Goal: Task Accomplishment & Management: Use online tool/utility

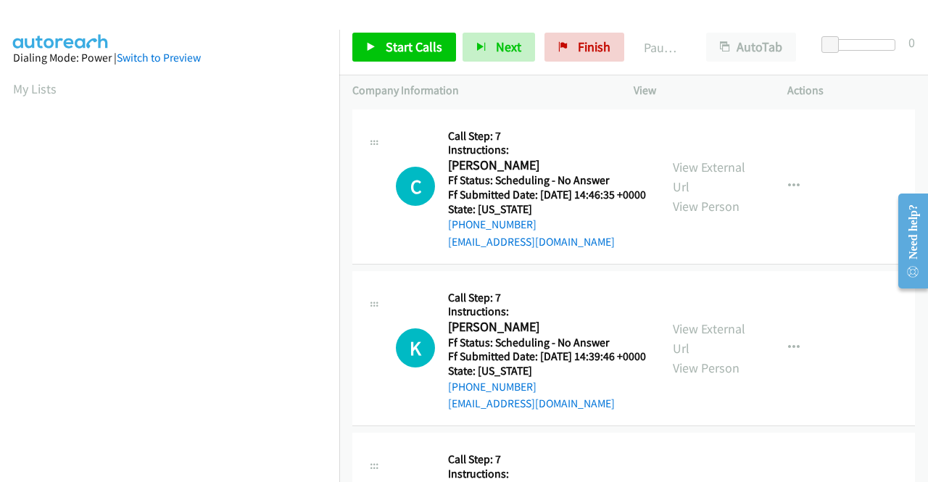
click at [663, 285] on div "K Callback Scheduled Call Step: 7 Instructions: Kai Trotter America/New_York Ff…" at bounding box center [633, 348] width 563 height 155
click at [629, 251] on div "charlieaboyd@yahoo.com" at bounding box center [547, 241] width 198 height 17
click at [631, 233] on div "+1 732-778-7356" at bounding box center [547, 224] width 198 height 17
click at [403, 51] on span "Start Calls" at bounding box center [414, 46] width 57 height 17
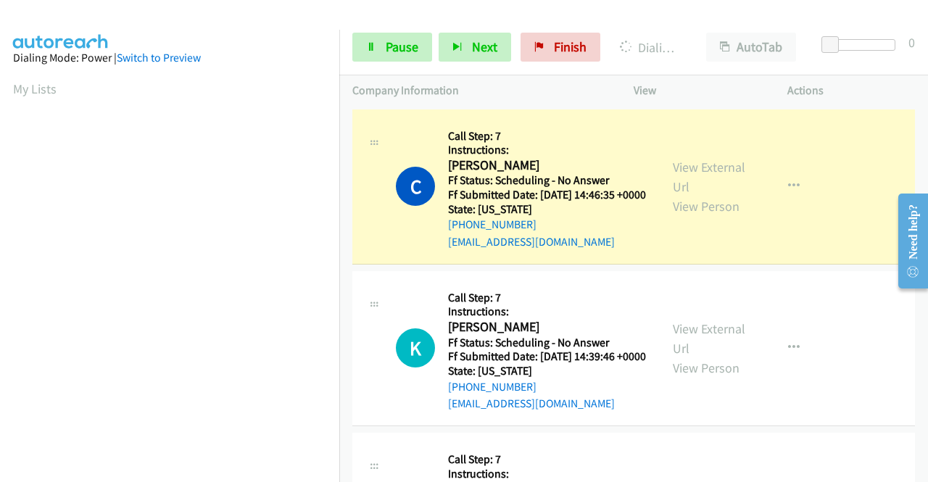
scroll to position [0, 11]
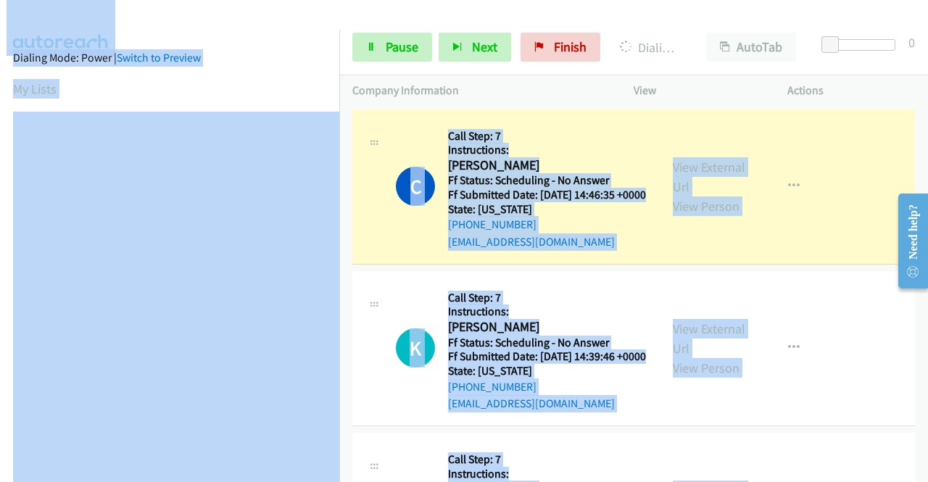
drag, startPoint x: 340, startPoint y: 169, endPoint x: 333, endPoint y: 241, distance: 72.9
click at [333, 69] on main "Start Calls Pause Next Finish Dialing Charles Boyd AutoTab AutoTab 0 Company In…" at bounding box center [464, 34] width 928 height 69
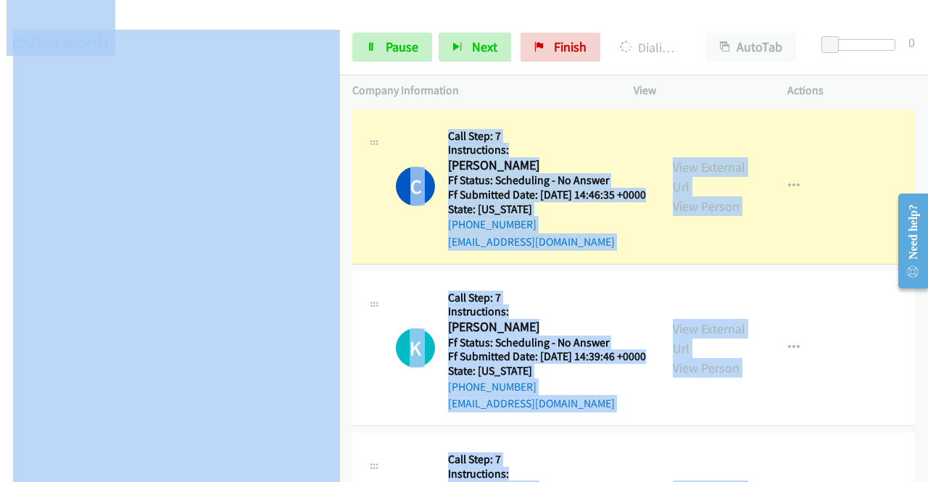
scroll to position [228, 11]
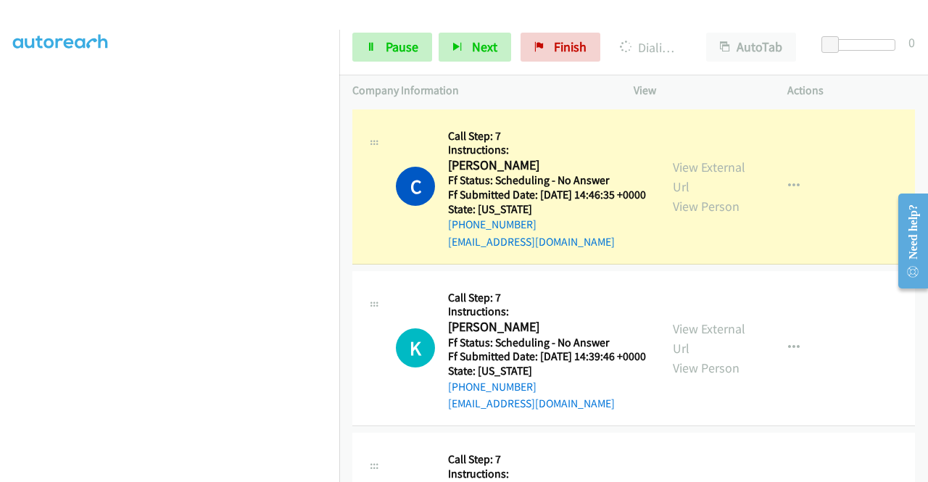
click at [352, 251] on div "C Callback Scheduled Call Step: 7 Instructions: Charles Boyd America/New_York F…" at bounding box center [505, 187] width 307 height 128
click at [708, 180] on link "View External Url" at bounding box center [709, 177] width 73 height 36
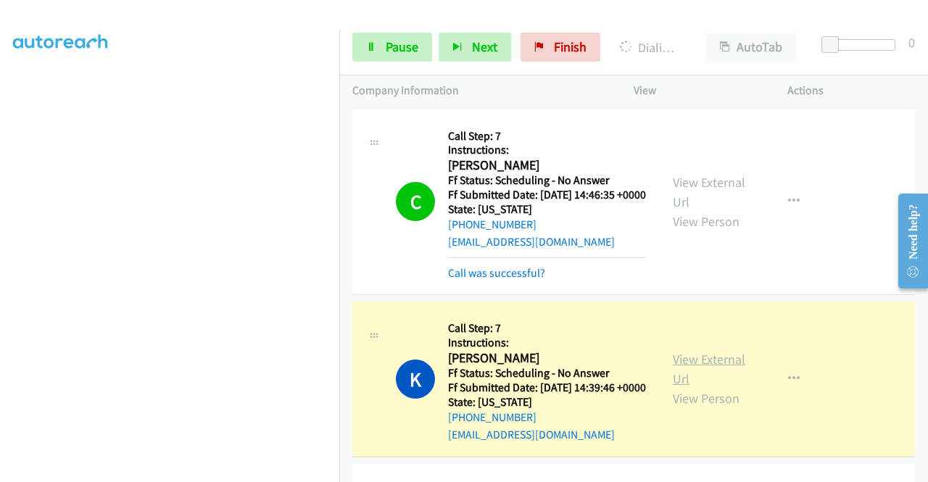
click at [677, 375] on link "View External Url" at bounding box center [709, 369] width 73 height 36
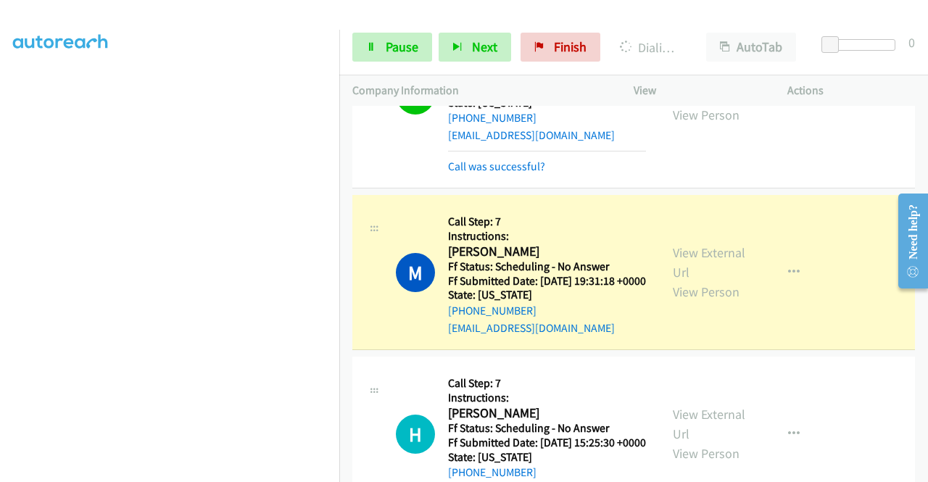
scroll to position [386, 0]
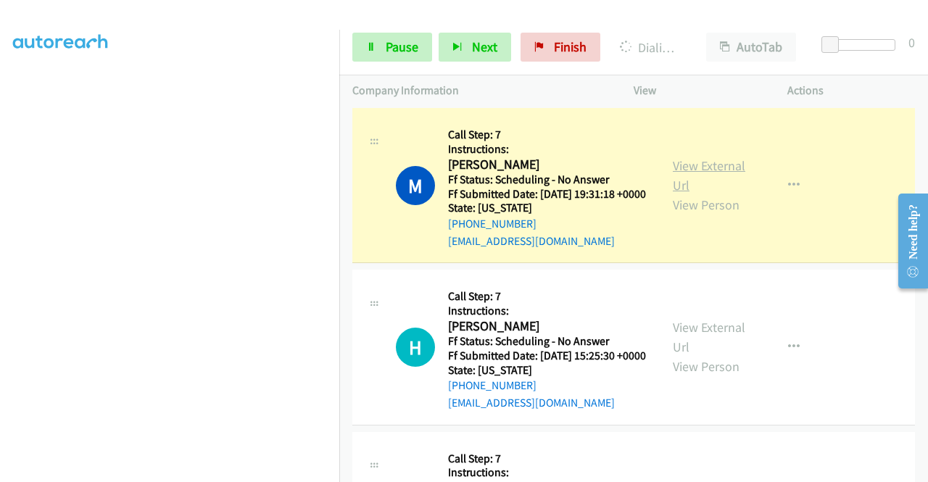
click at [678, 194] on link "View External Url" at bounding box center [709, 175] width 73 height 36
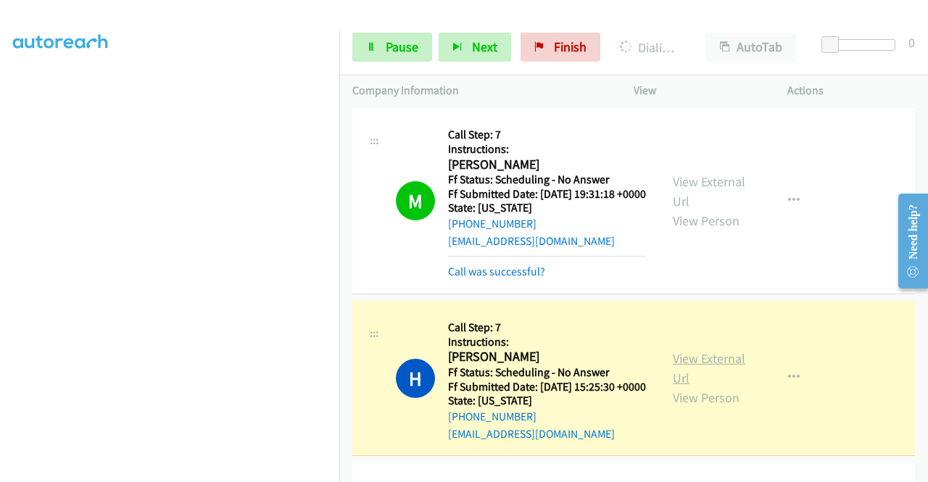
click at [696, 386] on link "View External Url" at bounding box center [709, 368] width 73 height 36
click at [376, 65] on div "Start Calls Pause Next Finish Dialing Heidi Springborn AutoTab AutoTab 0" at bounding box center [633, 48] width 589 height 56
click at [377, 56] on link "Pause" at bounding box center [392, 47] width 80 height 29
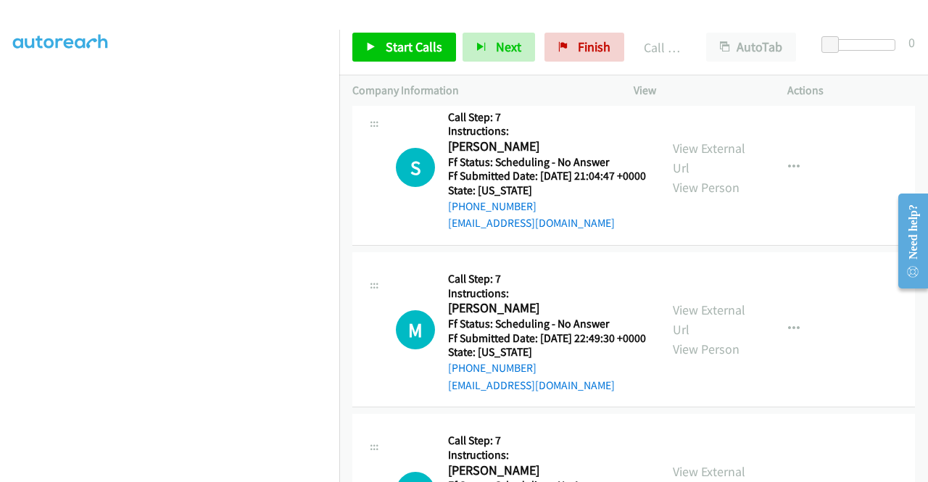
scroll to position [793, 0]
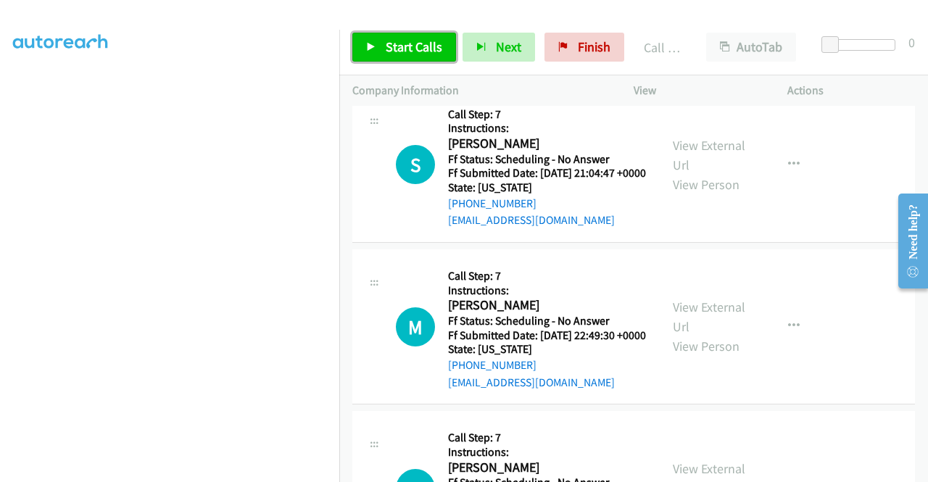
click at [402, 36] on link "Start Calls" at bounding box center [404, 47] width 104 height 29
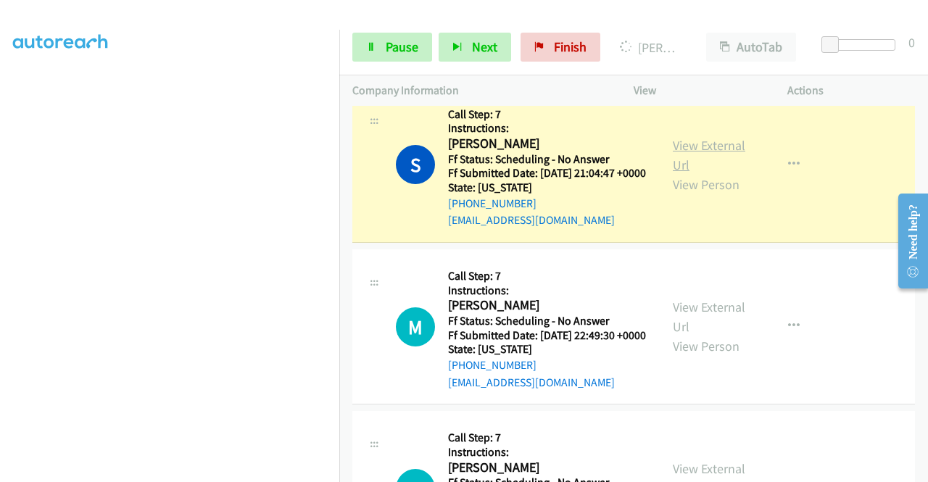
click at [699, 173] on link "View External Url" at bounding box center [709, 155] width 73 height 36
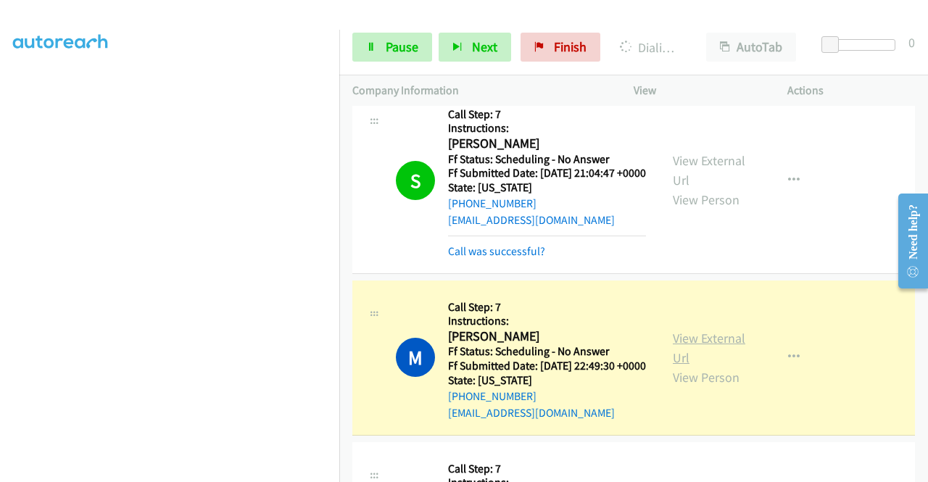
click at [693, 366] on link "View External Url" at bounding box center [709, 348] width 73 height 36
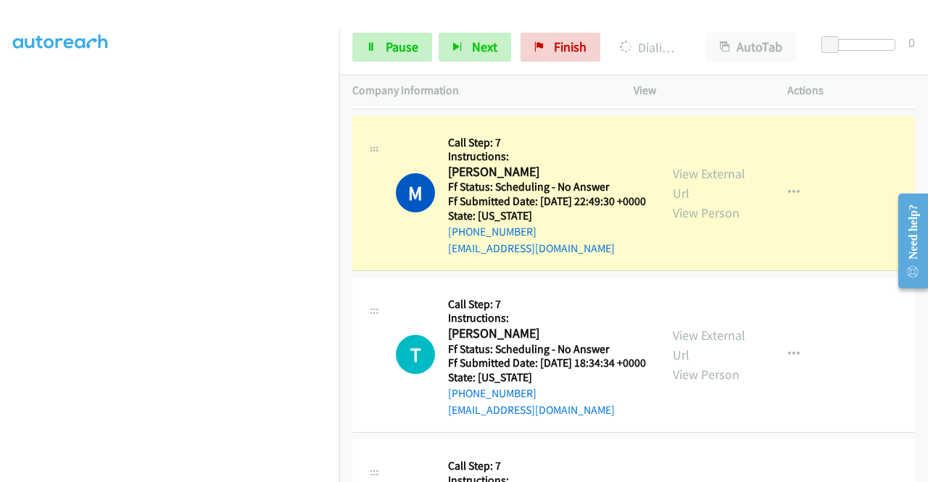
scroll to position [1044, 0]
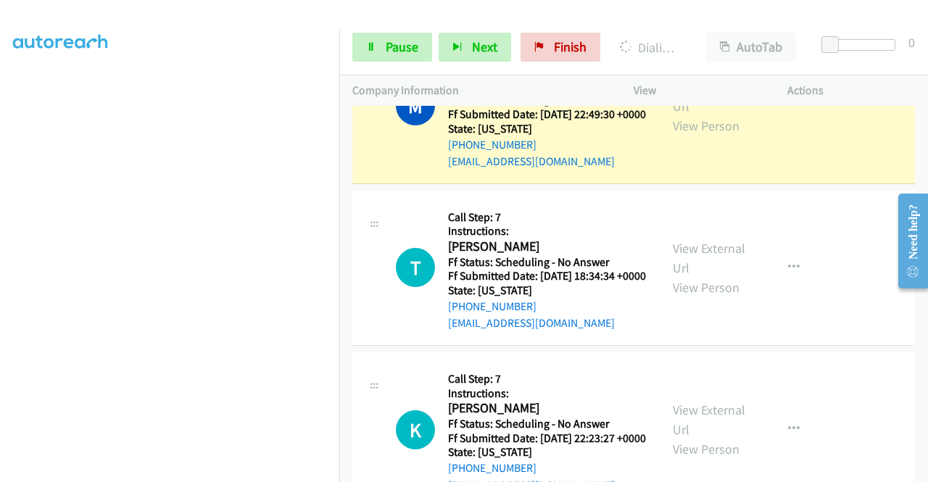
click at [378, 62] on div "Start Calls Pause Next Finish Dialing Mariska Williams AutoTab AutoTab 0" at bounding box center [633, 48] width 589 height 56
click at [378, 51] on link "Pause" at bounding box center [392, 47] width 80 height 29
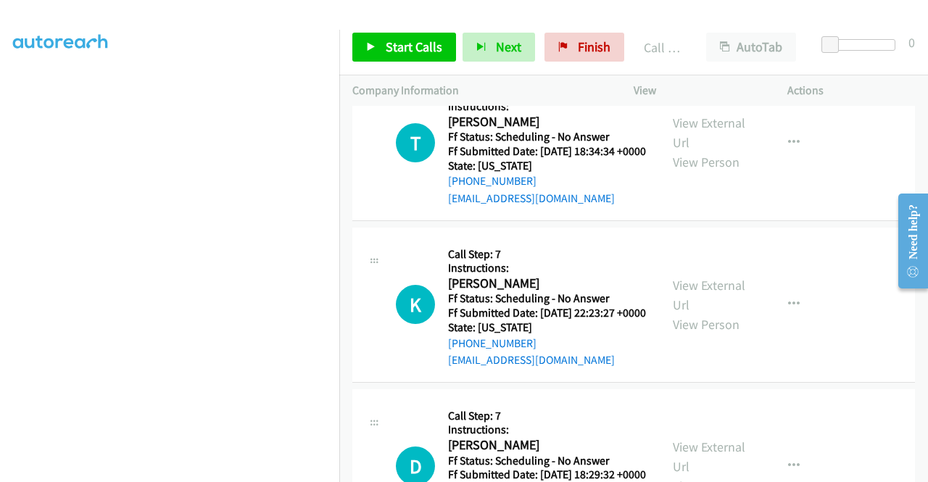
scroll to position [1228, 0]
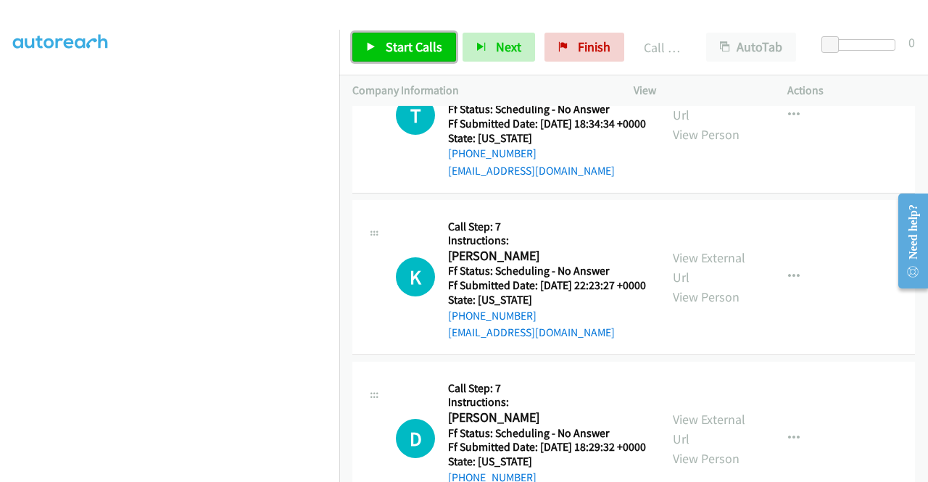
click at [408, 48] on span "Start Calls" at bounding box center [414, 46] width 57 height 17
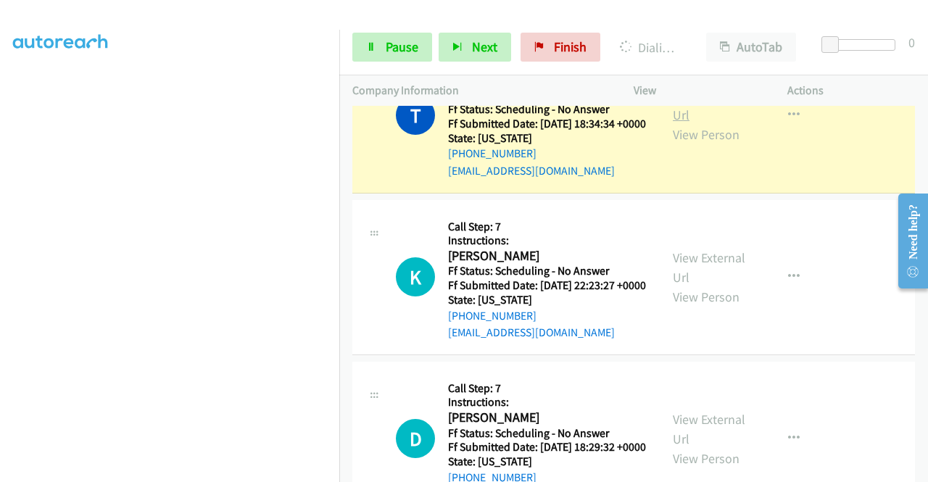
click at [708, 123] on link "View External Url" at bounding box center [709, 105] width 73 height 36
click at [386, 47] on span "Pause" at bounding box center [402, 46] width 33 height 17
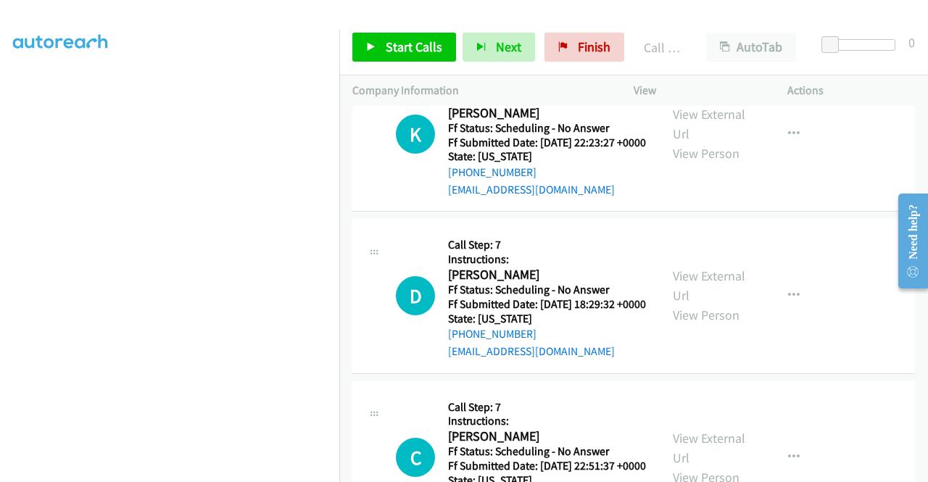
scroll to position [1431, 0]
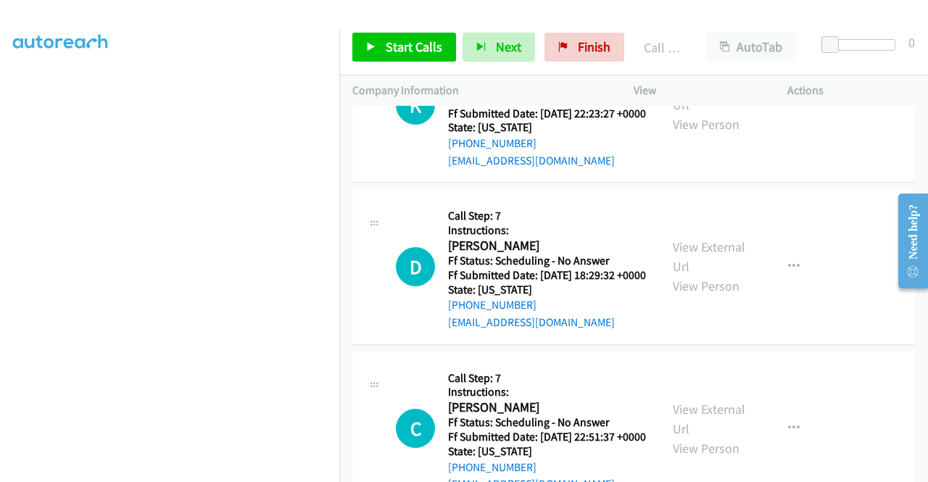
click at [618, 67] on div "Start Calls Pause Next Finish Call Completed AutoTab AutoTab 0" at bounding box center [633, 48] width 589 height 56
click at [607, 58] on link "Finish" at bounding box center [585, 47] width 80 height 29
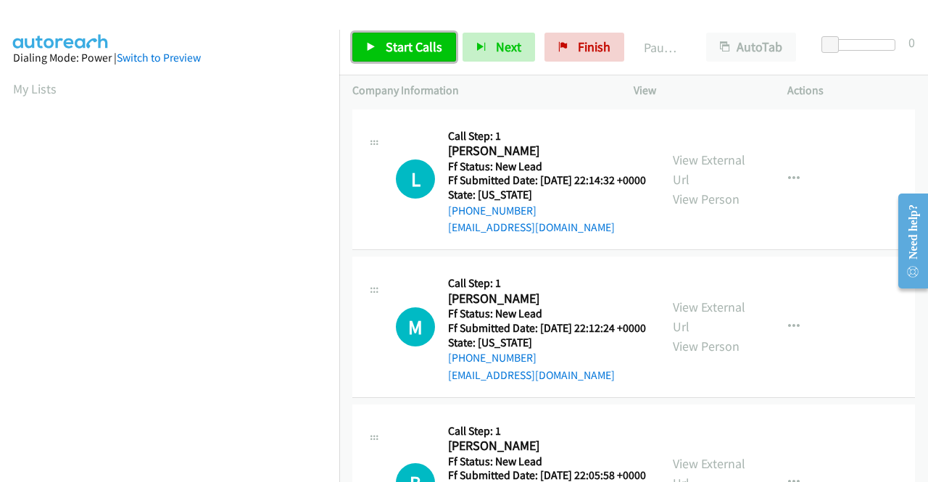
click at [415, 36] on link "Start Calls" at bounding box center [404, 47] width 104 height 29
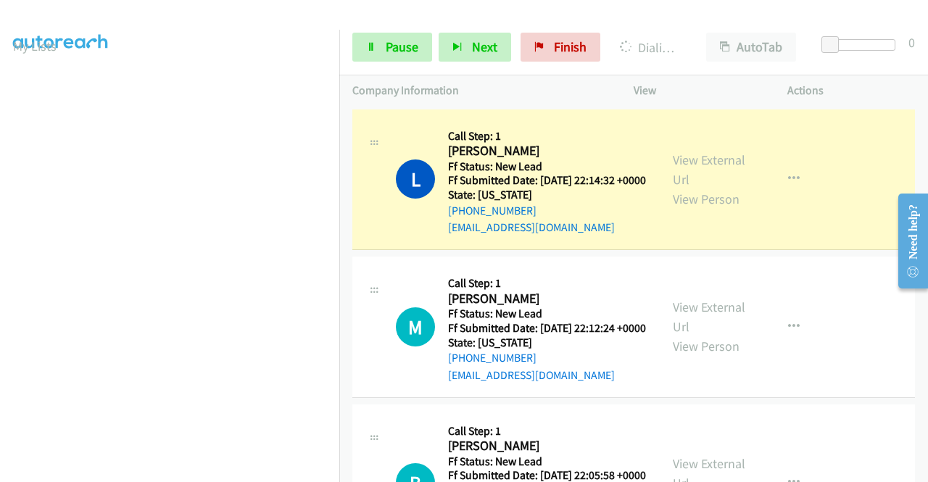
scroll to position [38, 0]
click at [674, 165] on link "View External Url" at bounding box center [709, 170] width 73 height 36
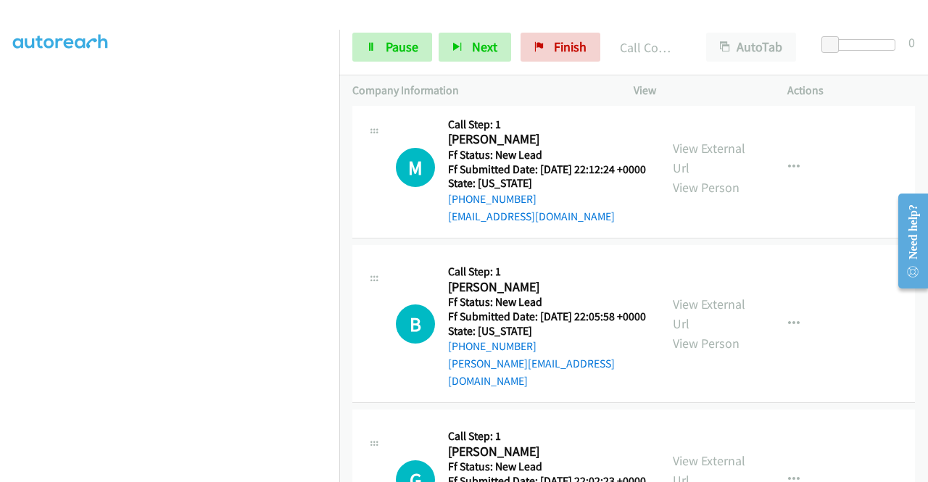
scroll to position [203, 0]
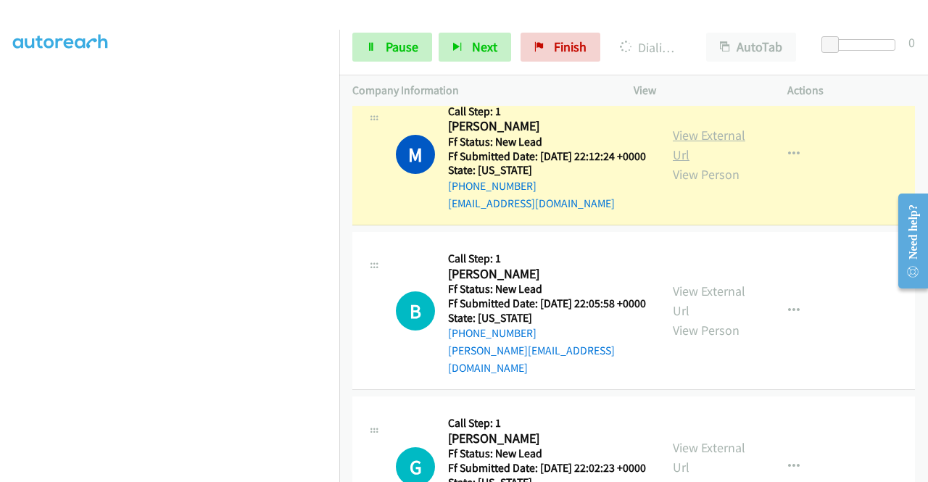
click at [689, 154] on link "View External Url" at bounding box center [709, 145] width 73 height 36
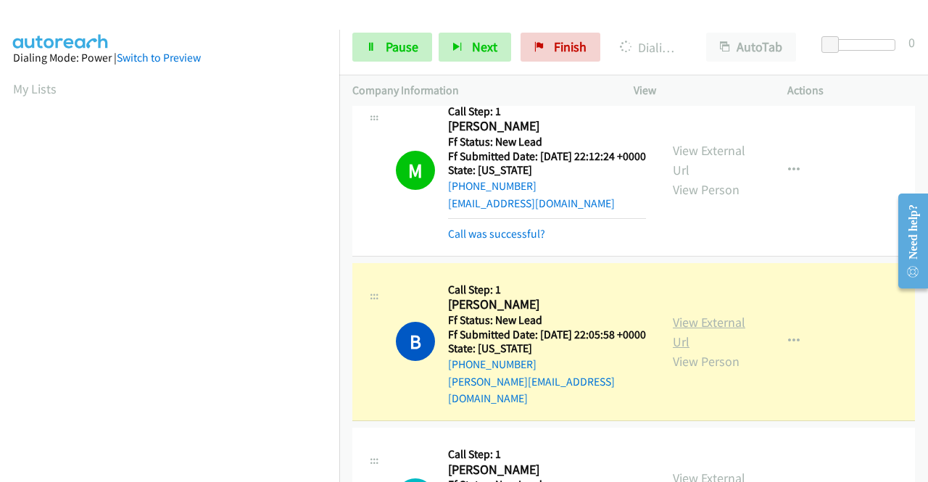
click at [704, 350] on link "View External Url" at bounding box center [709, 332] width 73 height 36
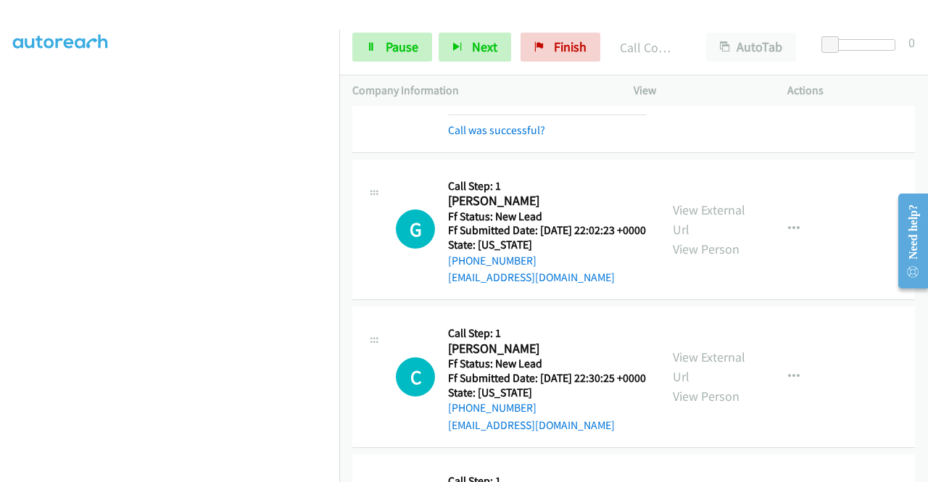
scroll to position [512, 0]
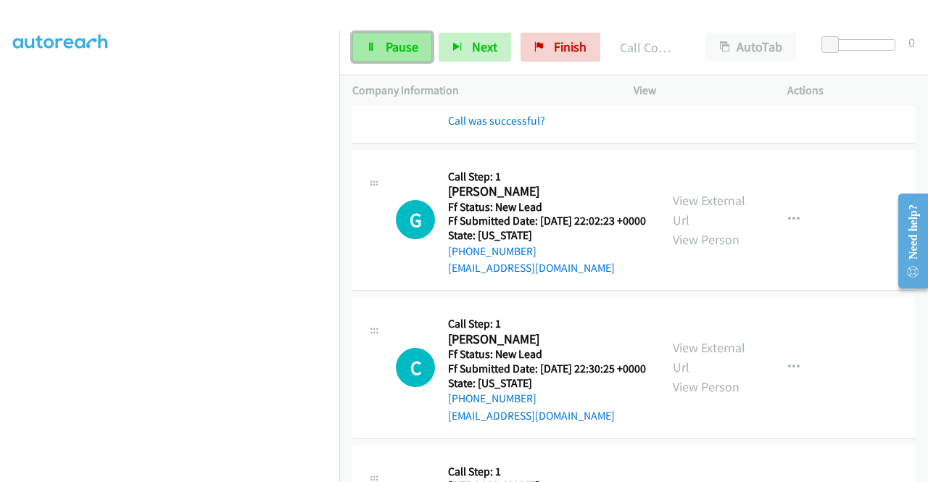
click at [411, 49] on span "Pause" at bounding box center [402, 46] width 33 height 17
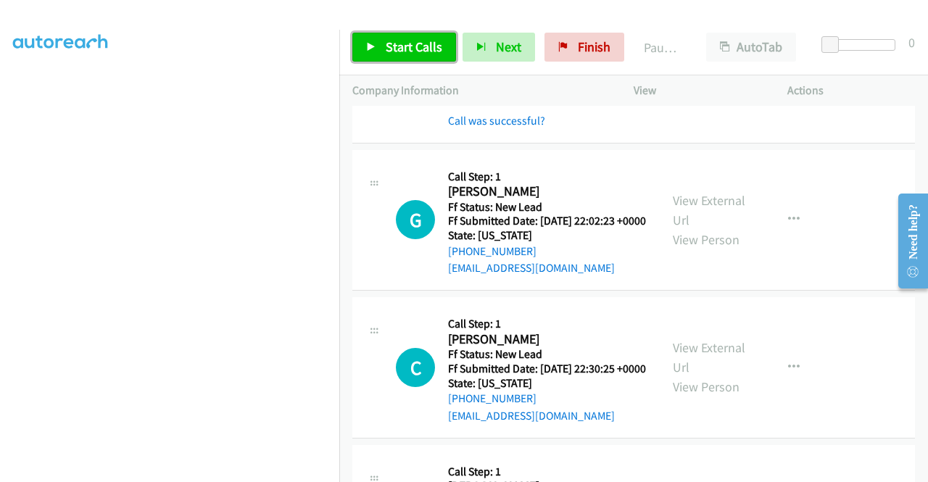
click at [411, 49] on span "Start Calls" at bounding box center [414, 46] width 57 height 17
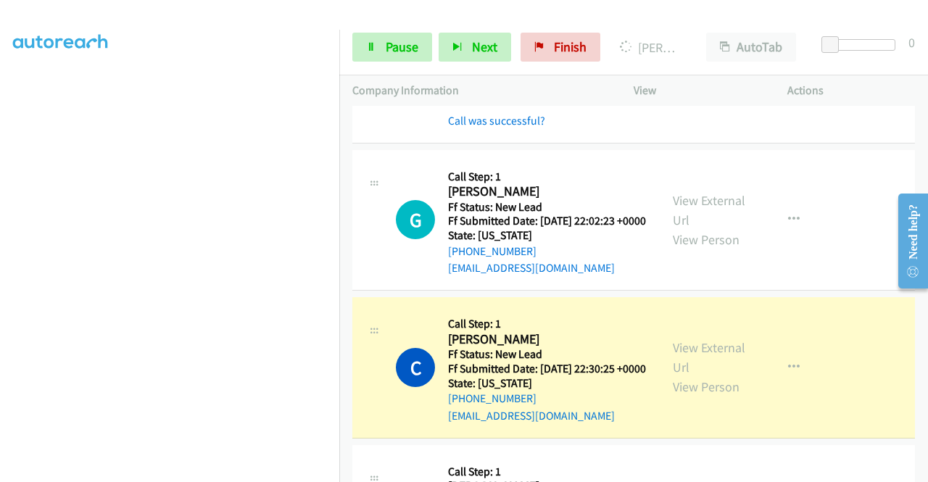
click at [697, 397] on div "View External Url View Person" at bounding box center [710, 367] width 75 height 59
click at [697, 376] on link "View External Url" at bounding box center [709, 357] width 73 height 36
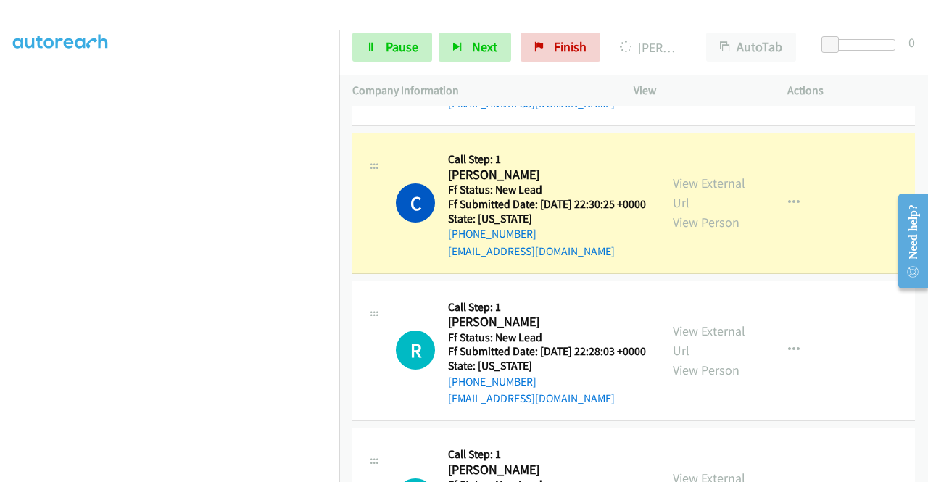
scroll to position [773, 0]
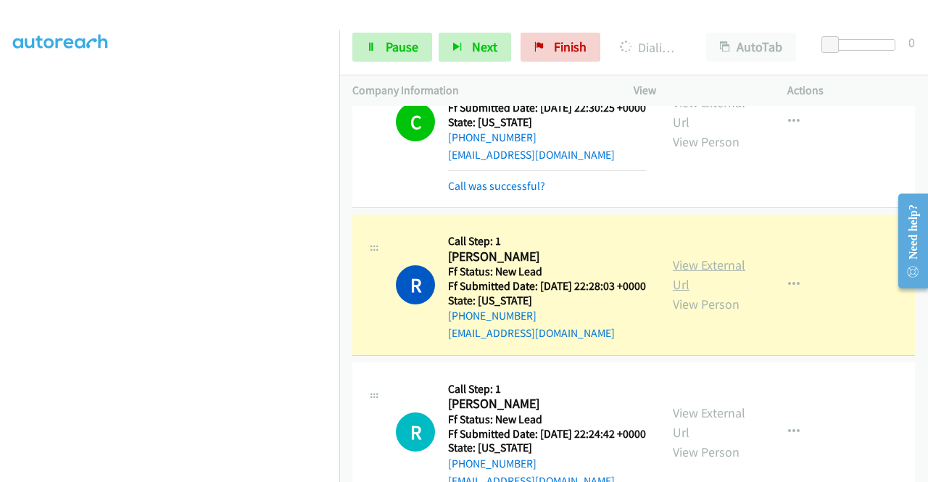
click at [730, 293] on link "View External Url" at bounding box center [709, 275] width 73 height 36
click at [402, 37] on link "Pause" at bounding box center [392, 47] width 80 height 29
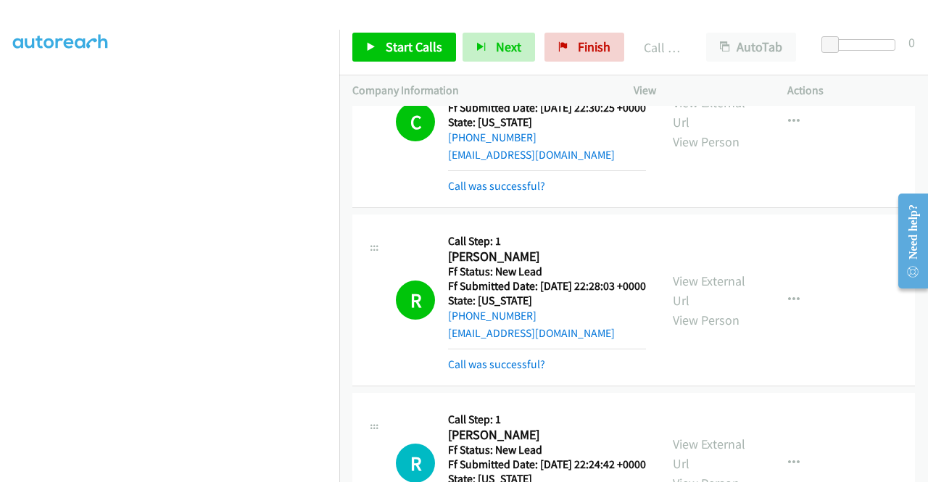
click at [425, 63] on div "Start Calls Pause Next Finish Call Completed AutoTab AutoTab 0" at bounding box center [633, 48] width 589 height 56
click at [424, 54] on span "Start Calls" at bounding box center [414, 46] width 57 height 17
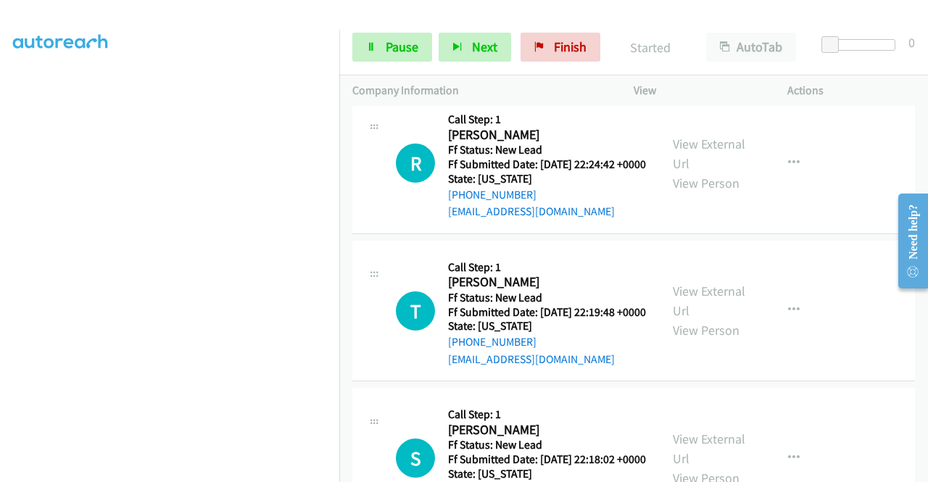
scroll to position [1141, 0]
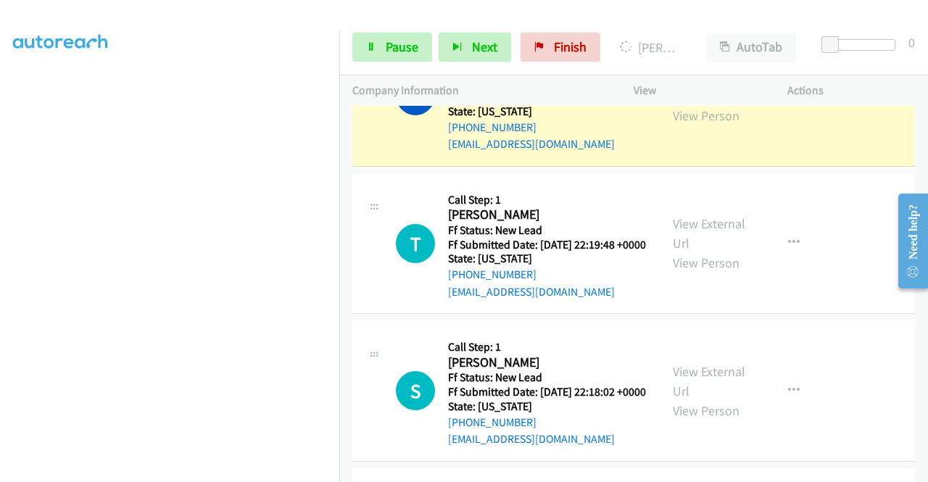
click at [698, 104] on link "View External Url" at bounding box center [709, 86] width 73 height 36
click at [0, 262] on aside "Dialing Mode: Power | Switch to Preview My Lists" at bounding box center [169, 110] width 339 height 803
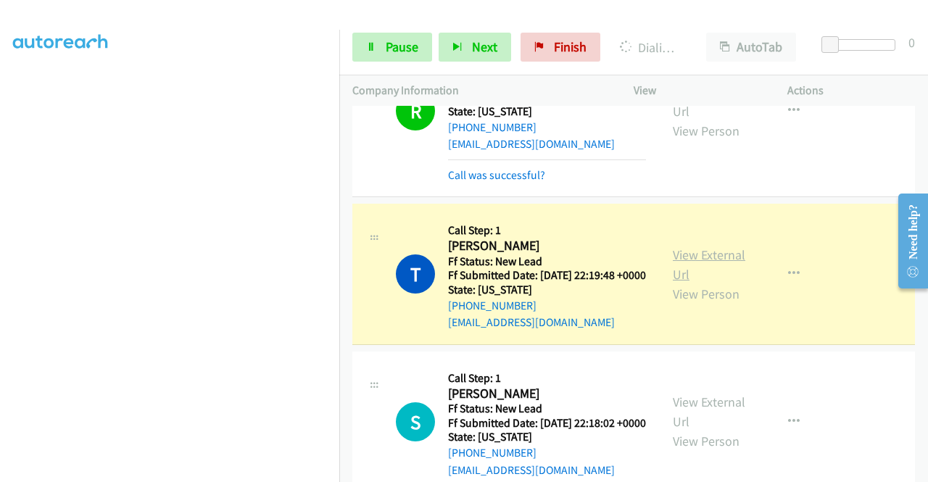
click at [727, 283] on link "View External Url" at bounding box center [709, 265] width 73 height 36
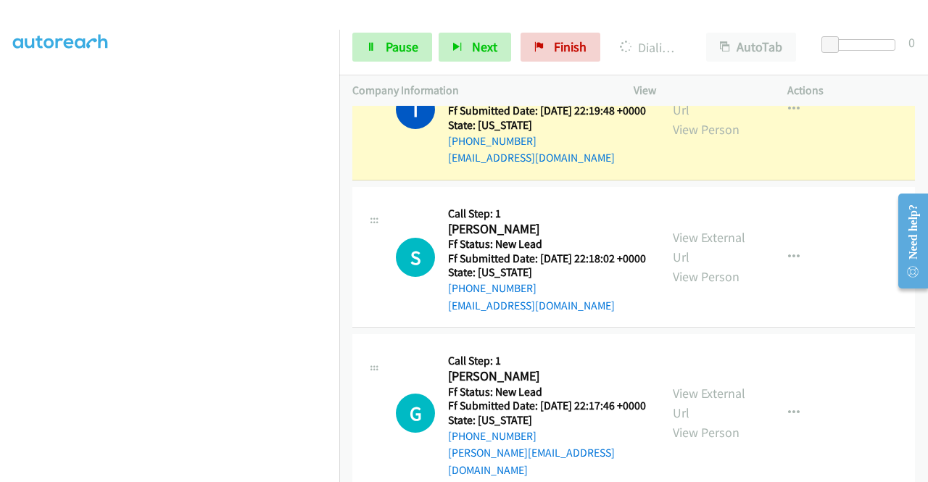
scroll to position [1334, 0]
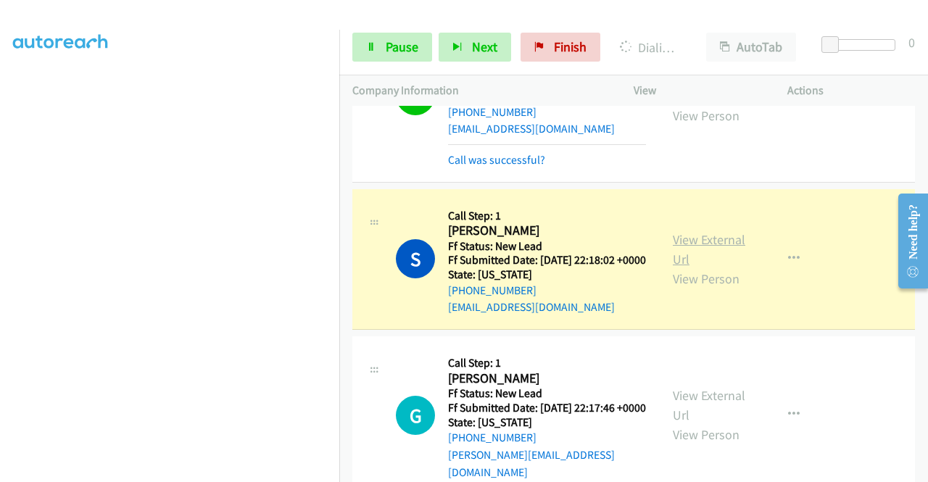
click at [677, 268] on link "View External Url" at bounding box center [709, 249] width 73 height 36
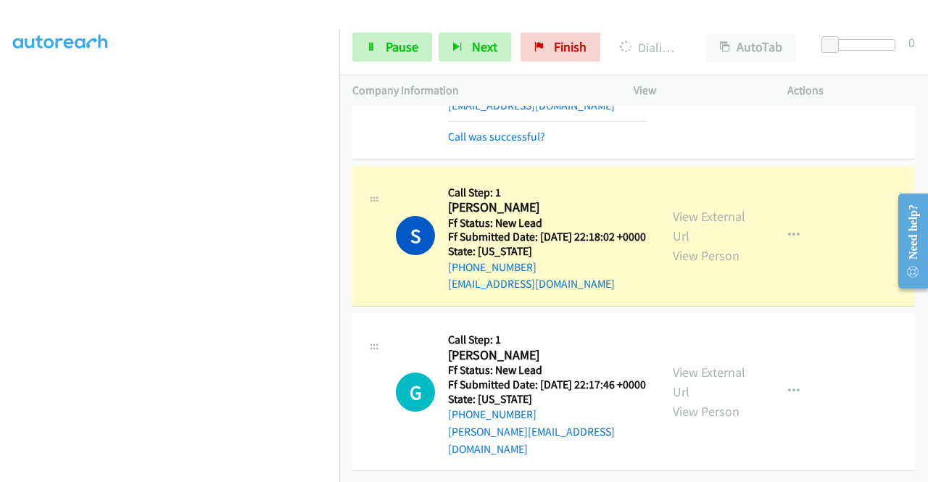
scroll to position [331, 0]
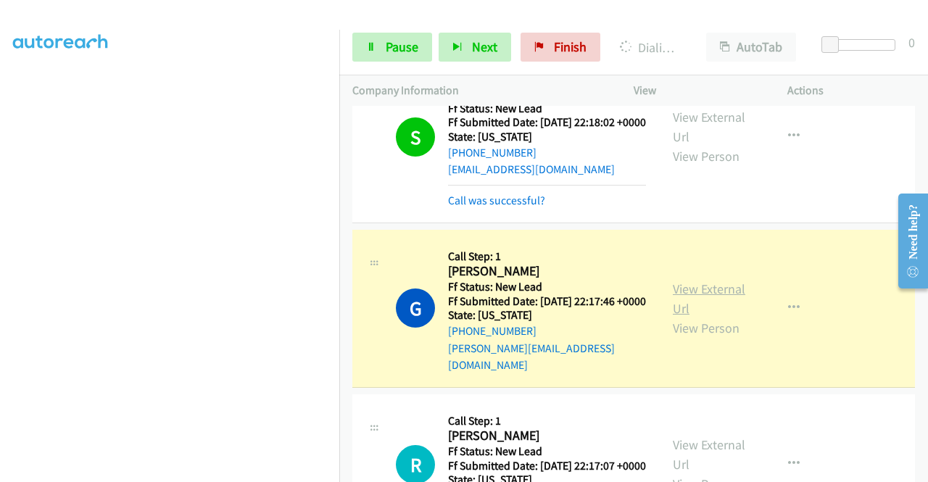
click at [688, 317] on link "View External Url" at bounding box center [709, 299] width 73 height 36
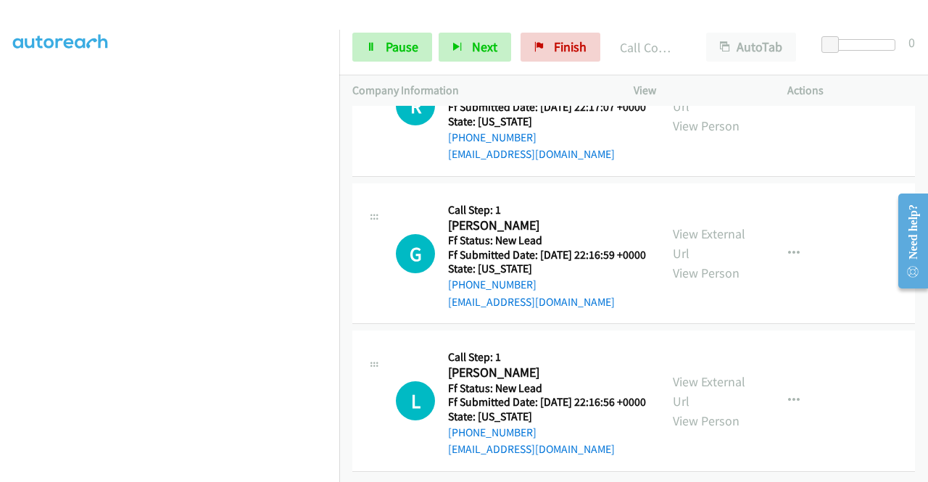
scroll to position [1917, 0]
click at [396, 47] on span "Pause" at bounding box center [402, 46] width 33 height 17
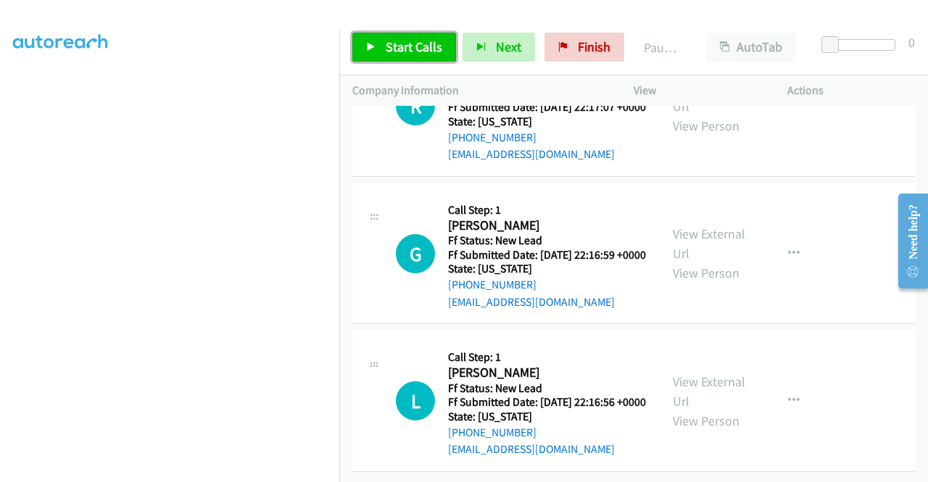
click at [396, 47] on span "Start Calls" at bounding box center [414, 46] width 57 height 17
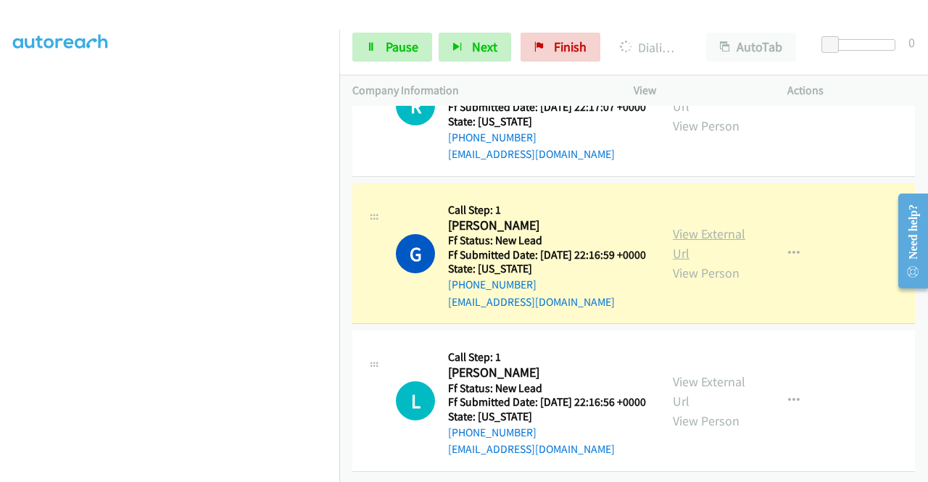
click at [674, 262] on link "View External Url" at bounding box center [709, 244] width 73 height 36
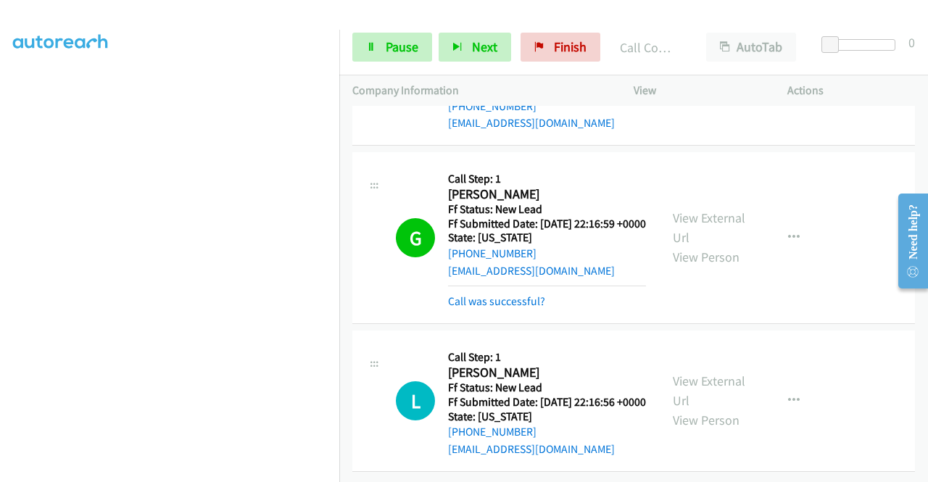
scroll to position [2049, 0]
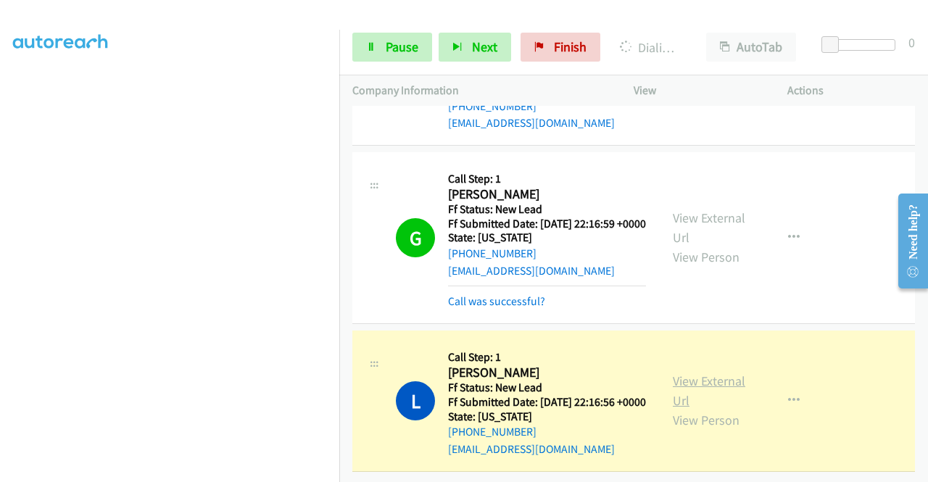
click at [710, 373] on link "View External Url" at bounding box center [709, 391] width 73 height 36
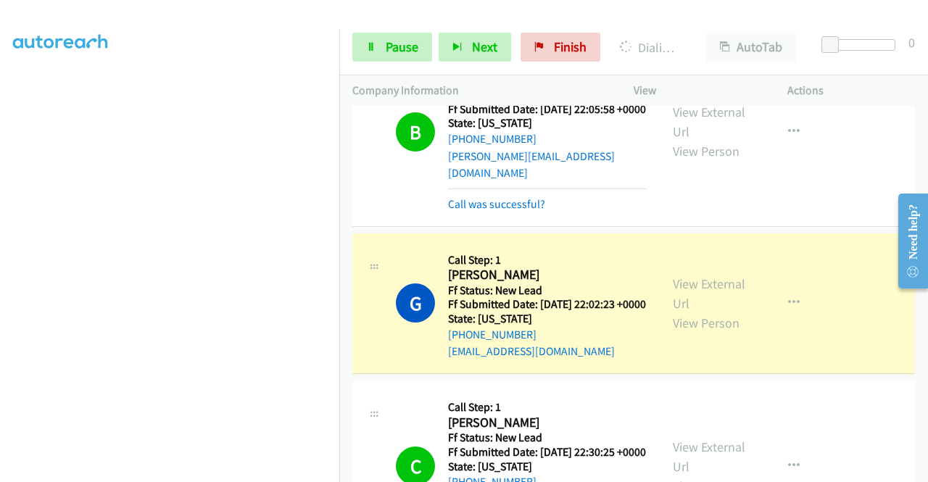
scroll to position [437, 0]
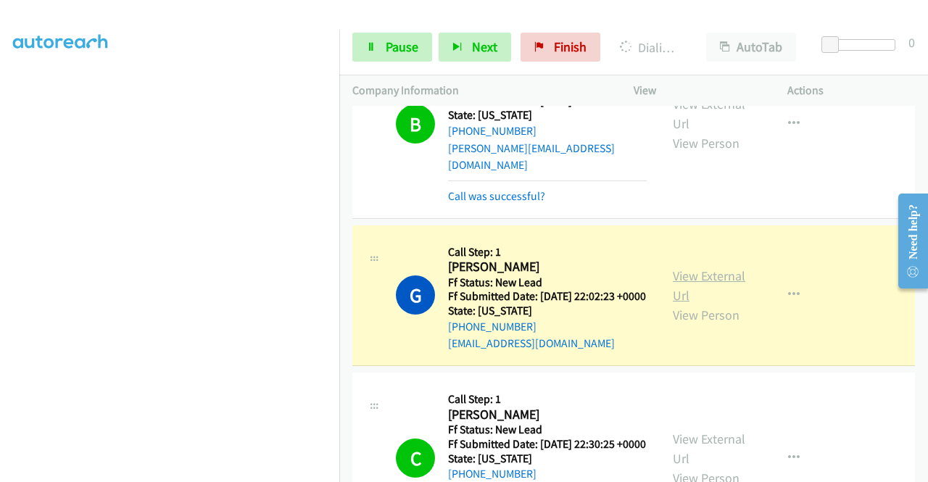
click at [690, 304] on link "View External Url" at bounding box center [709, 286] width 73 height 36
click at [400, 37] on link "Pause" at bounding box center [392, 47] width 80 height 29
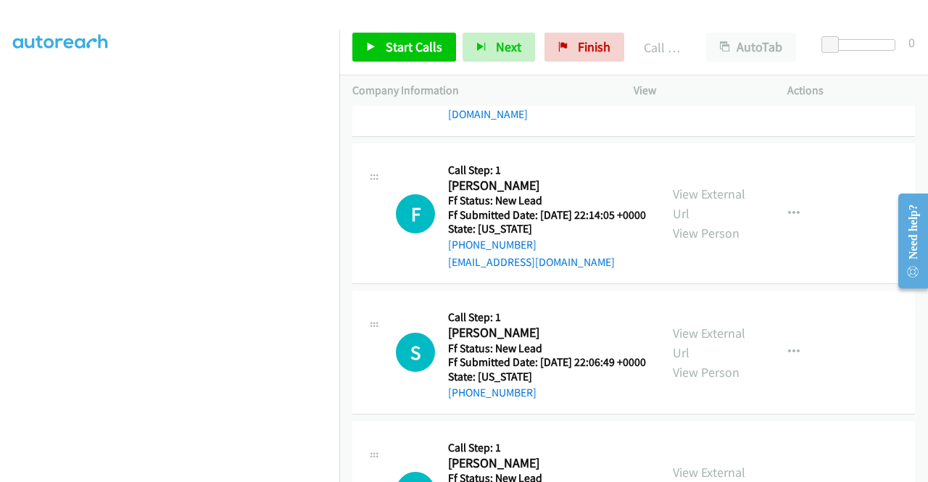
scroll to position [2458, 0]
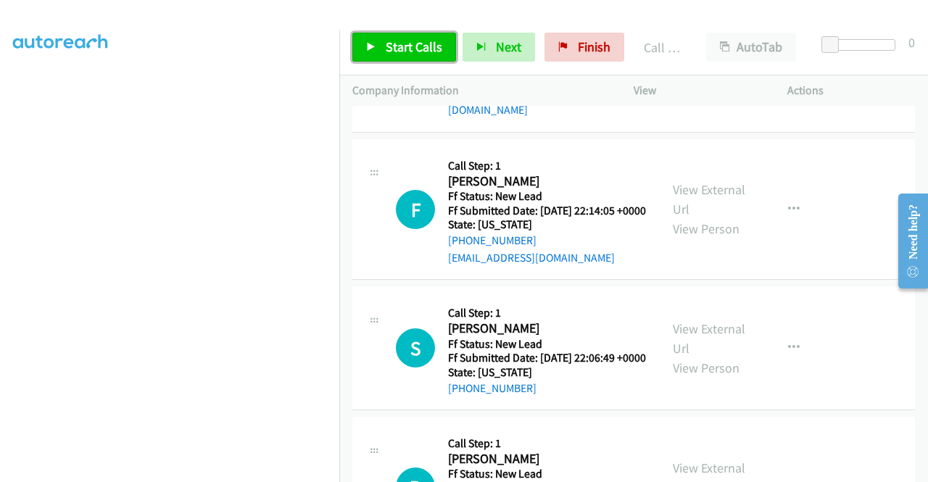
click at [409, 59] on link "Start Calls" at bounding box center [404, 47] width 104 height 29
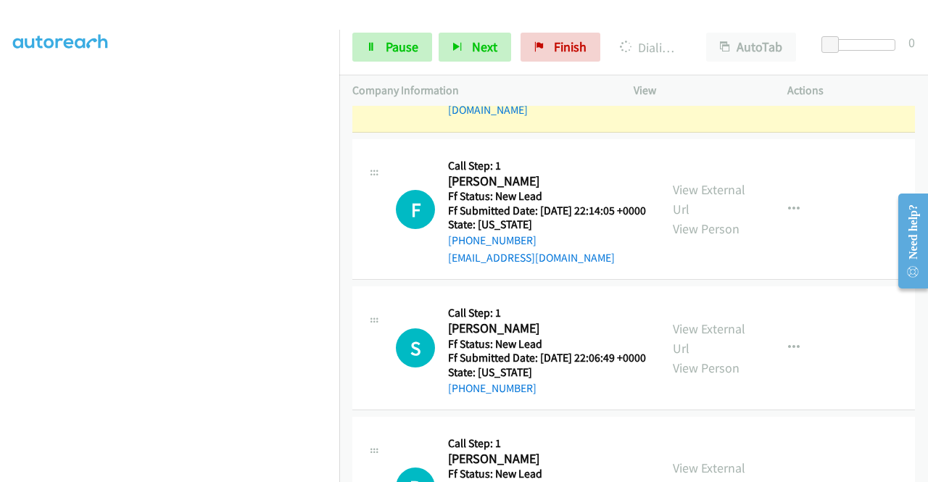
click at [677, 62] on link "View External Url" at bounding box center [709, 43] width 73 height 36
drag, startPoint x: 0, startPoint y: 268, endPoint x: 24, endPoint y: 284, distance: 28.8
click at [0, 268] on aside "Dialing Mode: Power | Switch to Preview My Lists" at bounding box center [169, 143] width 339 height 803
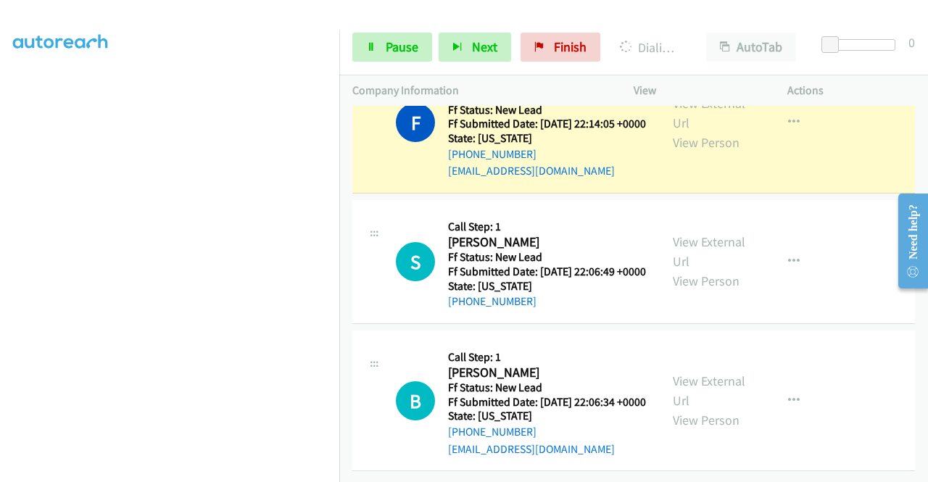
scroll to position [2681, 0]
click at [699, 131] on link "View External Url" at bounding box center [709, 113] width 73 height 36
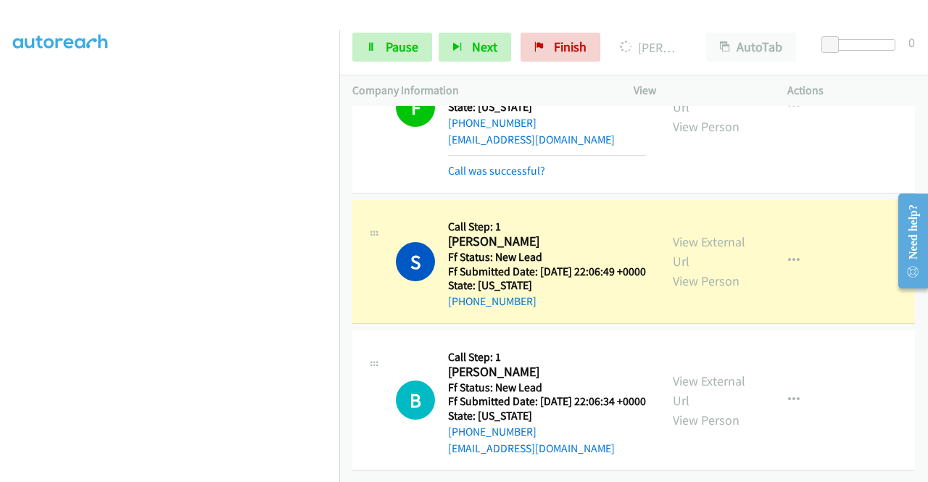
scroll to position [316, 0]
click at [690, 270] on link "View External Url" at bounding box center [709, 251] width 73 height 36
click at [0, 247] on aside "Dialing Mode: Power | Switch to Preview My Lists" at bounding box center [169, 115] width 339 height 803
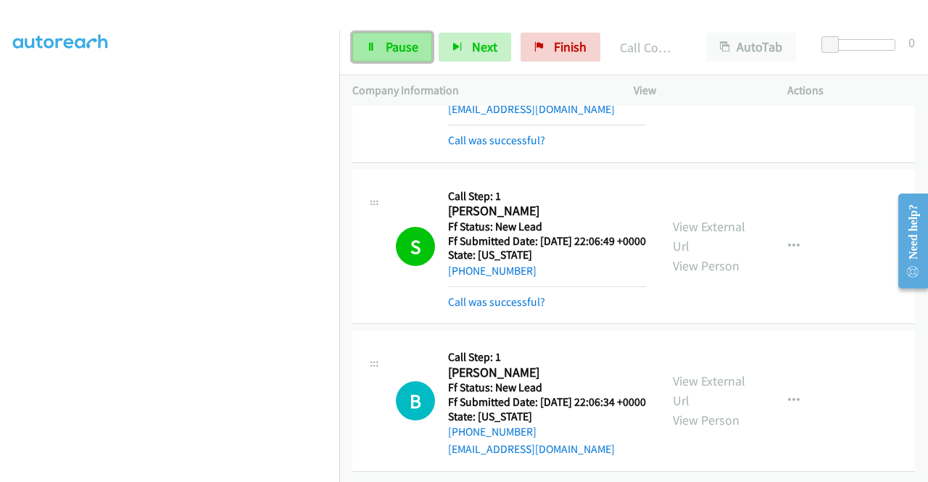
click at [407, 53] on span "Pause" at bounding box center [402, 46] width 33 height 17
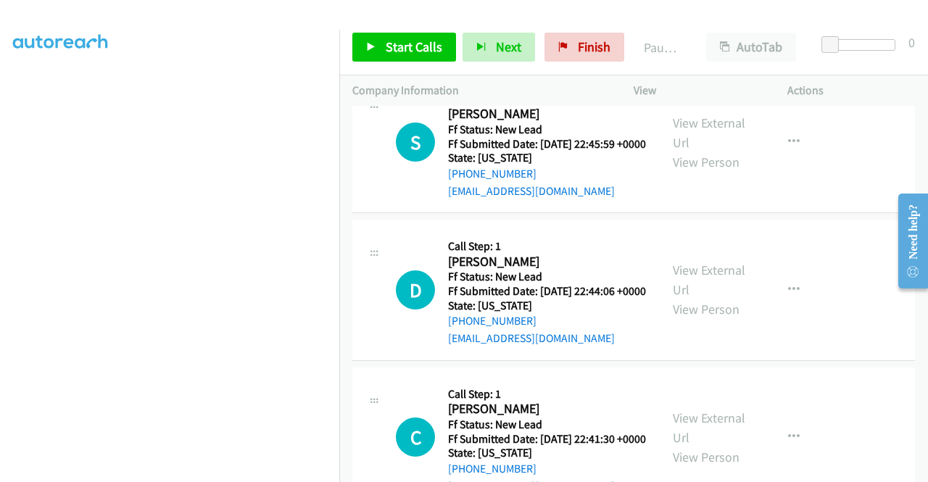
scroll to position [3033, 0]
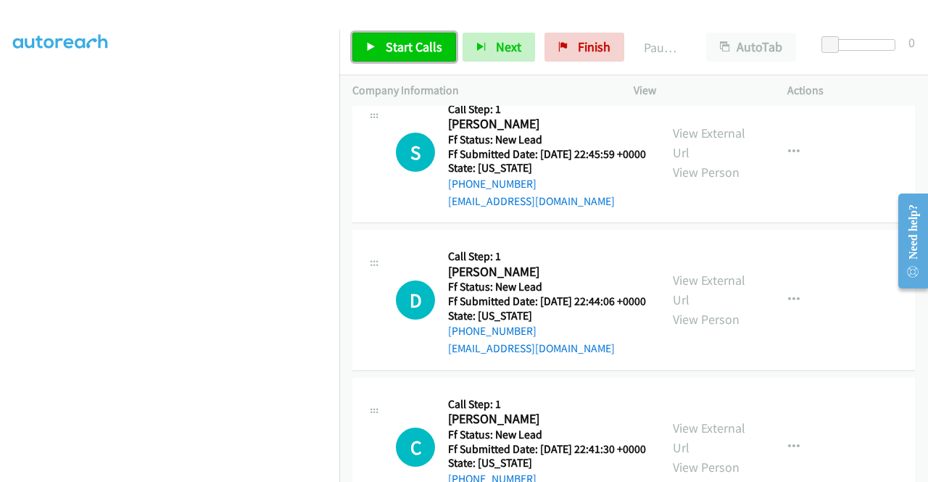
click at [373, 41] on link "Start Calls" at bounding box center [404, 47] width 104 height 29
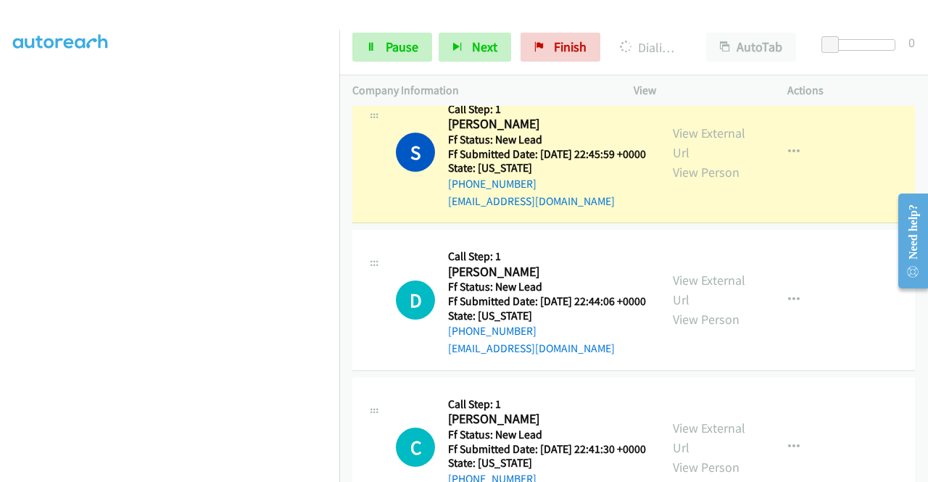
click at [676, 182] on div "View External Url View Person" at bounding box center [710, 152] width 75 height 59
click at [673, 161] on link "View External Url" at bounding box center [709, 143] width 73 height 36
click at [0, 252] on aside "Dialing Mode: Power | Switch to Preview My Lists" at bounding box center [169, 110] width 339 height 803
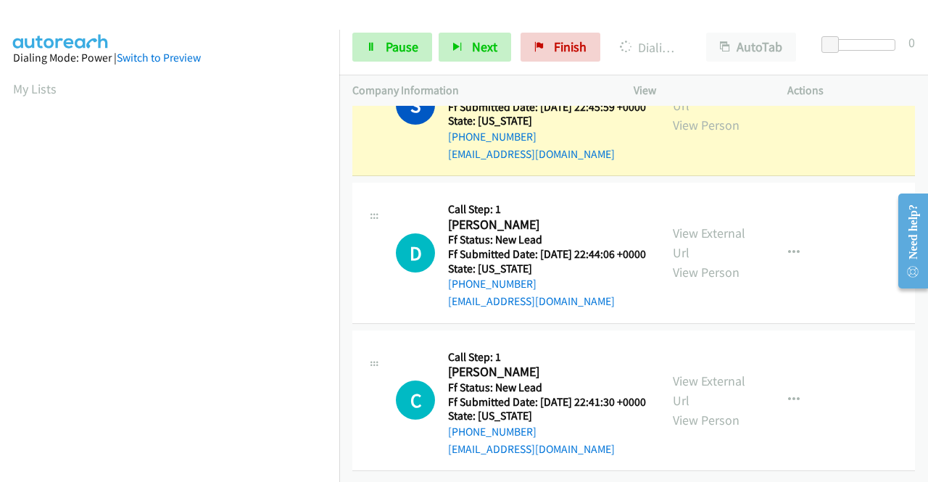
scroll to position [331, 0]
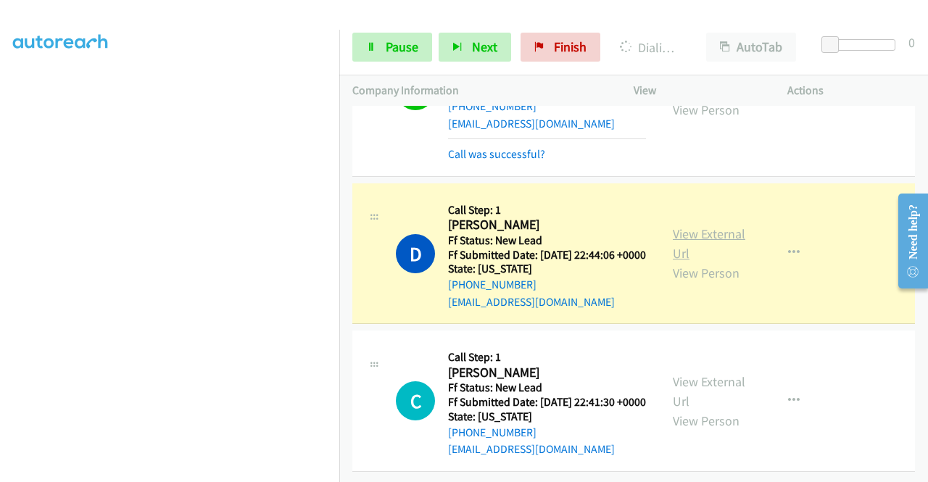
click at [673, 262] on link "View External Url" at bounding box center [709, 244] width 73 height 36
drag, startPoint x: 0, startPoint y: 283, endPoint x: 22, endPoint y: 293, distance: 24.7
click at [0, 283] on aside "Dialing Mode: Power | Switch to Preview My Lists" at bounding box center [169, 110] width 339 height 803
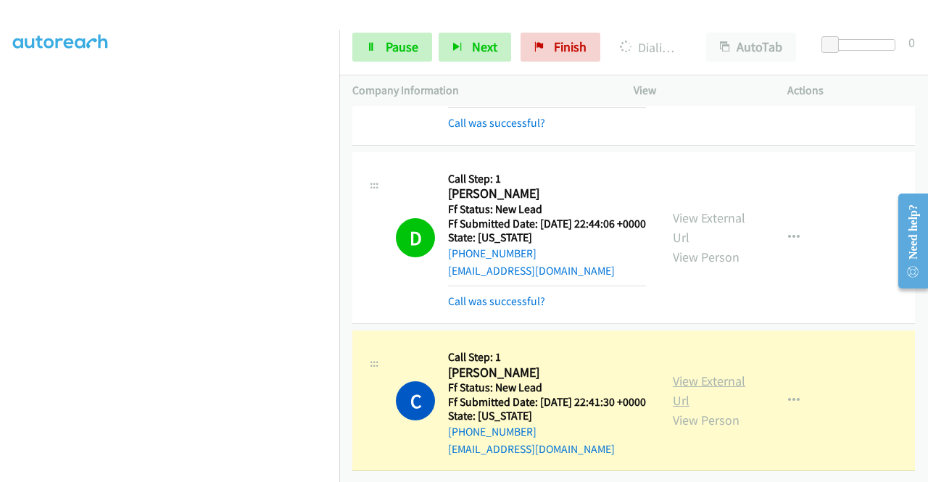
click at [690, 395] on link "View External Url" at bounding box center [709, 391] width 73 height 36
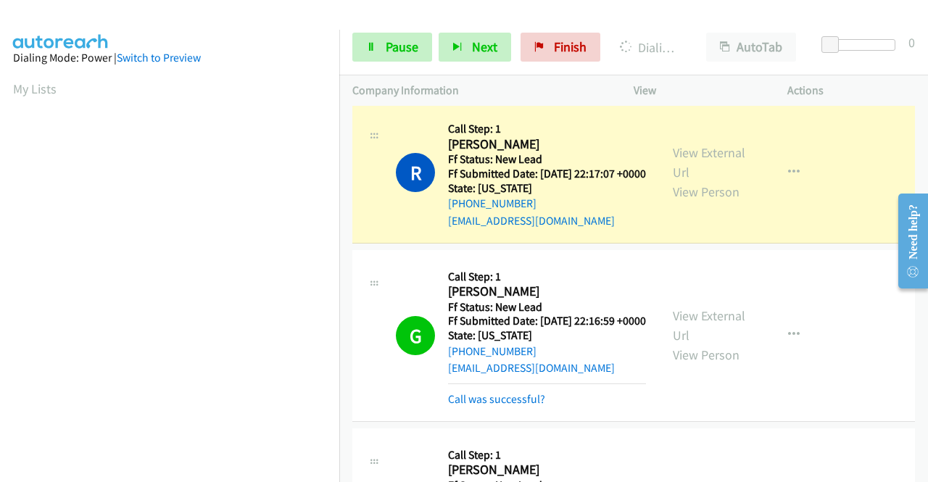
scroll to position [1814, 0]
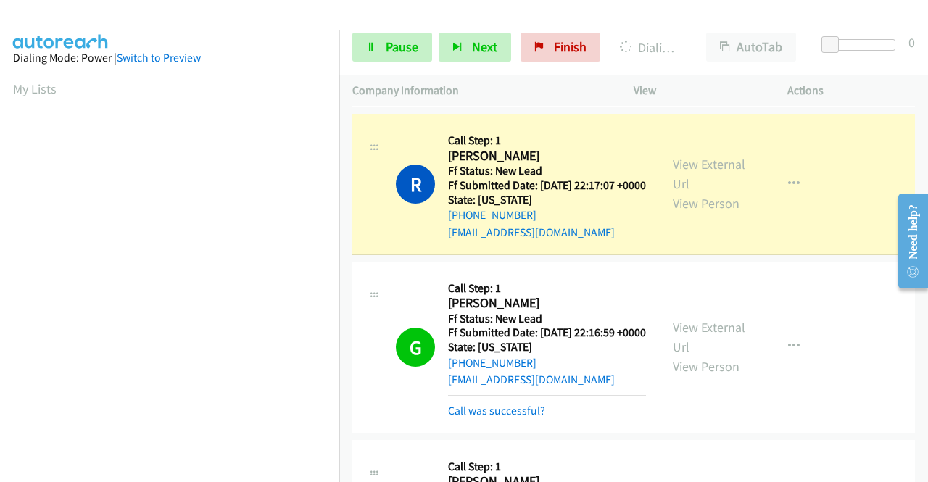
click at [679, 213] on div "View External Url View Person" at bounding box center [710, 183] width 75 height 59
click at [679, 192] on link "View External Url" at bounding box center [709, 174] width 73 height 36
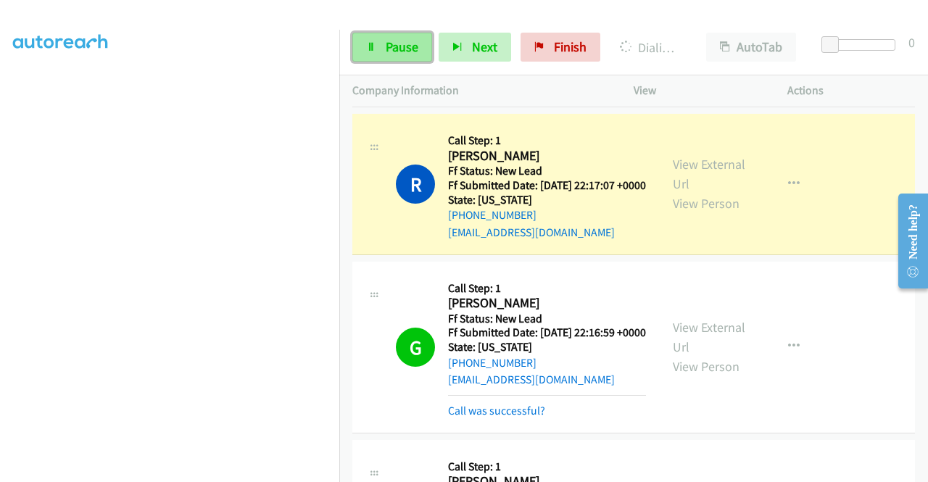
click at [397, 46] on span "Pause" at bounding box center [402, 46] width 33 height 17
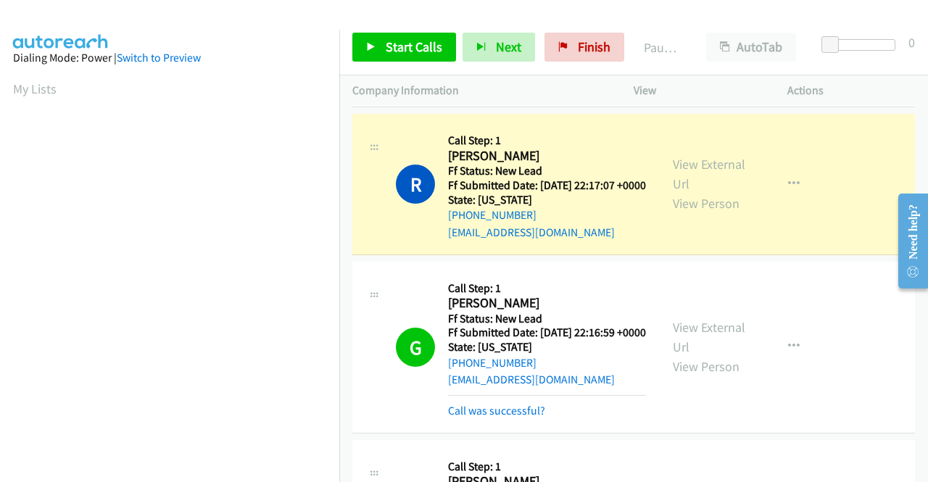
scroll to position [331, 0]
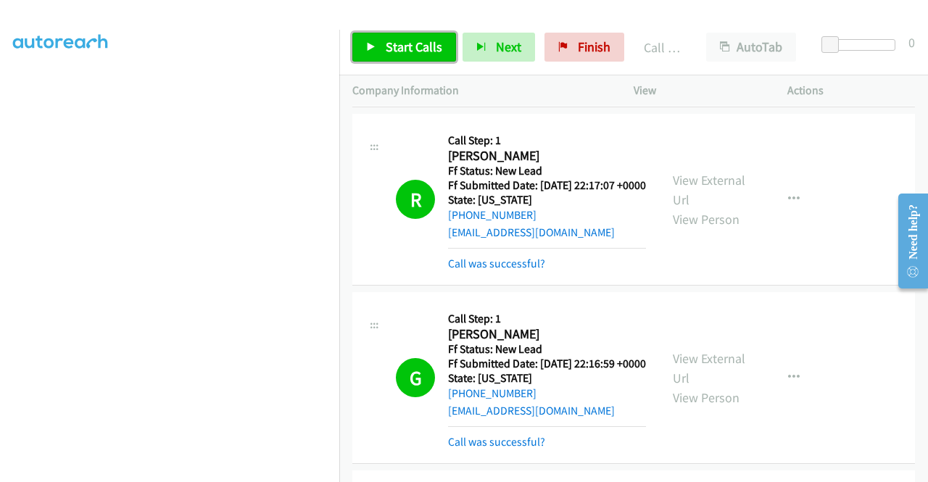
click at [416, 49] on span "Start Calls" at bounding box center [414, 46] width 57 height 17
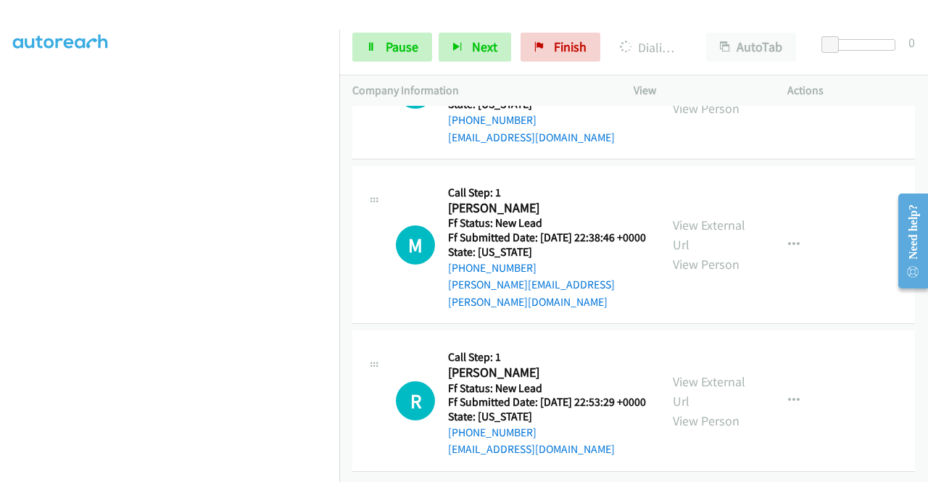
scroll to position [3757, 0]
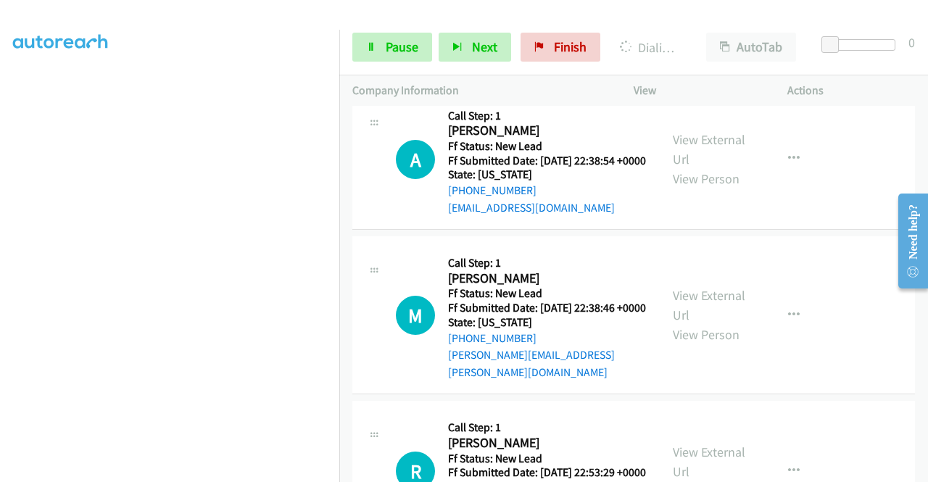
click at [0, 305] on aside "Dialing Mode: Power | Switch to Preview My Lists" at bounding box center [169, 110] width 339 height 803
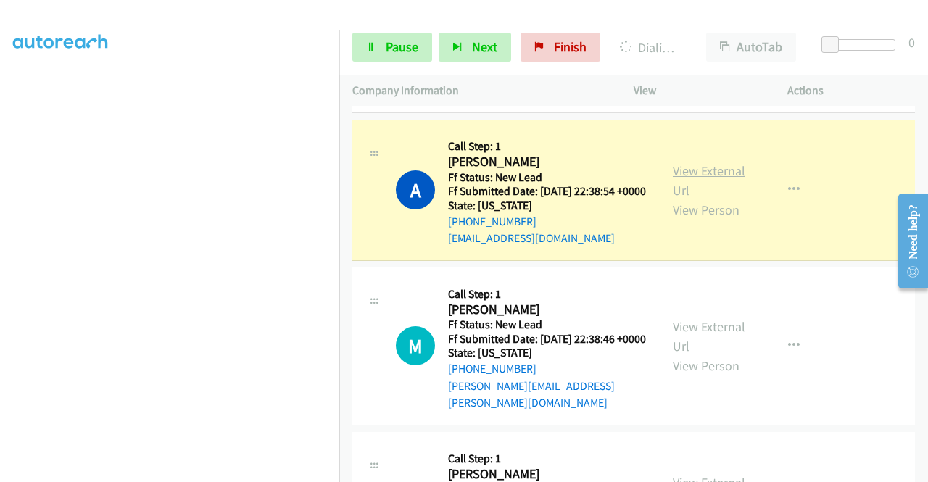
click at [676, 199] on link "View External Url" at bounding box center [709, 180] width 73 height 36
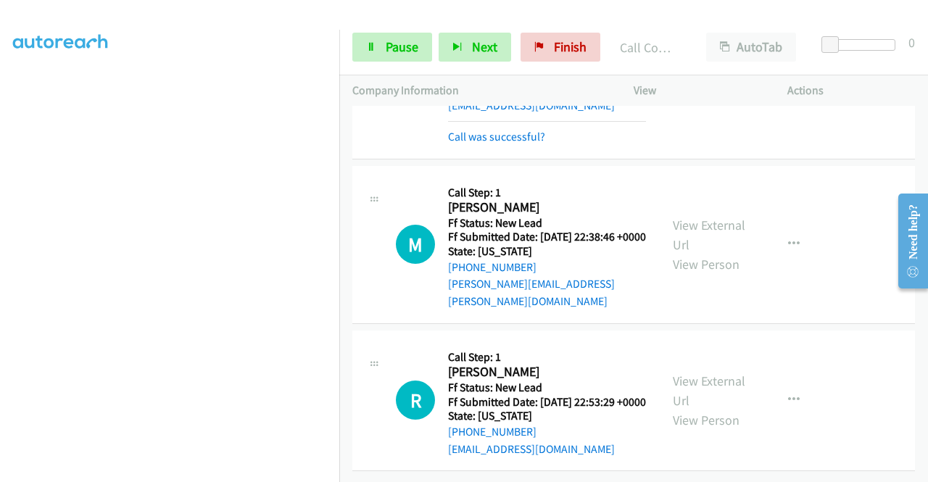
scroll to position [4105, 0]
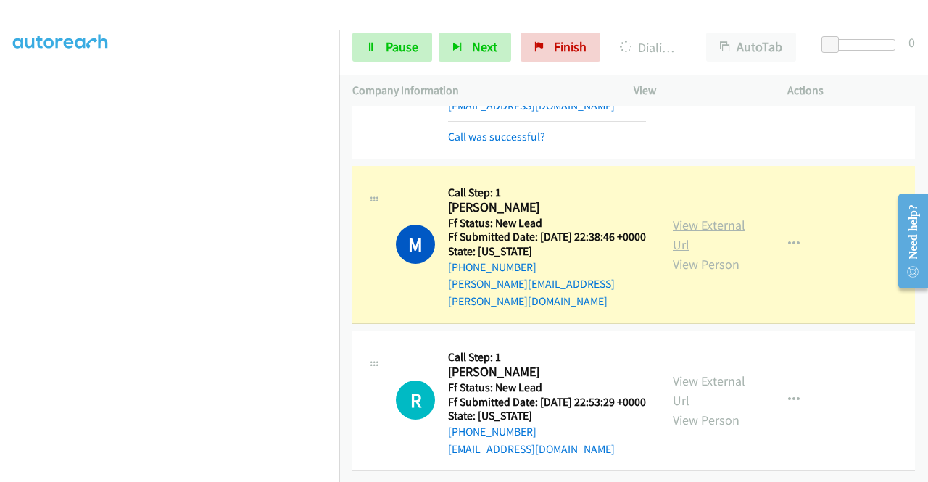
click at [689, 241] on link "View External Url" at bounding box center [709, 235] width 73 height 36
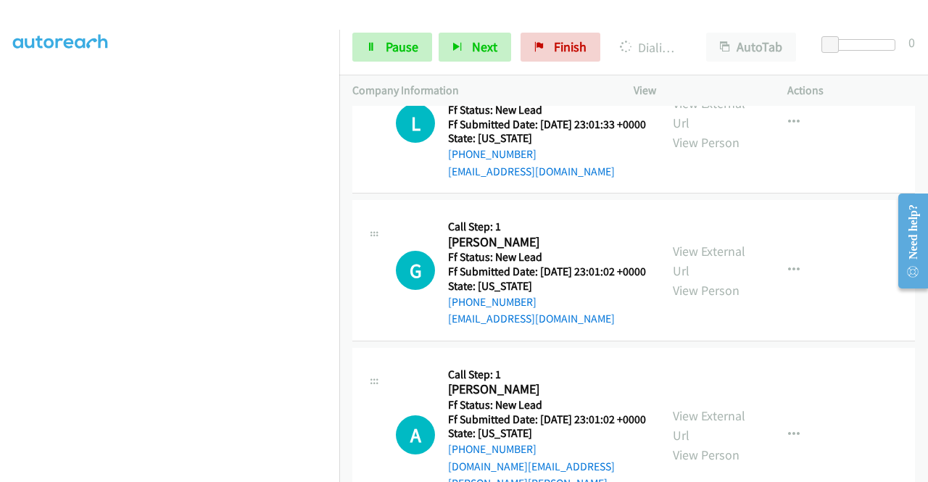
scroll to position [4353, 0]
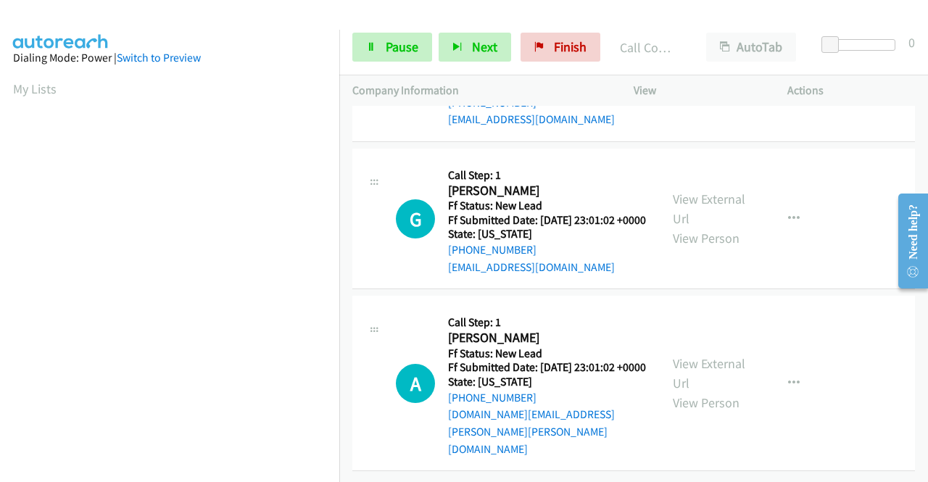
scroll to position [4551, 0]
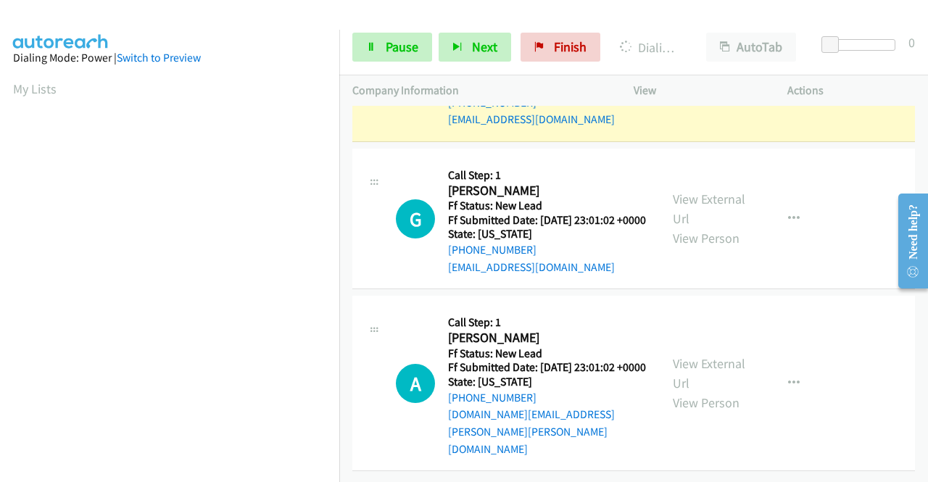
click at [674, 80] on link "View External Url" at bounding box center [709, 62] width 73 height 36
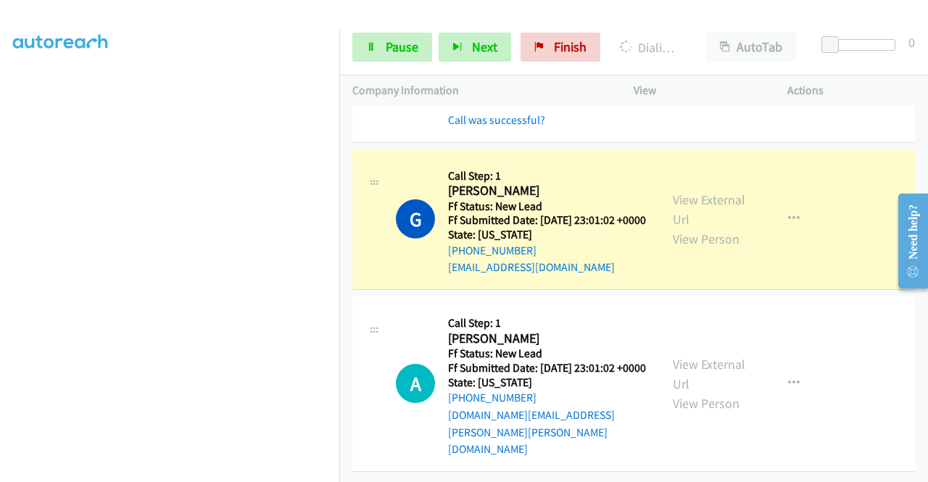
scroll to position [4723, 0]
click at [679, 202] on link "View External Url" at bounding box center [709, 209] width 73 height 36
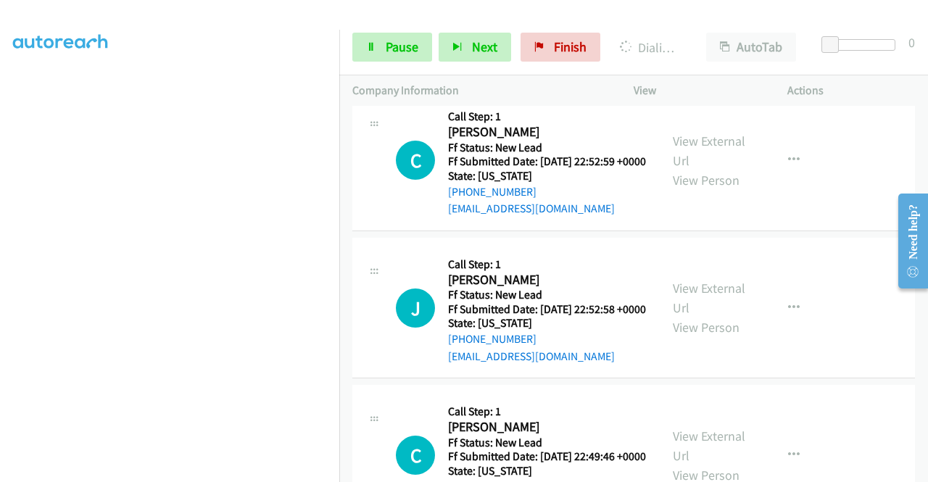
scroll to position [4917, 0]
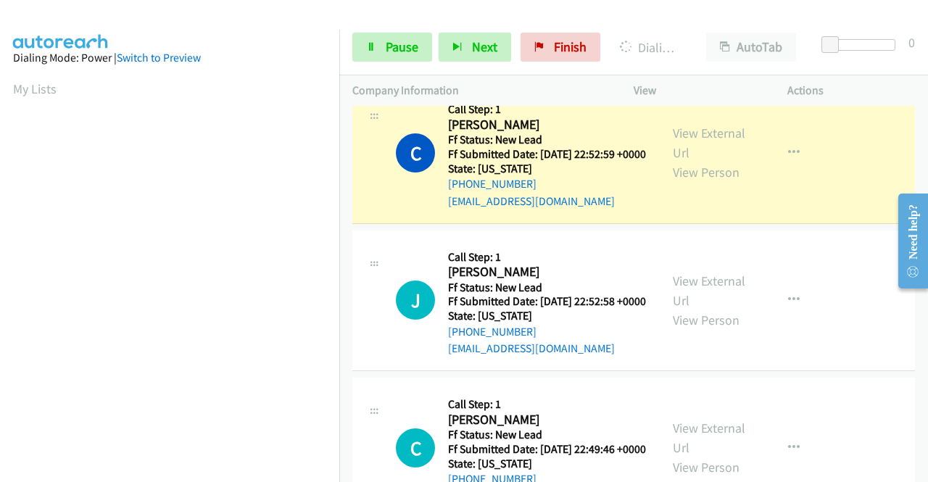
click at [680, 210] on div "View External Url View Person View External Url Email Schedule/Manage Callback …" at bounding box center [743, 153] width 167 height 115
click at [676, 161] on link "View External Url" at bounding box center [709, 143] width 73 height 36
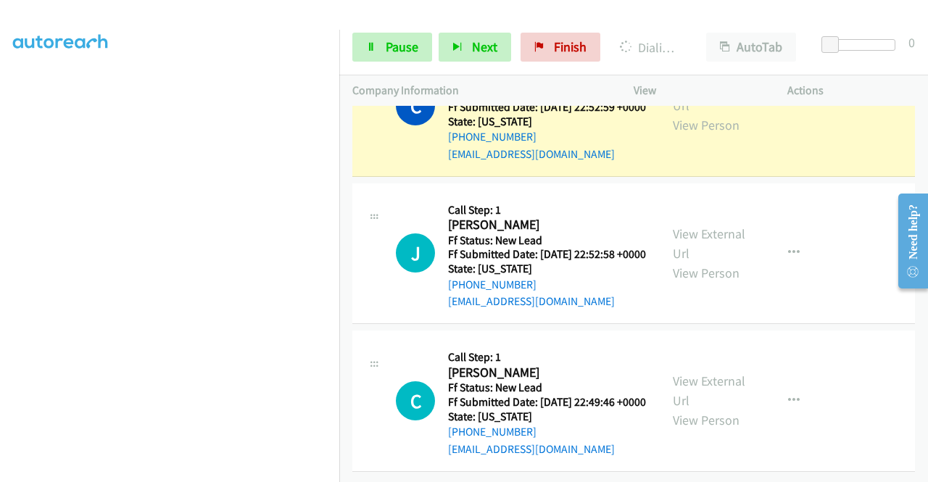
scroll to position [331, 0]
click at [390, 32] on div "Start Calls Pause Next Finish Dialing Christa Page AutoTab AutoTab 0" at bounding box center [633, 48] width 589 height 56
click at [371, 54] on link "Pause" at bounding box center [392, 47] width 80 height 29
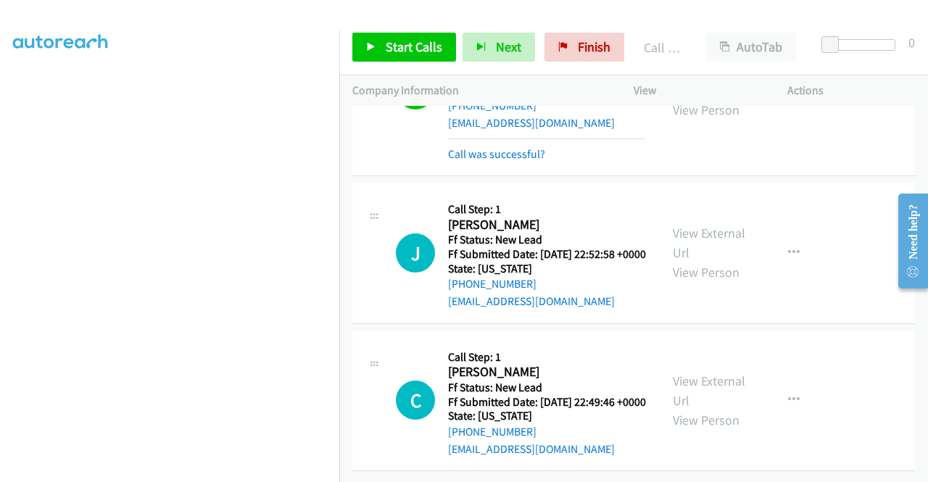
scroll to position [5300, 0]
click at [413, 46] on span "Start Calls" at bounding box center [414, 46] width 57 height 17
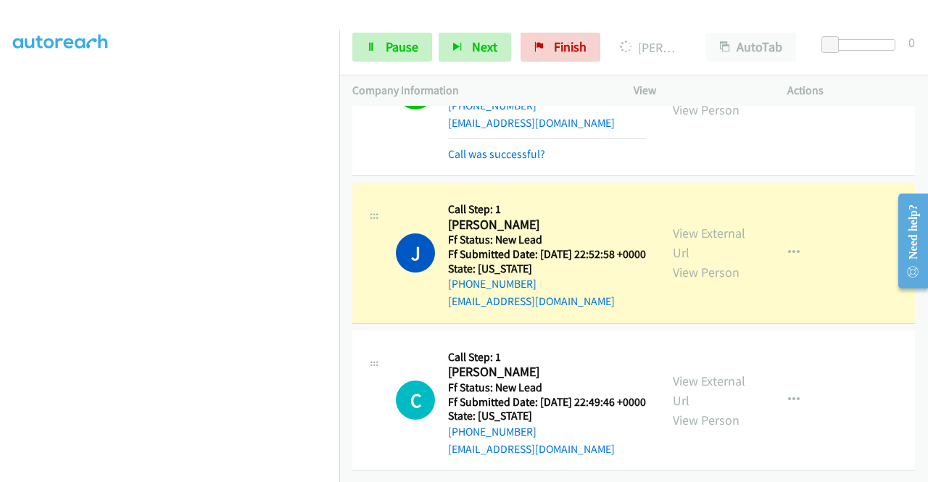
click at [673, 223] on div "View External Url View Person" at bounding box center [710, 252] width 75 height 59
click at [673, 225] on link "View External Url" at bounding box center [709, 243] width 73 height 36
click at [0, 305] on aside "Dialing Mode: Power | Switch to Preview My Lists" at bounding box center [169, 110] width 339 height 803
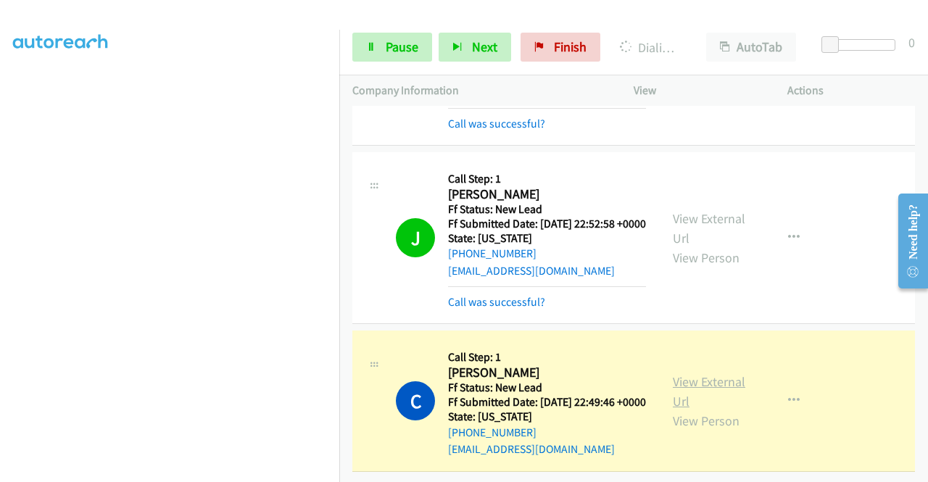
click at [680, 395] on link "View External Url" at bounding box center [709, 391] width 73 height 36
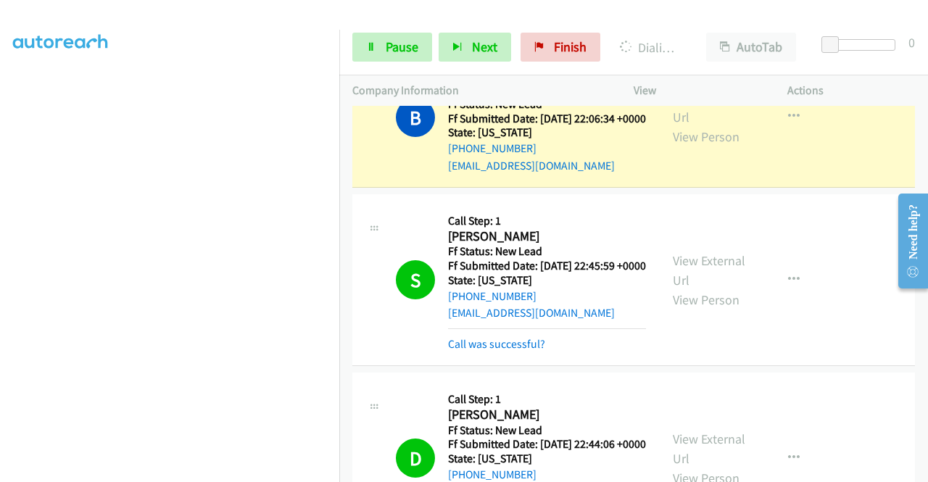
scroll to position [2935, 0]
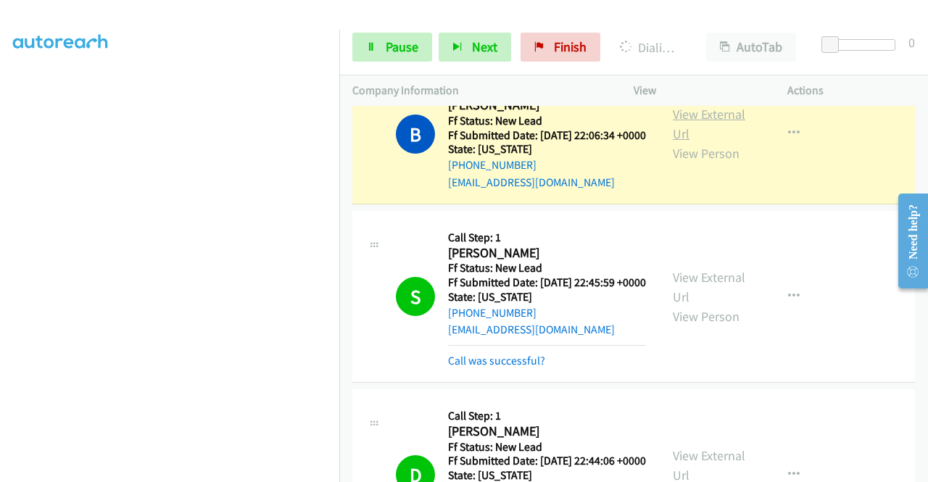
click at [711, 142] on link "View External Url" at bounding box center [709, 124] width 73 height 36
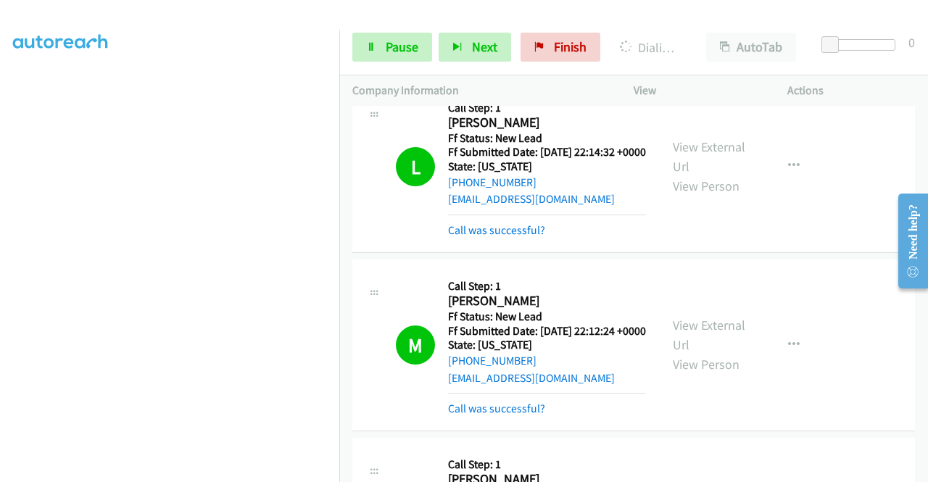
scroll to position [0, 0]
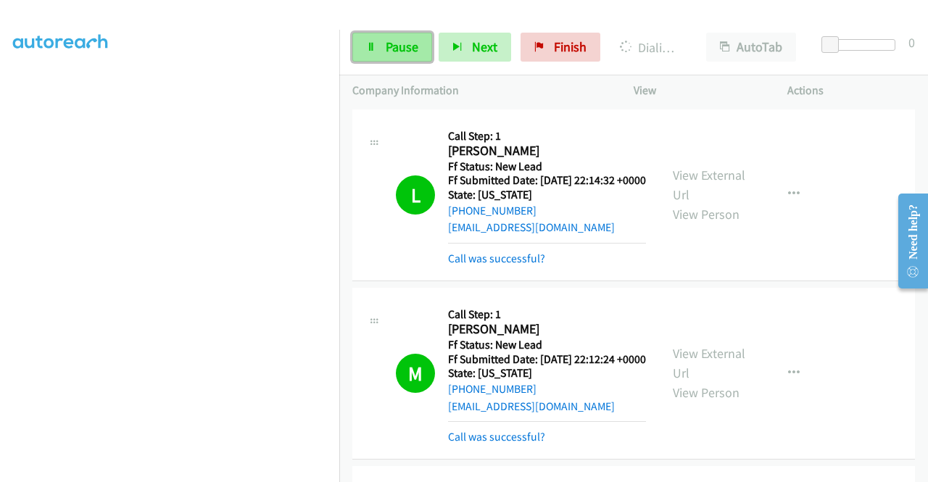
click at [386, 44] on span "Pause" at bounding box center [402, 46] width 33 height 17
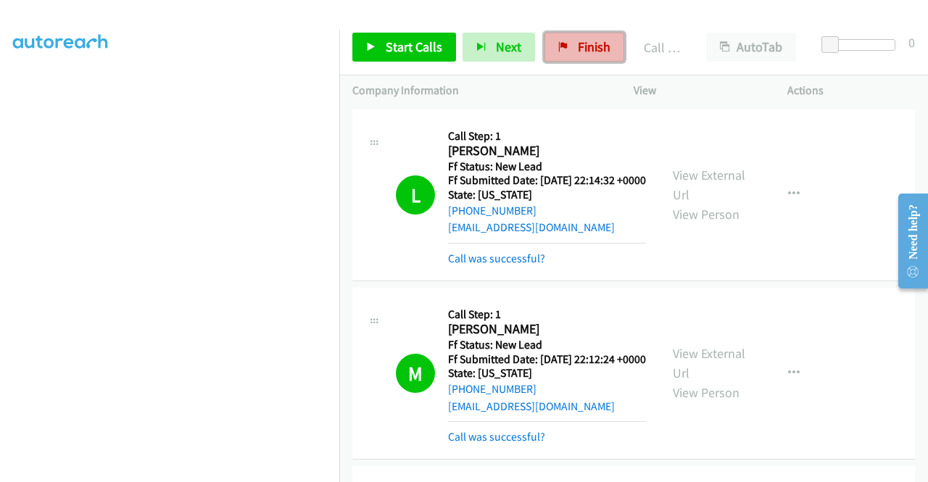
click at [595, 41] on span "Finish" at bounding box center [594, 46] width 33 height 17
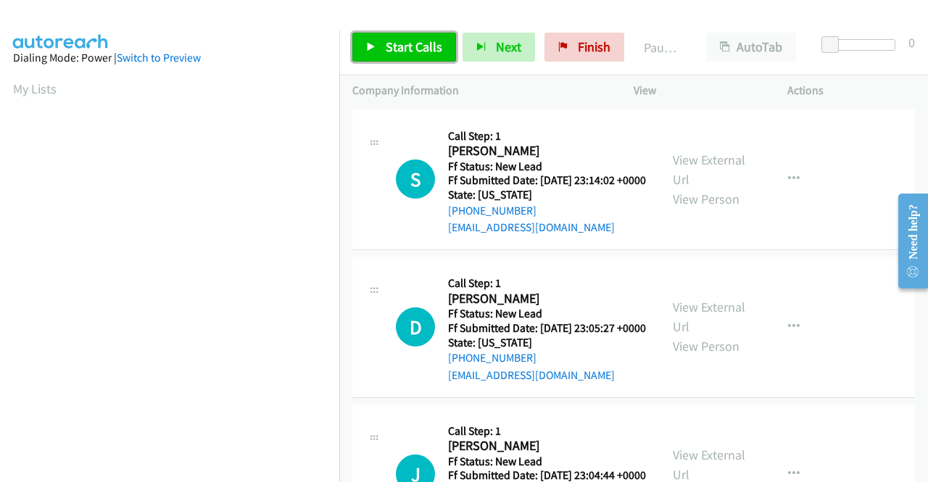
click at [380, 36] on link "Start Calls" at bounding box center [404, 47] width 104 height 29
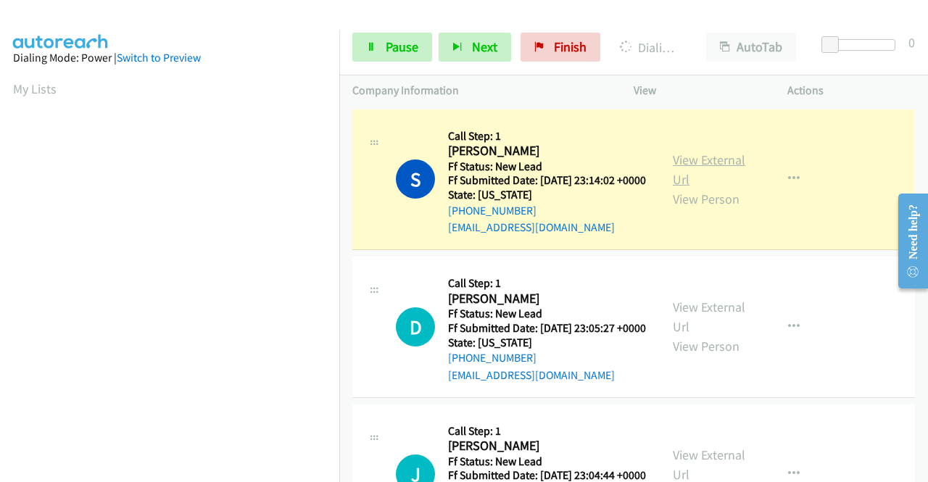
click at [700, 167] on link "View External Url" at bounding box center [709, 170] width 73 height 36
click at [0, 344] on aside "Dialing Mode: Power | Switch to Preview My Lists" at bounding box center [169, 110] width 339 height 803
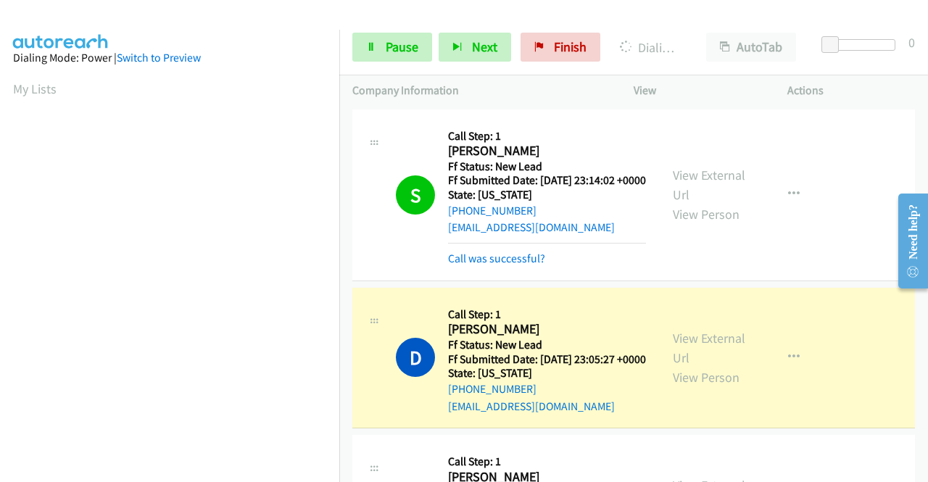
click at [710, 369] on div "View External Url View Person" at bounding box center [710, 357] width 75 height 59
click at [696, 361] on link "View External Url" at bounding box center [709, 348] width 73 height 36
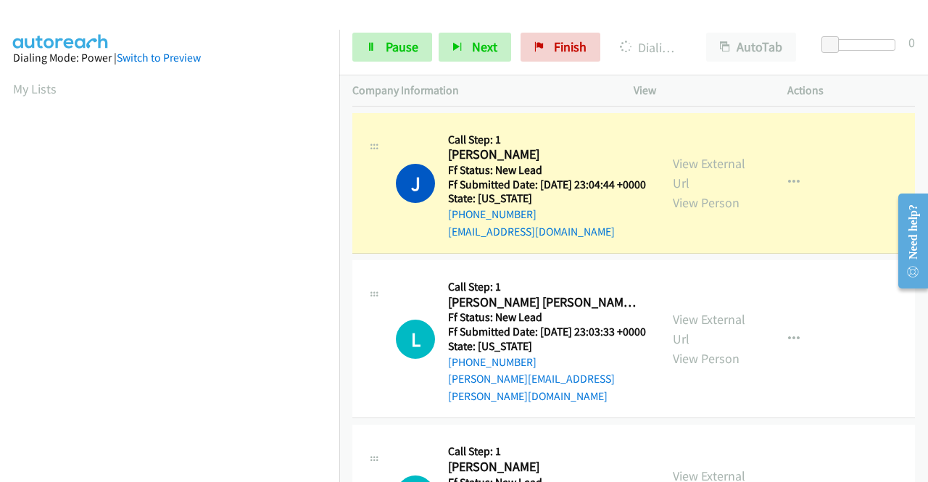
scroll to position [358, 0]
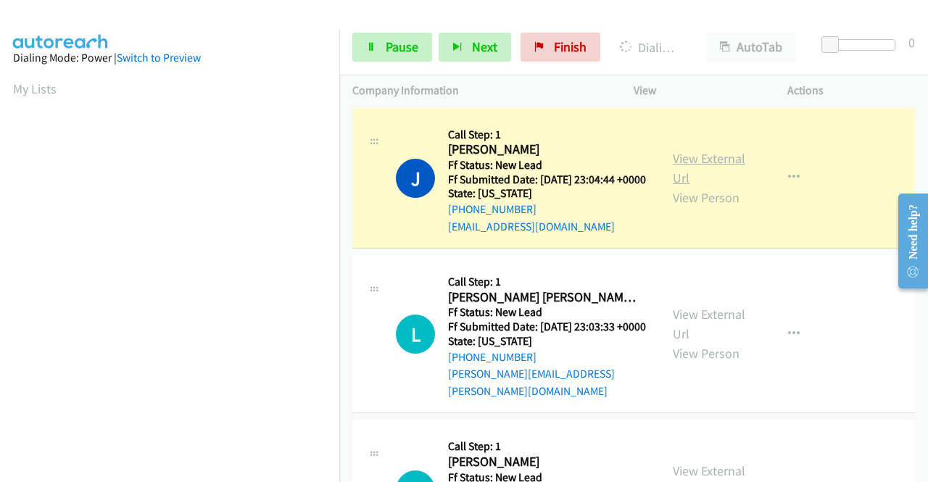
click at [705, 186] on link "View External Url" at bounding box center [709, 168] width 73 height 36
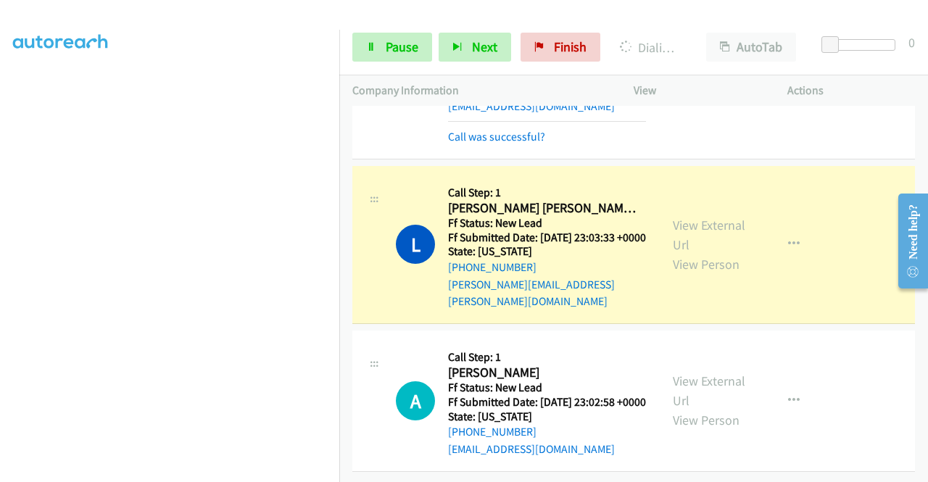
scroll to position [331, 0]
click at [678, 215] on div "View External Url View Person" at bounding box center [710, 244] width 75 height 59
click at [683, 217] on link "View External Url" at bounding box center [709, 235] width 73 height 36
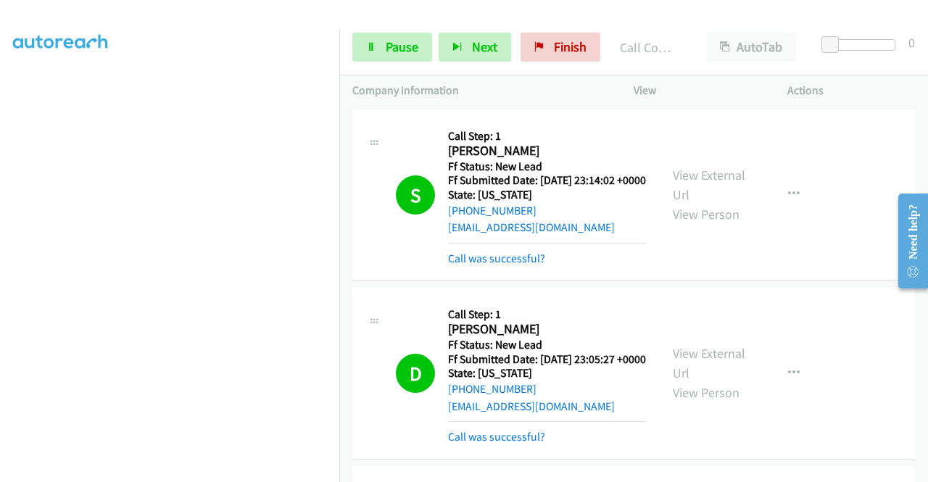
scroll to position [572, 0]
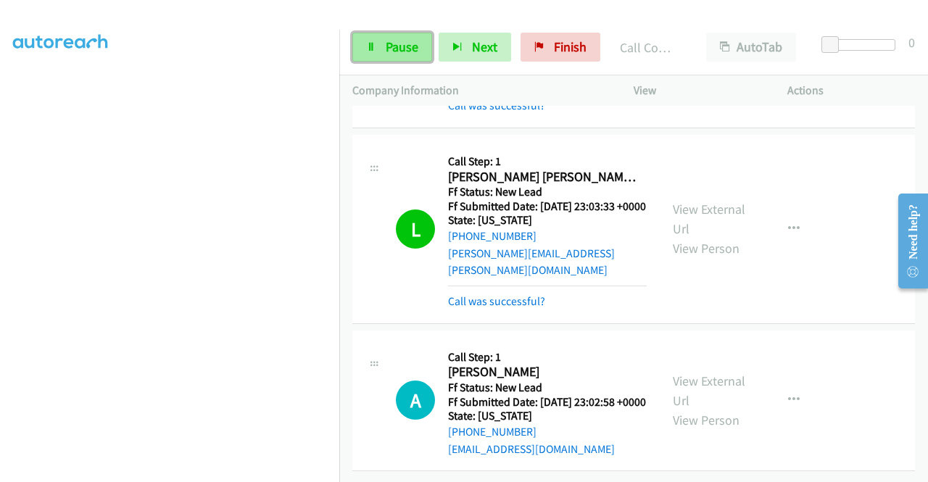
click at [368, 41] on link "Pause" at bounding box center [392, 47] width 80 height 29
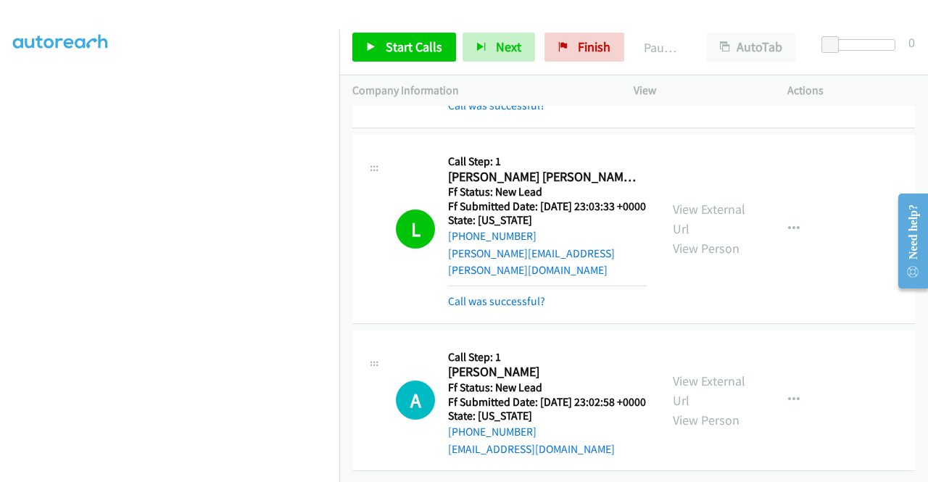
click at [0, 210] on aside "Dialing Mode: Power | Switch to Preview My Lists" at bounding box center [169, 110] width 339 height 803
click at [403, 44] on span "Start Calls" at bounding box center [414, 46] width 57 height 17
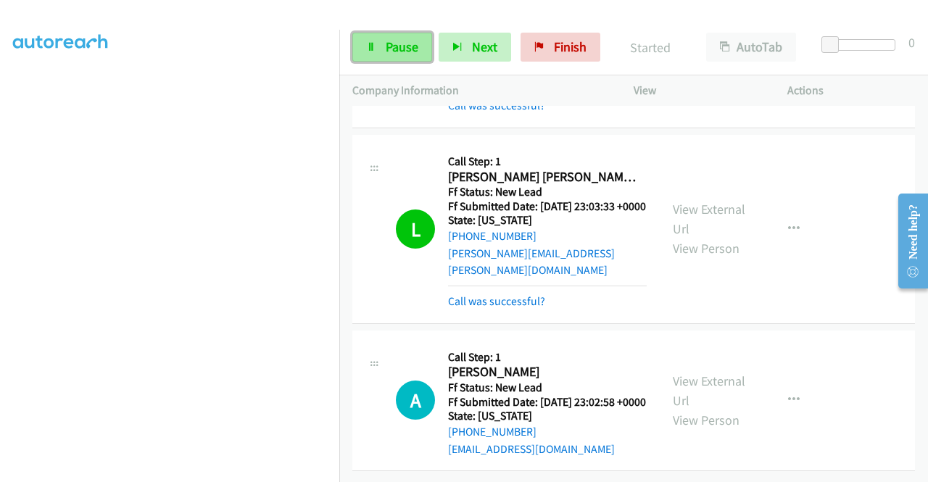
click at [402, 45] on span "Pause" at bounding box center [402, 46] width 33 height 17
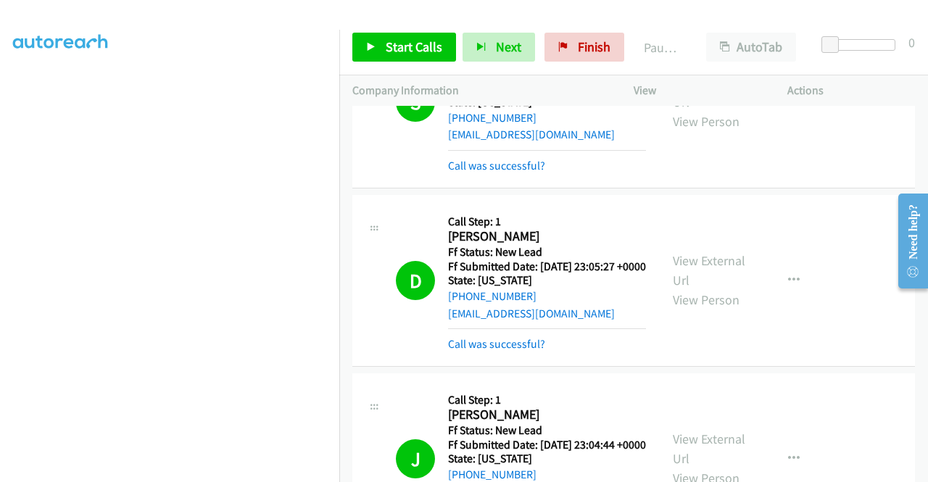
scroll to position [0, 0]
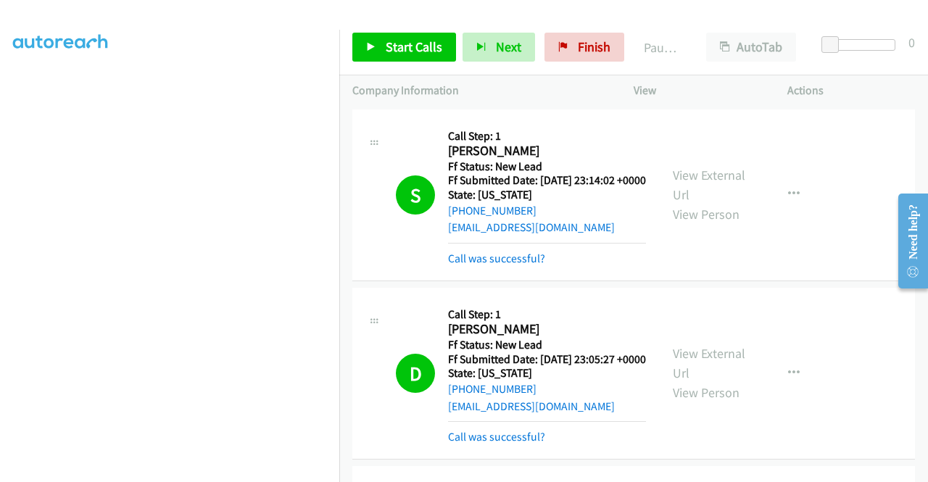
drag, startPoint x: 0, startPoint y: 294, endPoint x: 353, endPoint y: 220, distance: 360.6
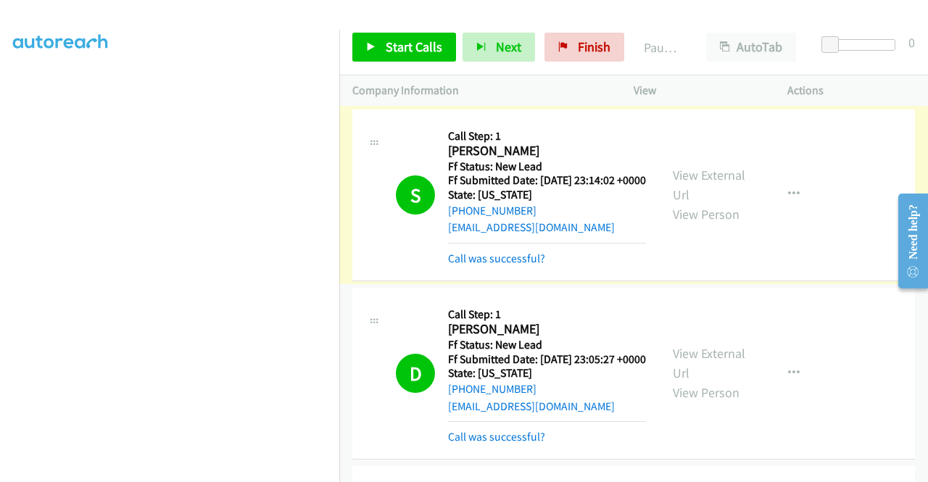
click at [927, 268] on div "Need help?" at bounding box center [913, 240] width 30 height 95
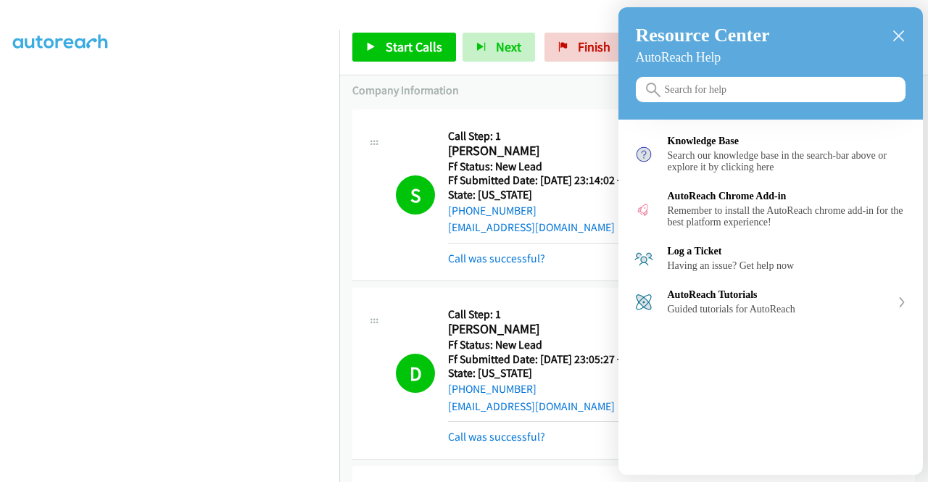
click at [580, 415] on div at bounding box center [464, 241] width 928 height 482
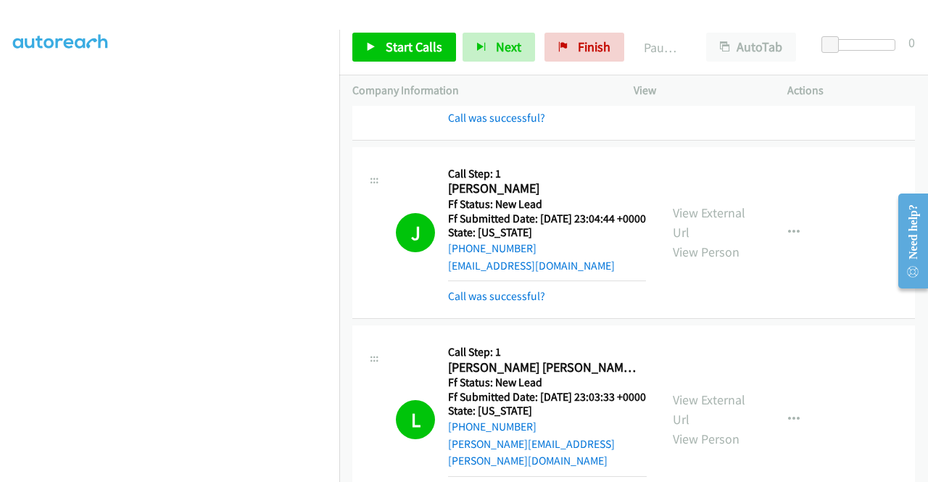
scroll to position [572, 0]
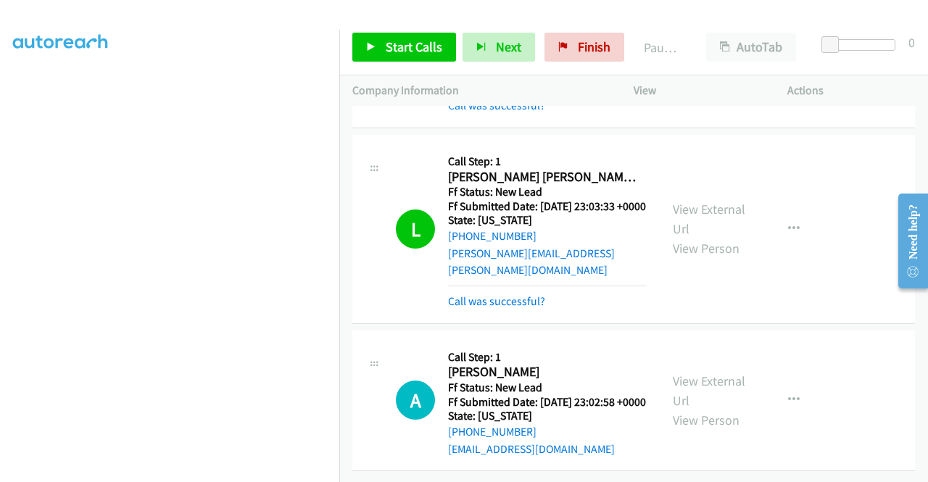
click at [403, 43] on span "Start Calls" at bounding box center [414, 46] width 57 height 17
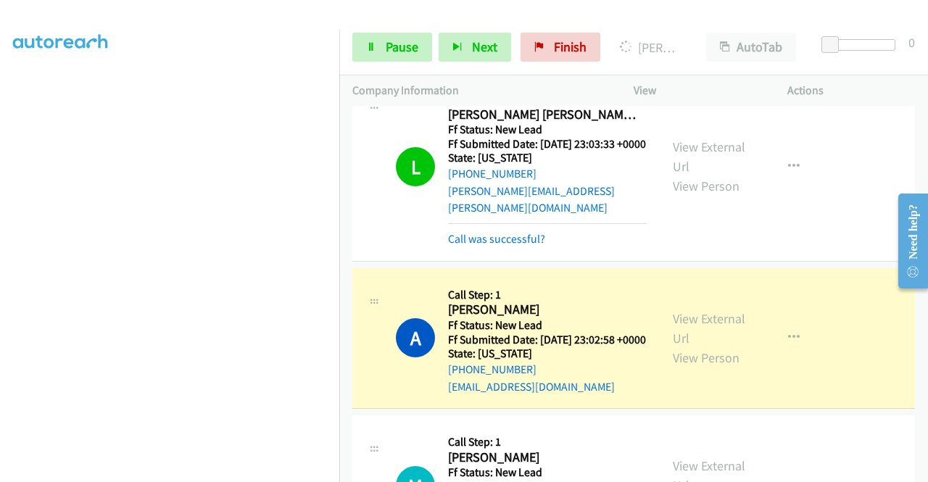
click at [694, 368] on div "View External Url View Person" at bounding box center [710, 338] width 75 height 59
click at [684, 347] on link "View External Url" at bounding box center [709, 328] width 73 height 36
click at [0, 202] on aside "Dialing Mode: Power | Switch to Preview My Lists" at bounding box center [169, 110] width 339 height 803
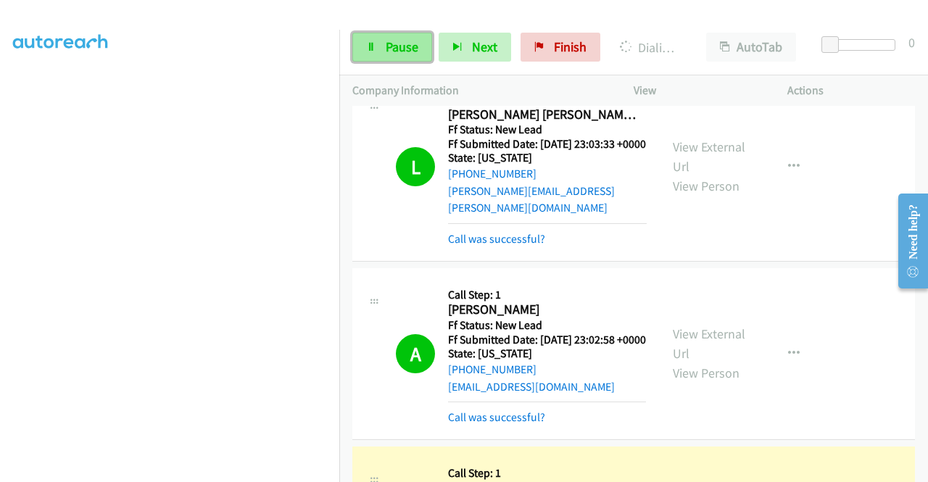
click at [389, 54] on span "Pause" at bounding box center [402, 46] width 33 height 17
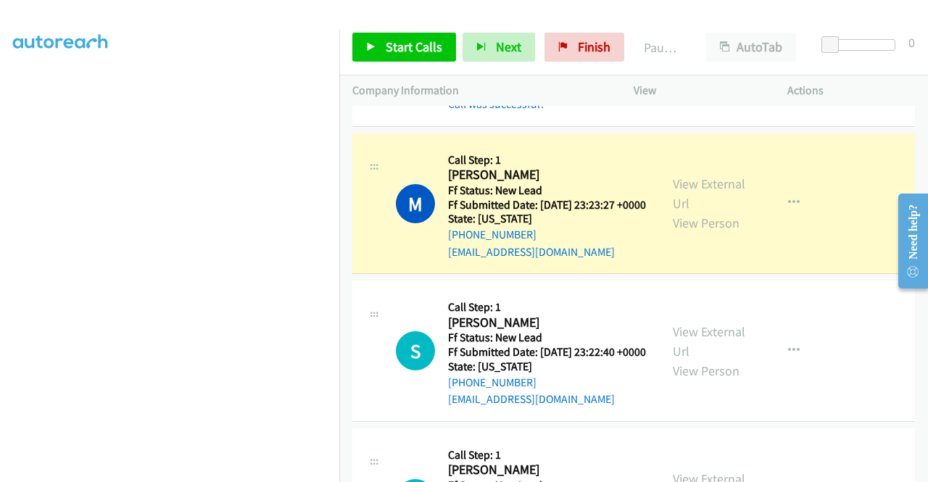
scroll to position [857, 0]
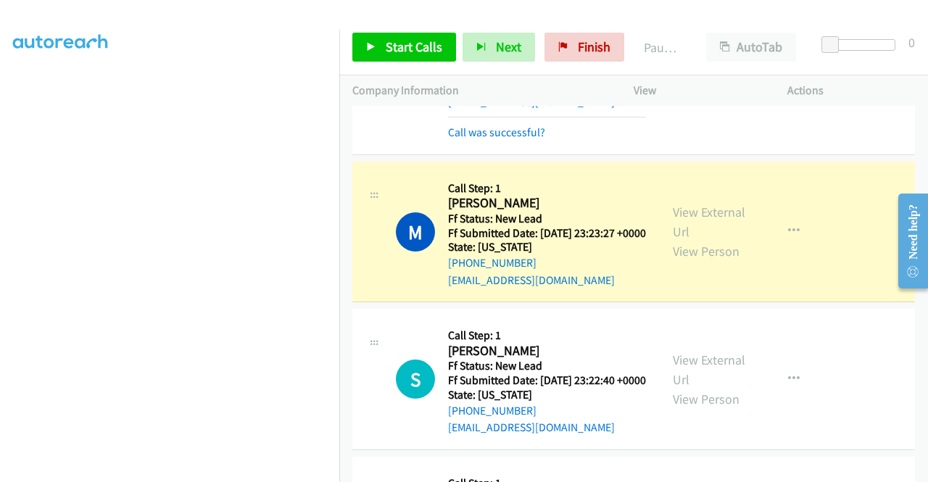
click at [711, 259] on div "View External Url View Person View External Url Email Schedule/Manage Callback …" at bounding box center [743, 232] width 167 height 115
click at [695, 240] on link "View External Url" at bounding box center [709, 222] width 73 height 36
click at [0, 333] on aside "Dialing Mode: Power | Switch to Preview My Lists" at bounding box center [169, 110] width 339 height 803
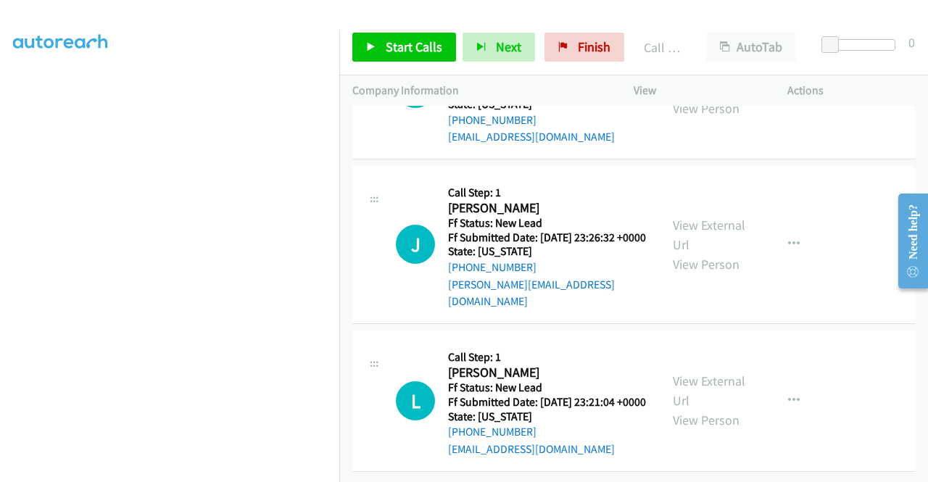
scroll to position [1441, 0]
click at [396, 66] on div "Start Calls Pause Next Finish Call Completed AutoTab AutoTab 0" at bounding box center [633, 48] width 589 height 56
click at [396, 65] on div "Start Calls Pause Next Finish Call Completed AutoTab AutoTab 0" at bounding box center [633, 48] width 589 height 56
click at [406, 43] on span "Start Calls" at bounding box center [414, 46] width 57 height 17
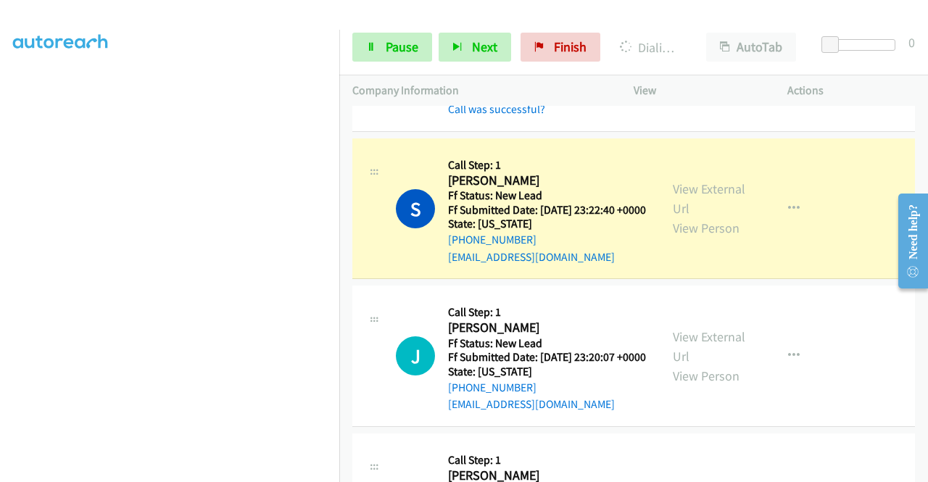
scroll to position [1056, 0]
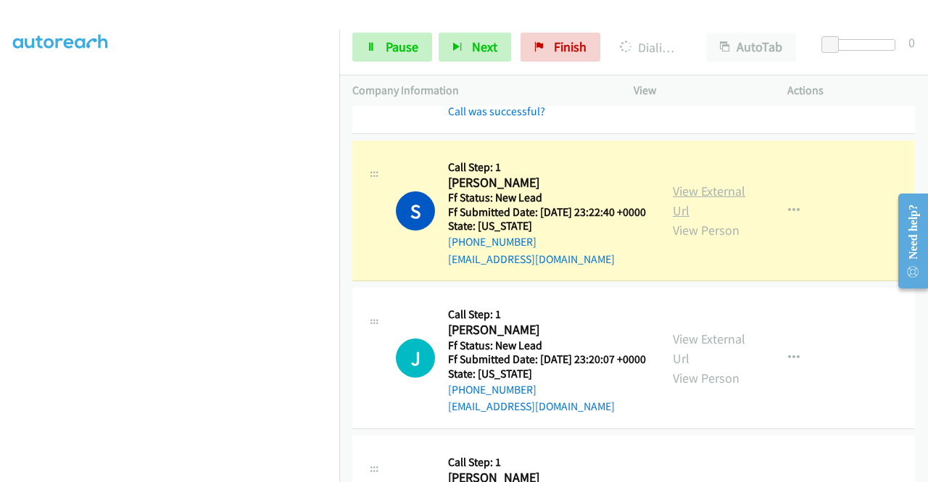
click at [677, 219] on link "View External Url" at bounding box center [709, 201] width 73 height 36
click at [0, 231] on aside "Dialing Mode: Power | Switch to Preview My Lists" at bounding box center [169, 110] width 339 height 803
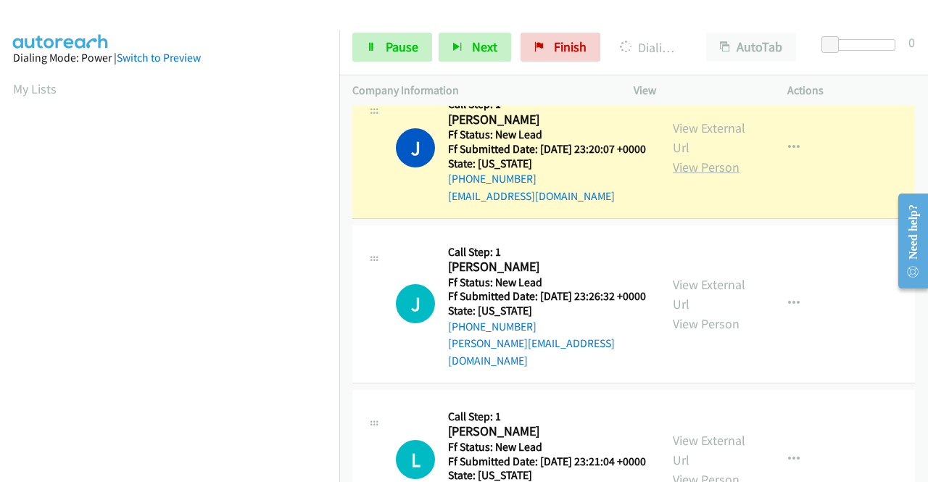
scroll to position [1308, 0]
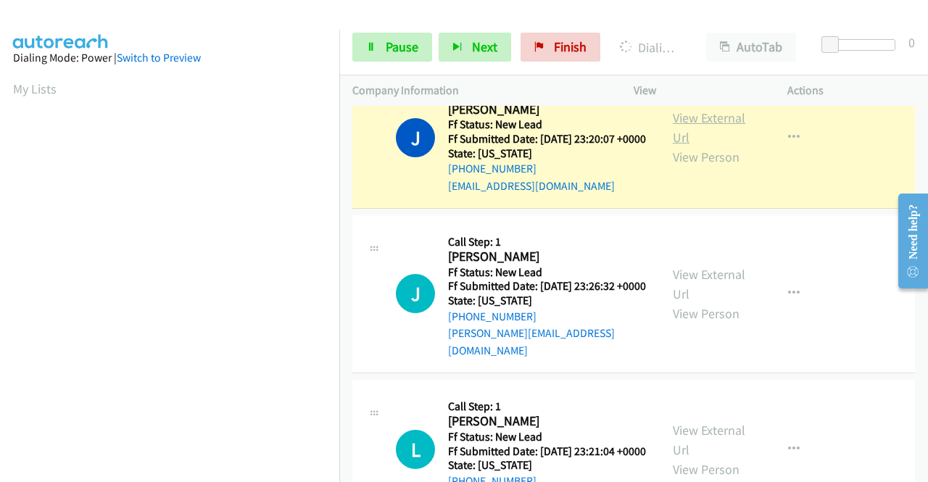
click at [700, 146] on link "View External Url" at bounding box center [709, 127] width 73 height 36
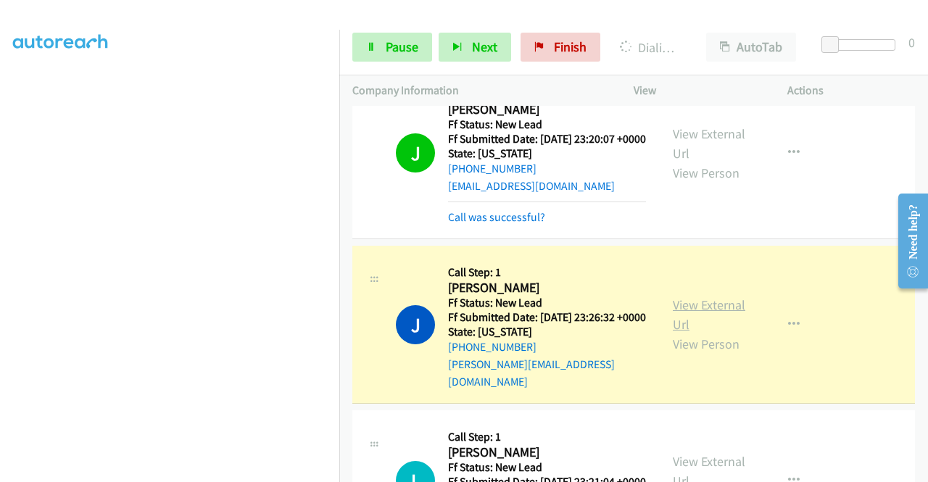
click at [673, 333] on link "View External Url" at bounding box center [709, 315] width 73 height 36
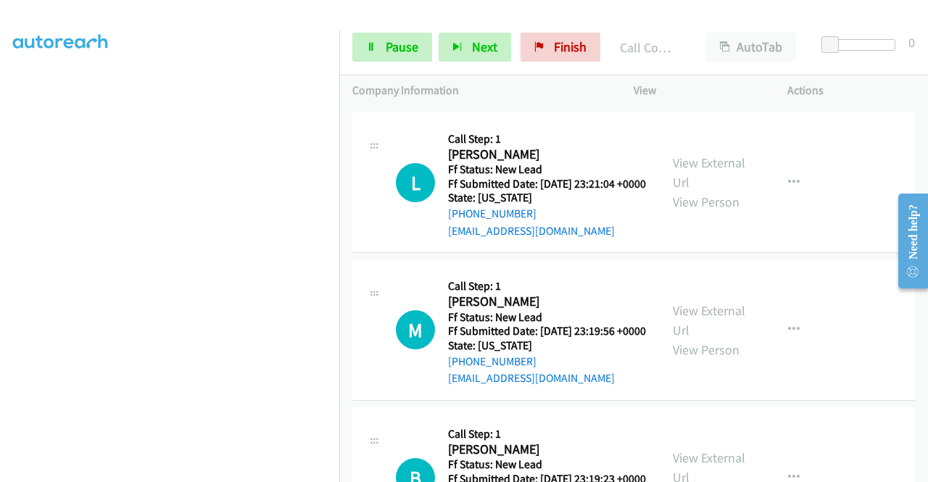
scroll to position [1654, 0]
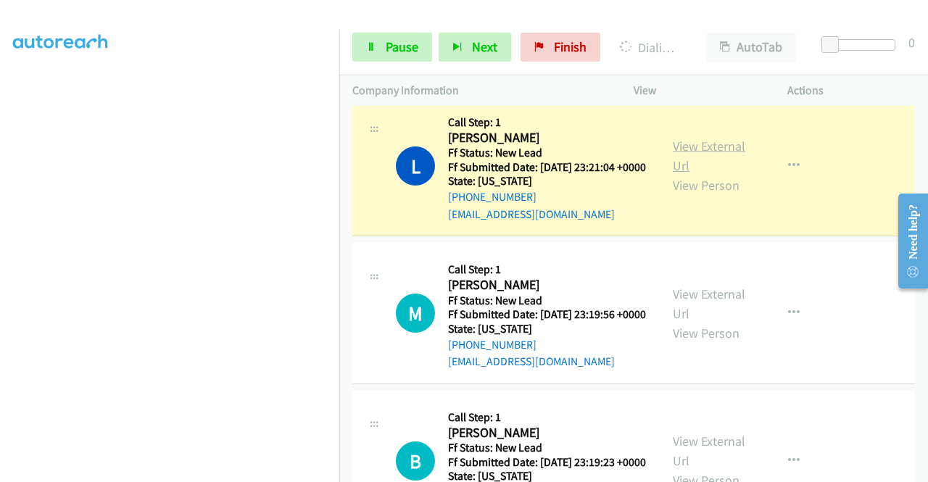
click at [687, 174] on link "View External Url" at bounding box center [709, 156] width 73 height 36
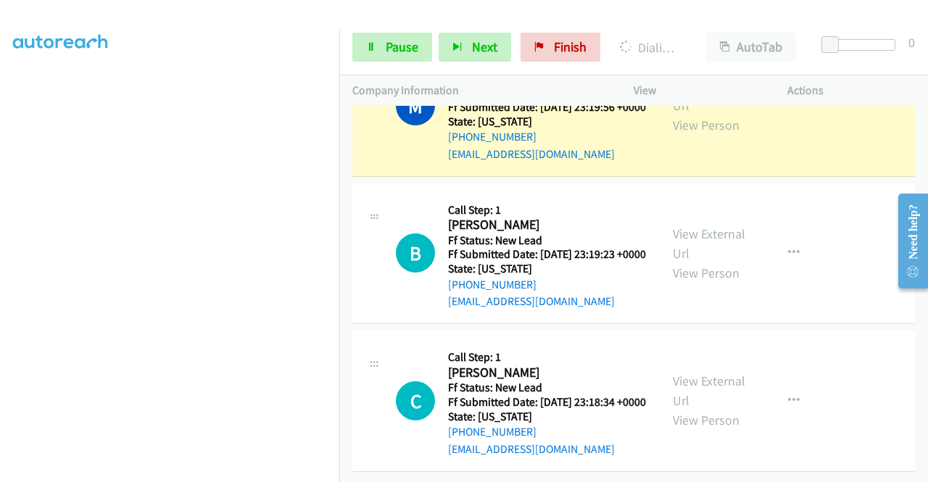
scroll to position [1910, 0]
click at [702, 114] on link "View External Url" at bounding box center [709, 96] width 73 height 36
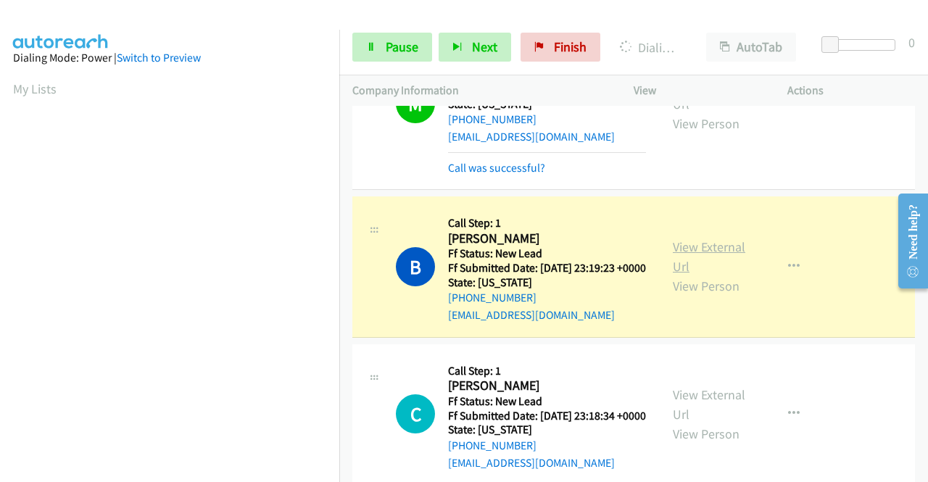
click at [674, 275] on link "View External Url" at bounding box center [709, 257] width 73 height 36
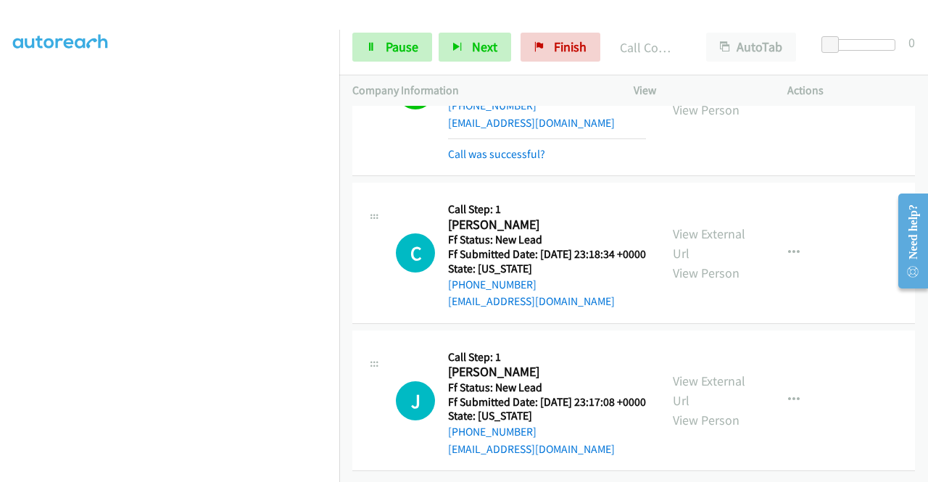
scroll to position [2272, 0]
click at [415, 51] on span "Pause" at bounding box center [402, 46] width 33 height 17
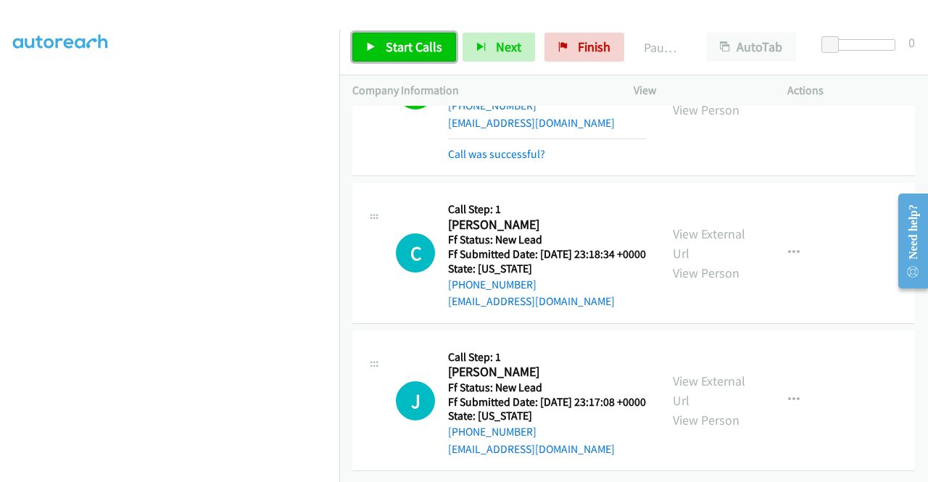
click at [415, 51] on span "Start Calls" at bounding box center [414, 46] width 57 height 17
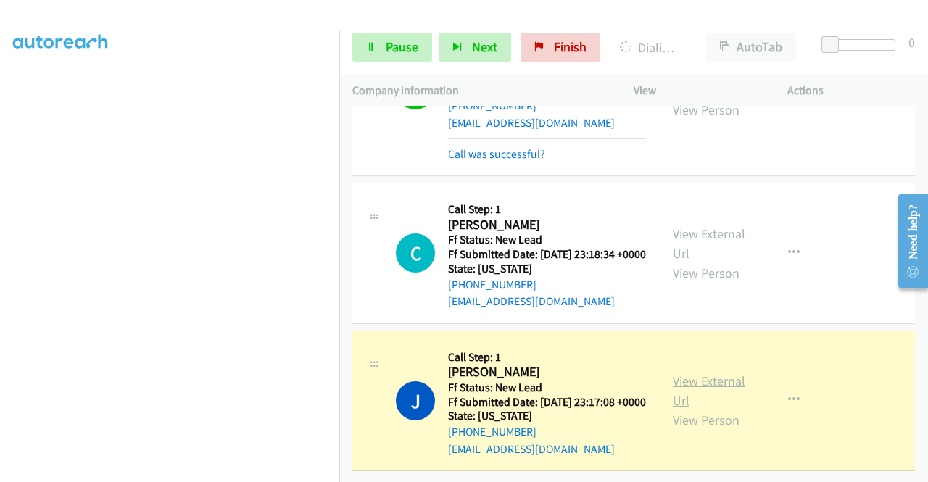
click at [683, 373] on link "View External Url" at bounding box center [709, 391] width 73 height 36
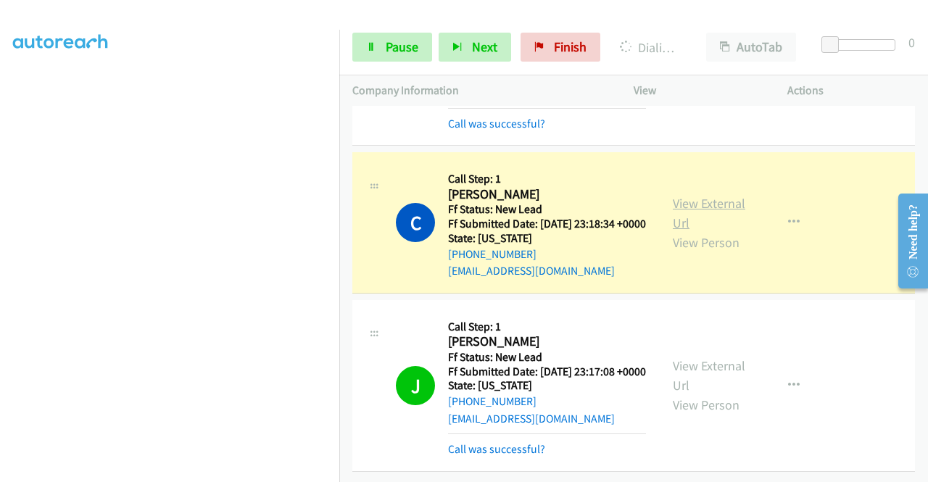
click at [704, 206] on link "View External Url" at bounding box center [709, 213] width 73 height 36
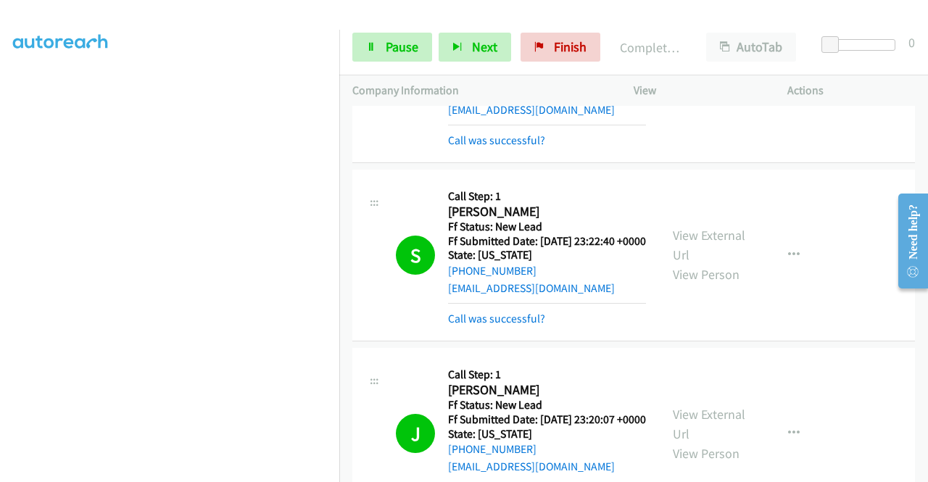
scroll to position [0, 0]
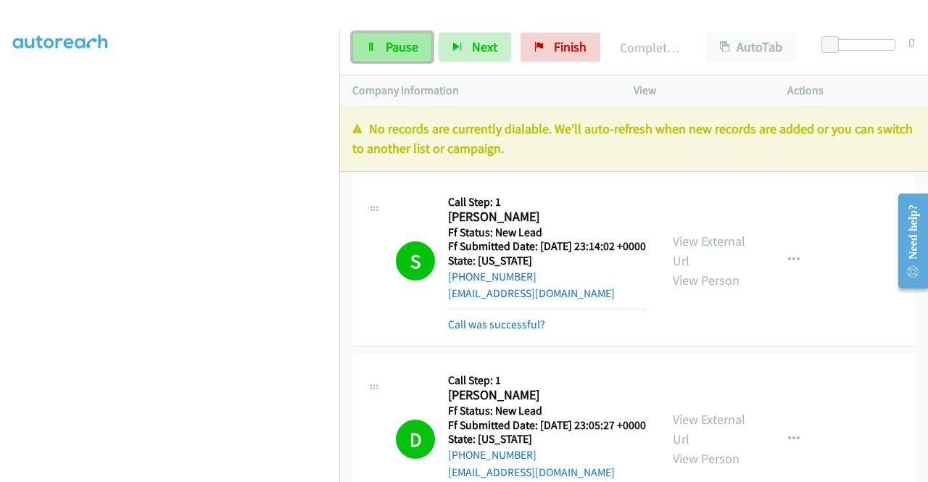
click at [413, 56] on link "Pause" at bounding box center [392, 47] width 80 height 29
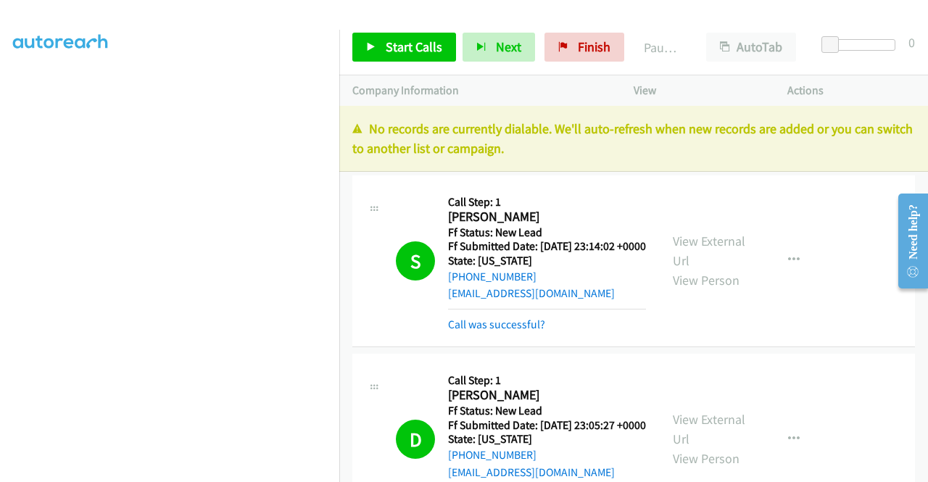
click at [799, 140] on p "No records are currently dialable. We'll auto-refresh when new records are adde…" at bounding box center [633, 138] width 563 height 39
click at [571, 35] on link "Finish" at bounding box center [585, 47] width 80 height 29
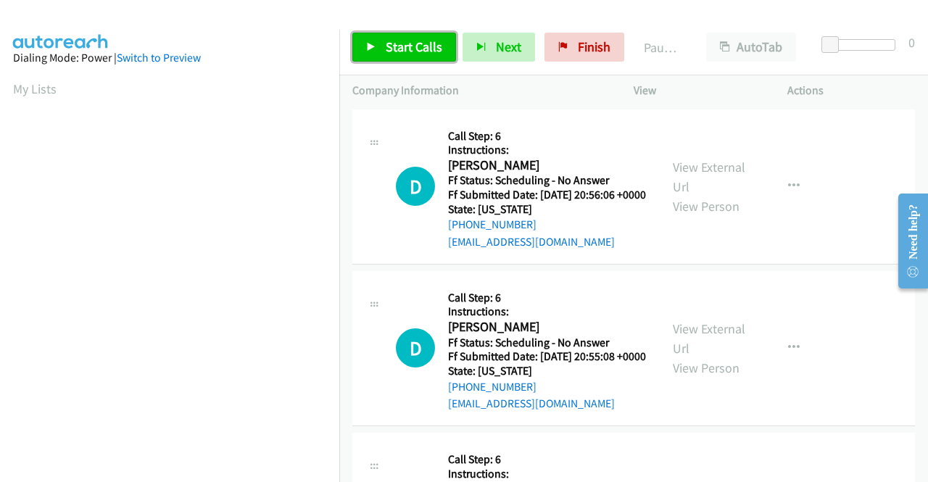
click at [380, 54] on link "Start Calls" at bounding box center [404, 47] width 104 height 29
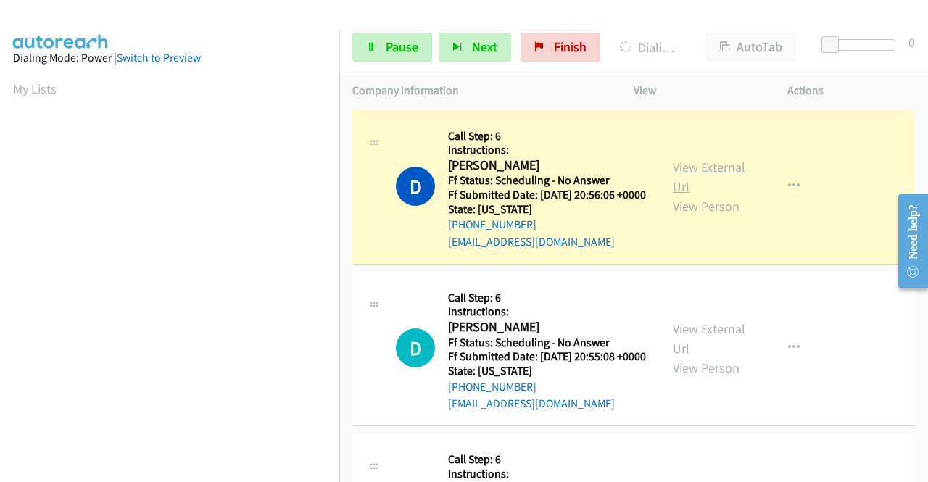
click at [693, 173] on link "View External Url" at bounding box center [709, 177] width 73 height 36
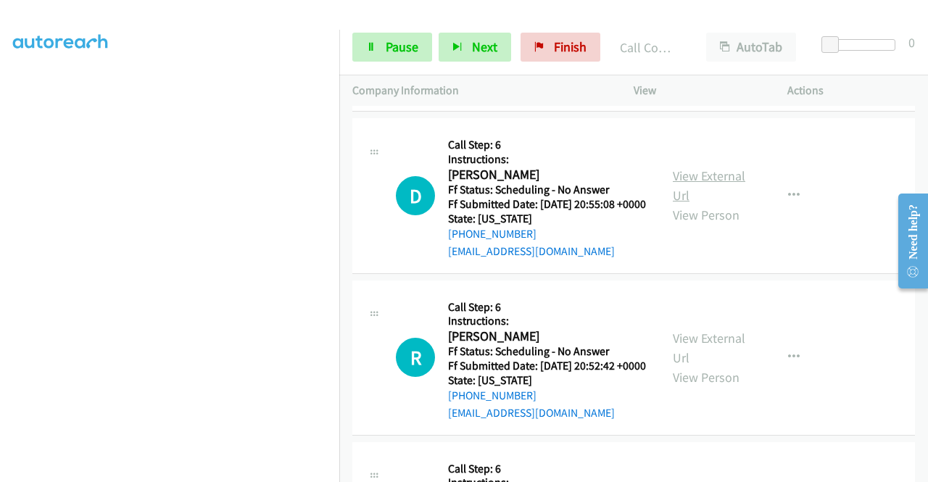
scroll to position [214, 0]
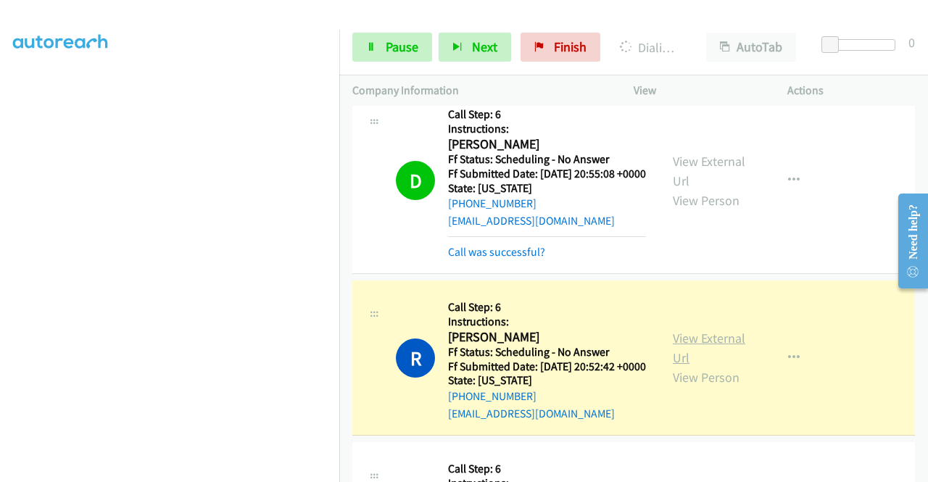
click at [677, 366] on link "View External Url" at bounding box center [709, 348] width 73 height 36
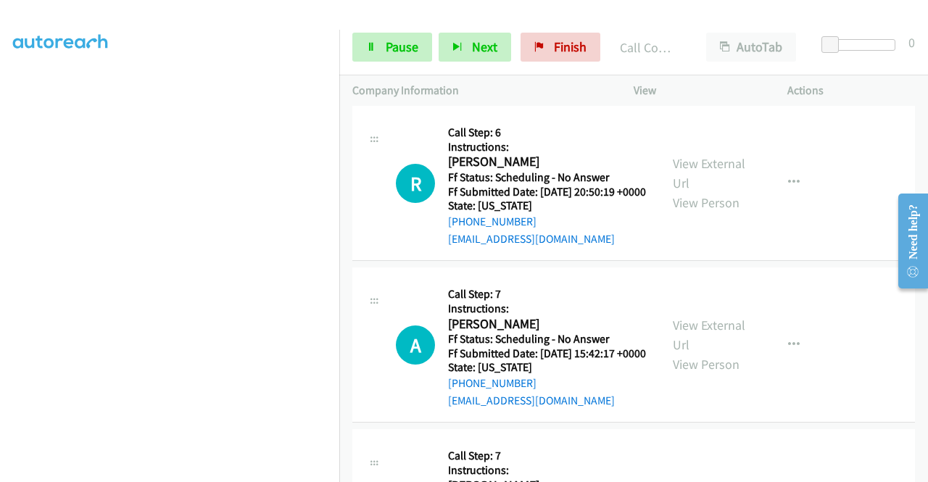
scroll to position [611, 0]
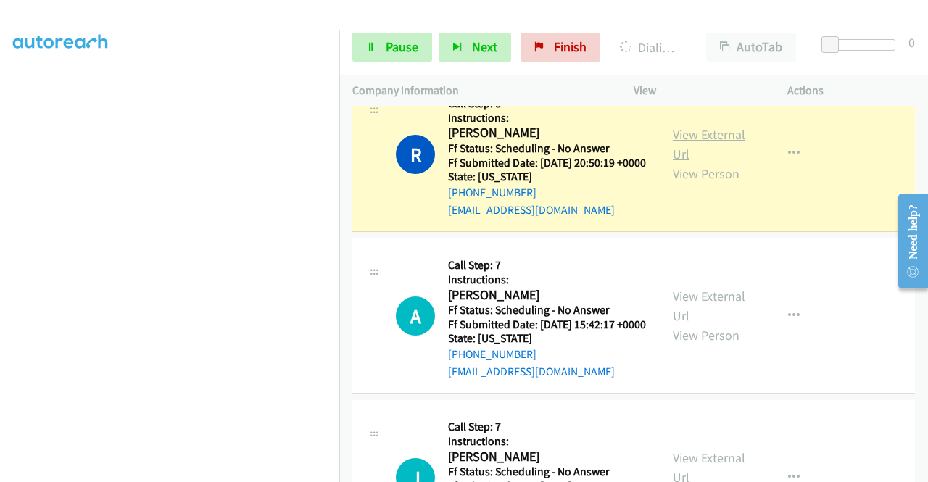
click at [713, 162] on link "View External Url" at bounding box center [709, 144] width 73 height 36
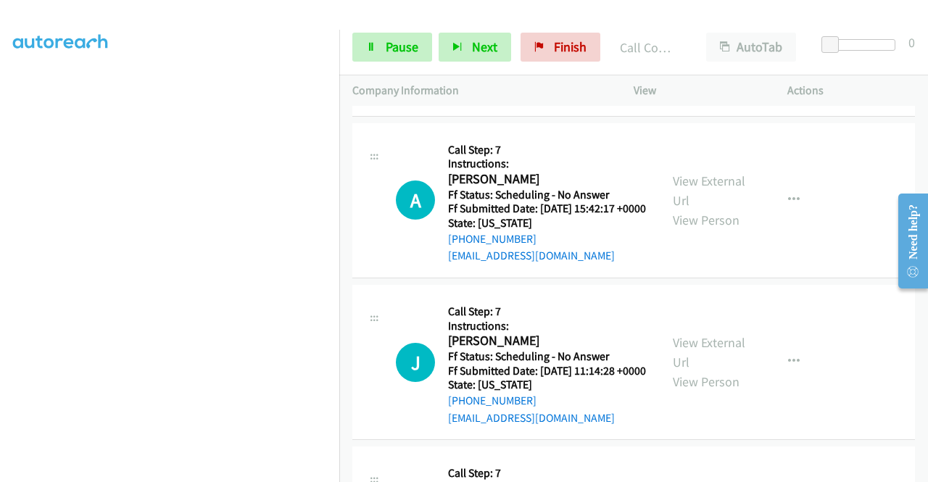
scroll to position [728, 0]
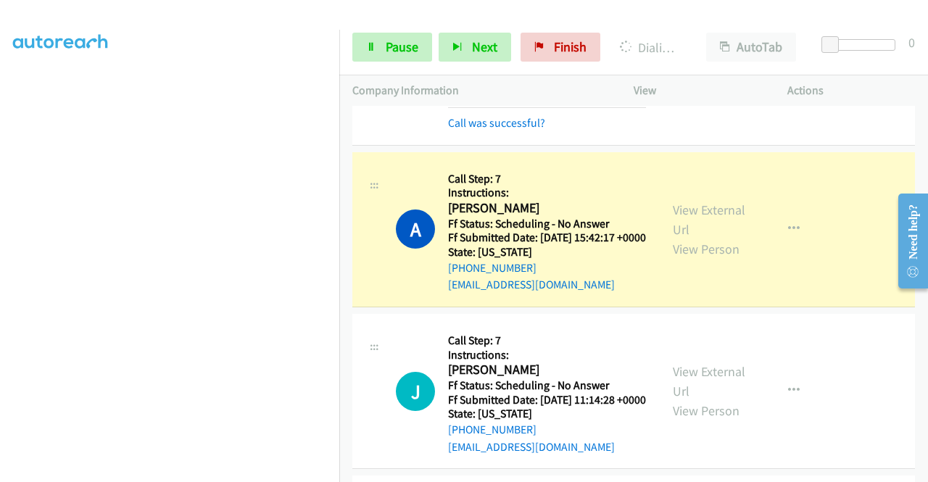
click at [711, 259] on div "View External Url View Person" at bounding box center [710, 229] width 75 height 59
click at [695, 238] on link "View External Url" at bounding box center [709, 220] width 73 height 36
click at [376, 40] on link "Pause" at bounding box center [392, 47] width 80 height 29
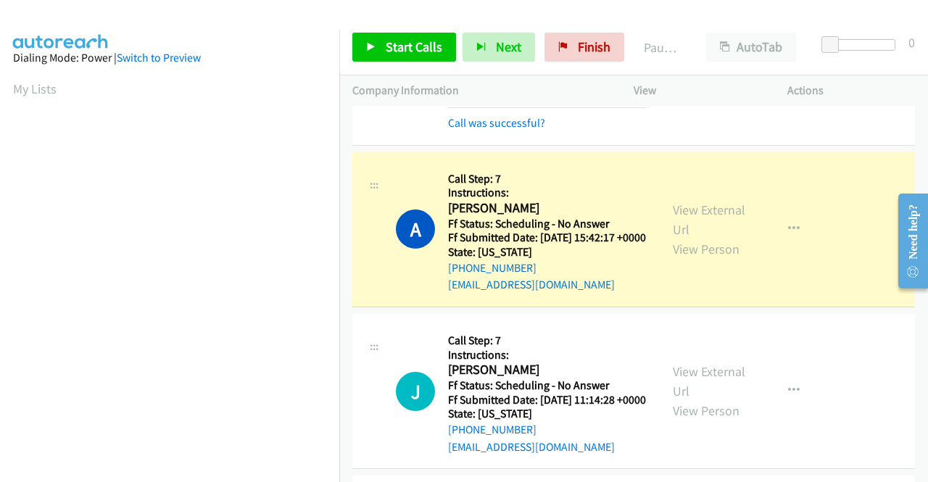
scroll to position [331, 0]
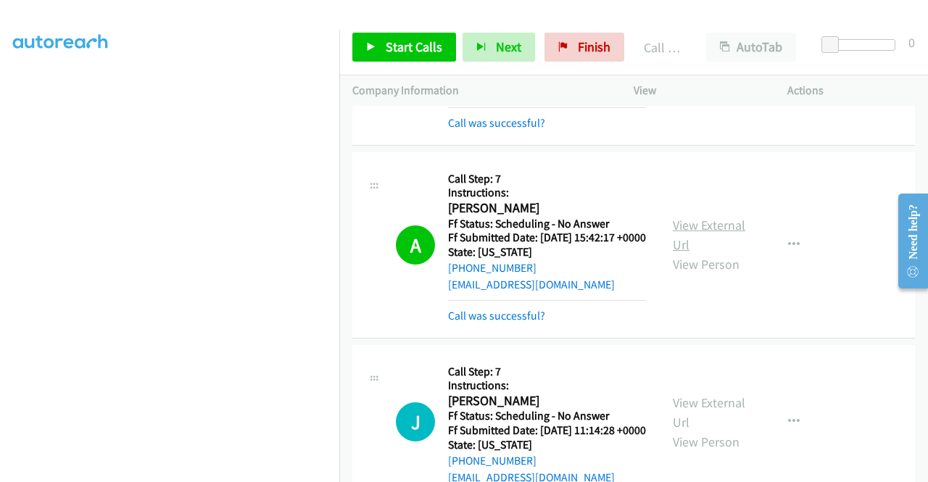
click at [695, 253] on link "View External Url" at bounding box center [709, 235] width 73 height 36
click at [396, 49] on span "Start Calls" at bounding box center [414, 46] width 57 height 17
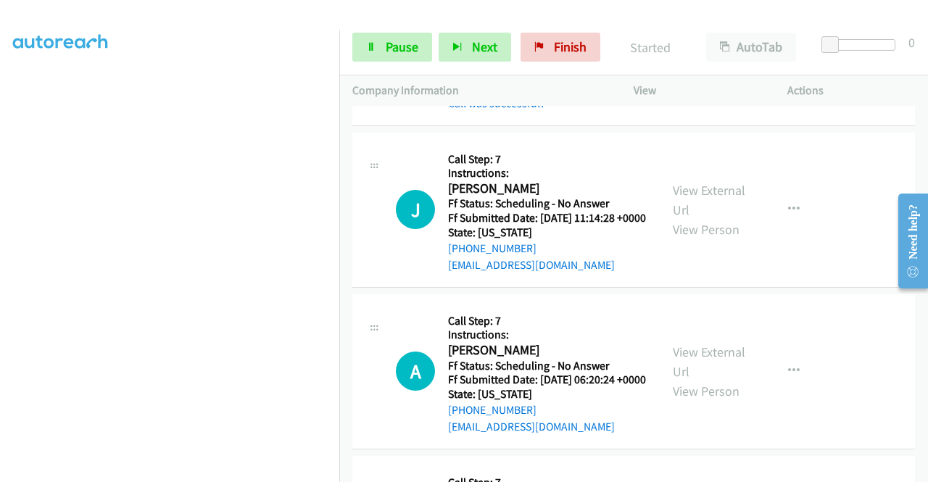
scroll to position [1018, 0]
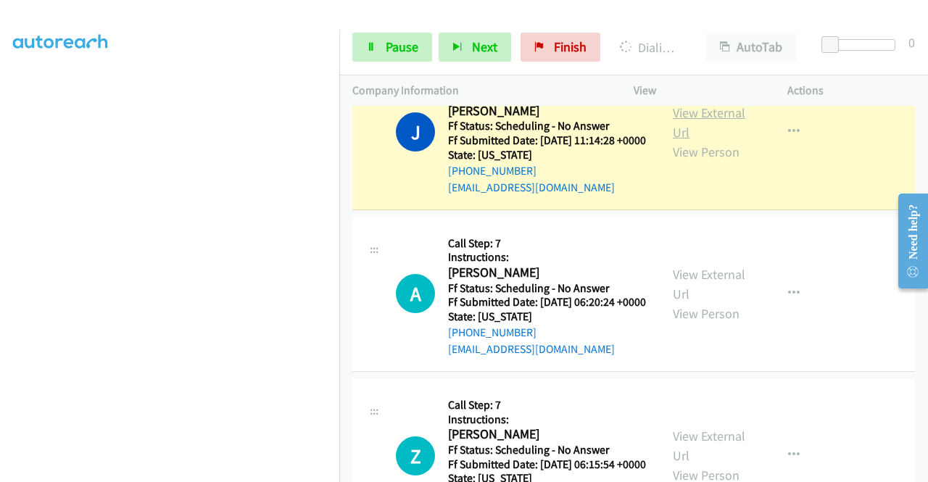
click at [709, 141] on link "View External Url" at bounding box center [709, 122] width 73 height 36
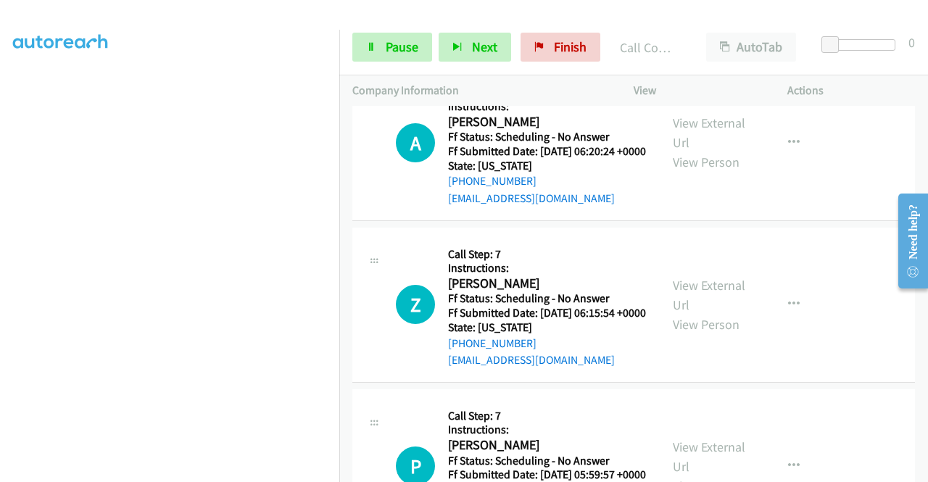
scroll to position [1201, 0]
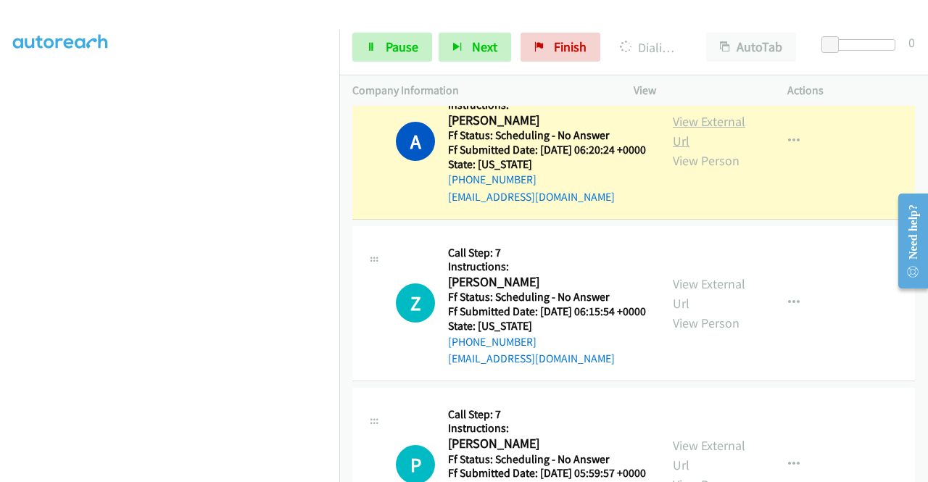
click at [693, 149] on link "View External Url" at bounding box center [709, 131] width 73 height 36
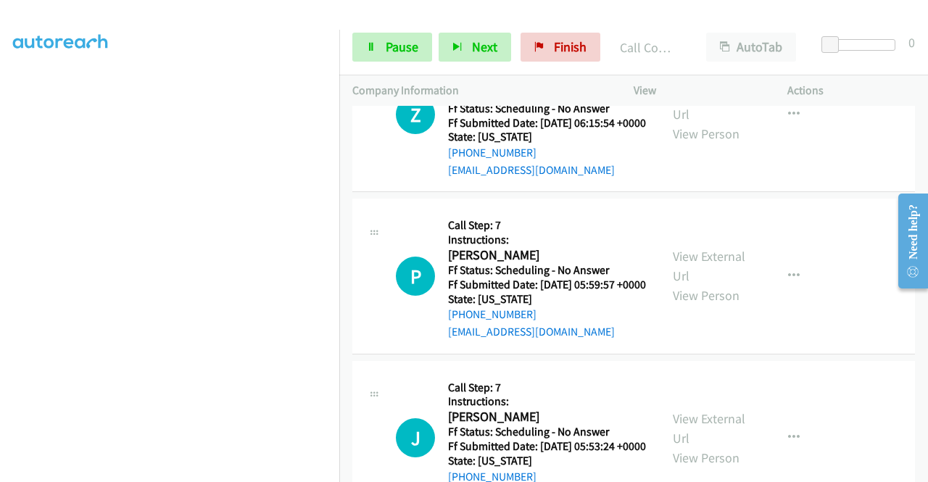
scroll to position [1434, 0]
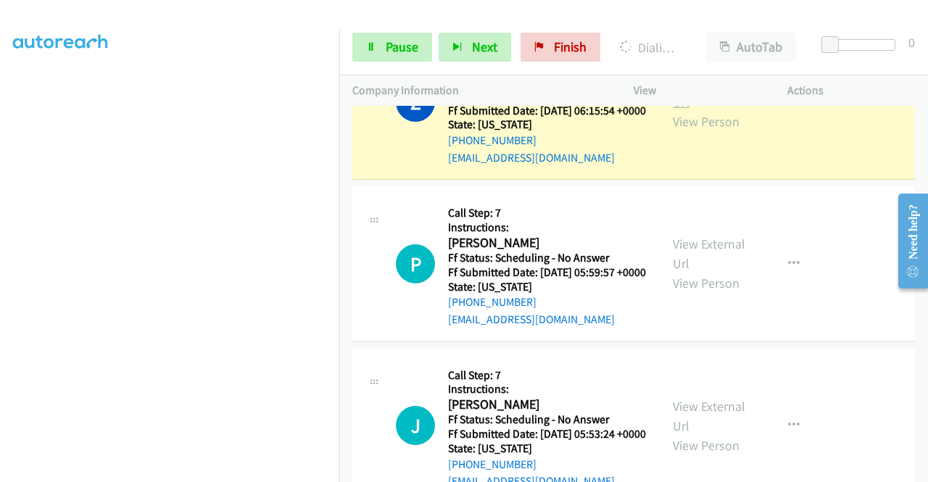
click at [686, 110] on link "View External Url" at bounding box center [709, 92] width 73 height 36
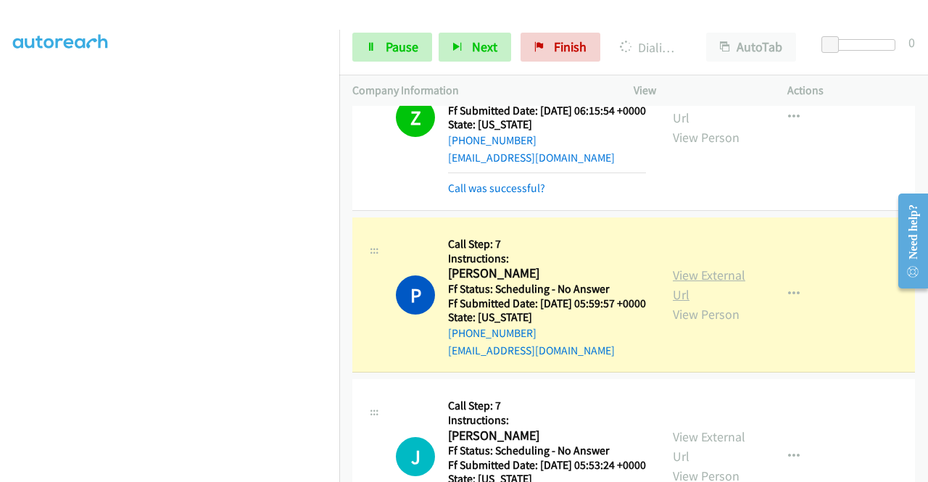
click at [679, 303] on link "View External Url" at bounding box center [709, 285] width 73 height 36
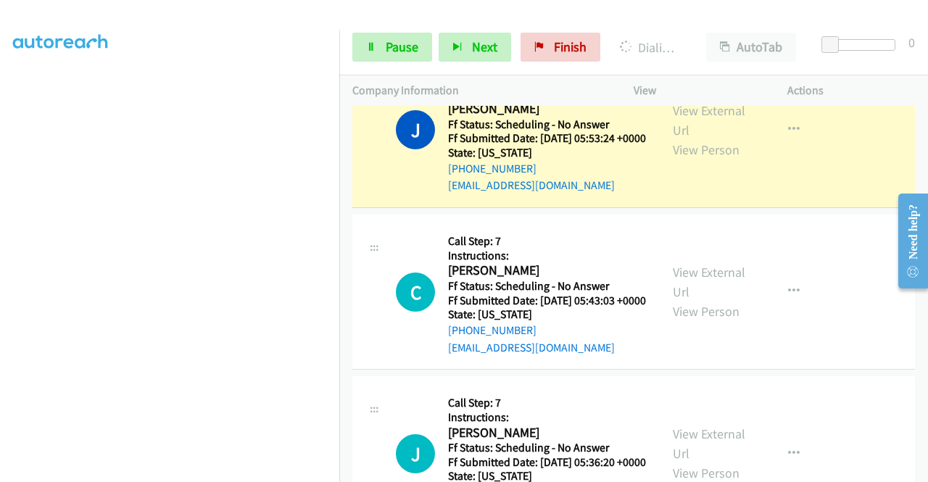
scroll to position [1811, 0]
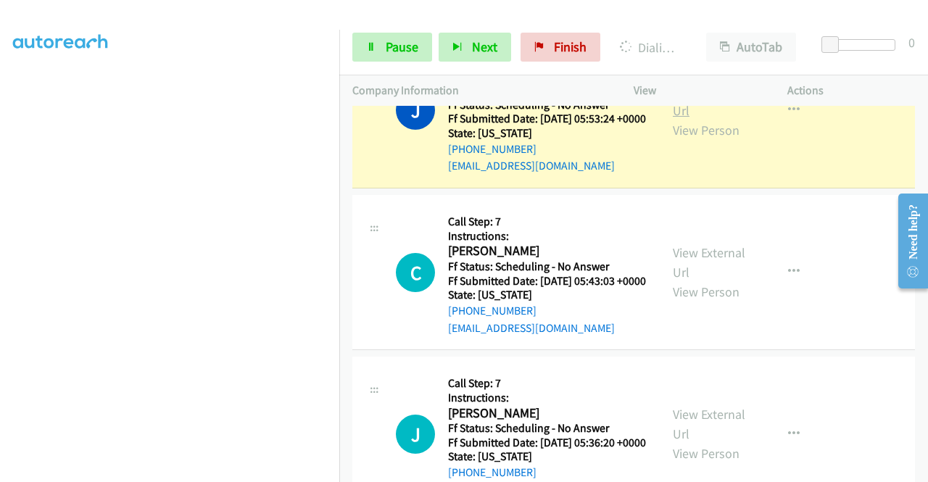
click at [729, 119] on link "View External Url" at bounding box center [709, 101] width 73 height 36
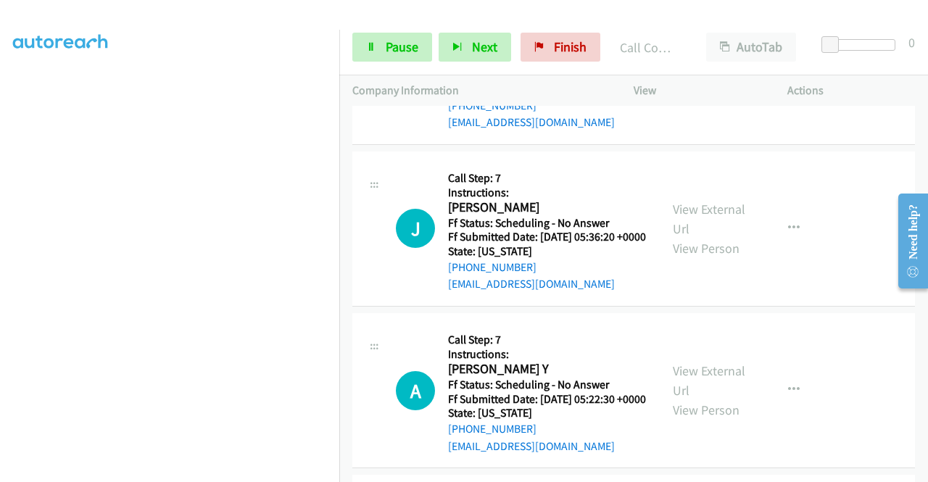
scroll to position [2062, 0]
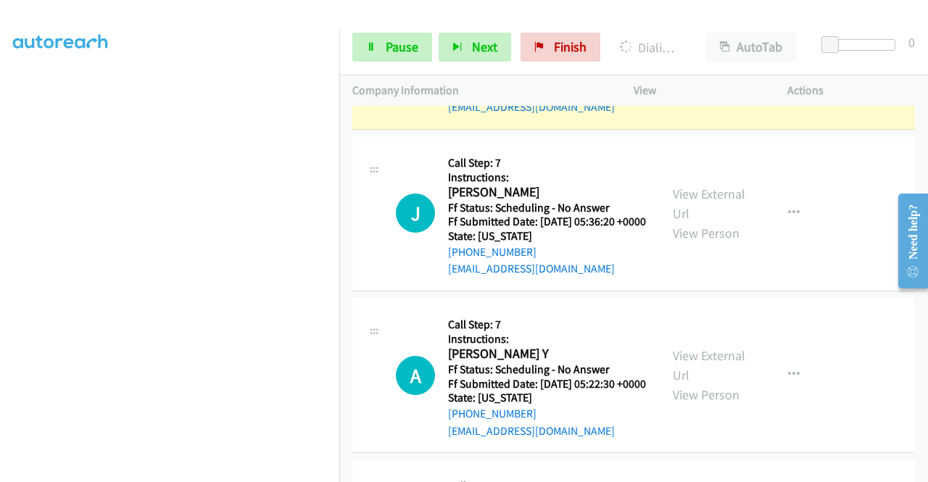
click at [687, 60] on link "View External Url" at bounding box center [709, 42] width 73 height 36
click at [358, 36] on link "Pause" at bounding box center [392, 47] width 80 height 29
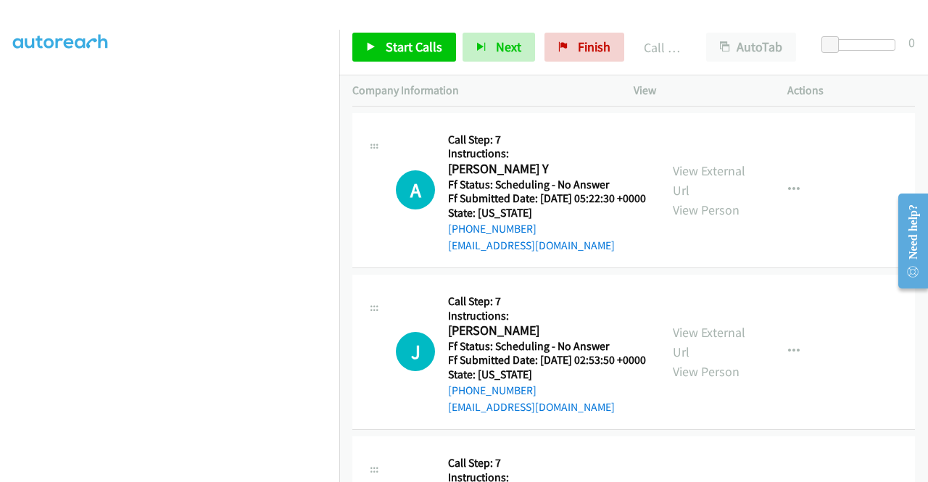
scroll to position [2285, 0]
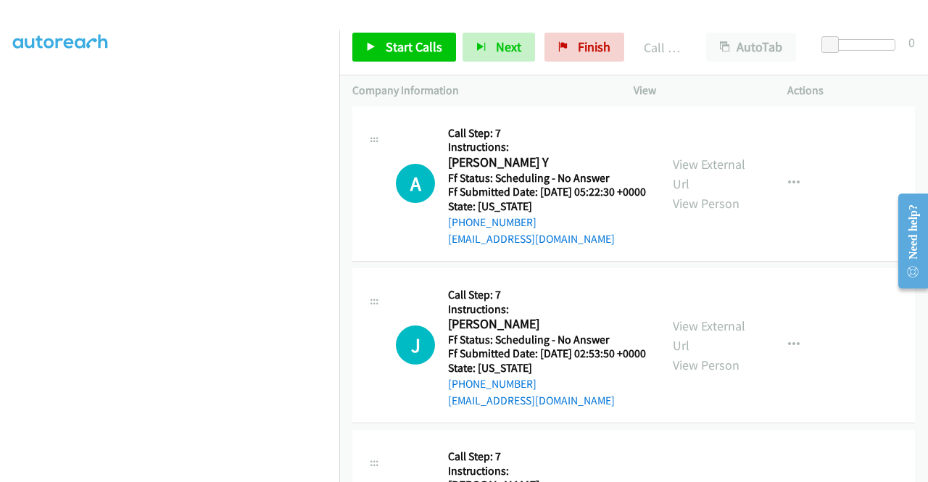
click at [916, 103] on td "J Callback Scheduled Call Step: 7 Instructions: John Patrick Ignacio America/Lo…" at bounding box center [633, 22] width 589 height 162
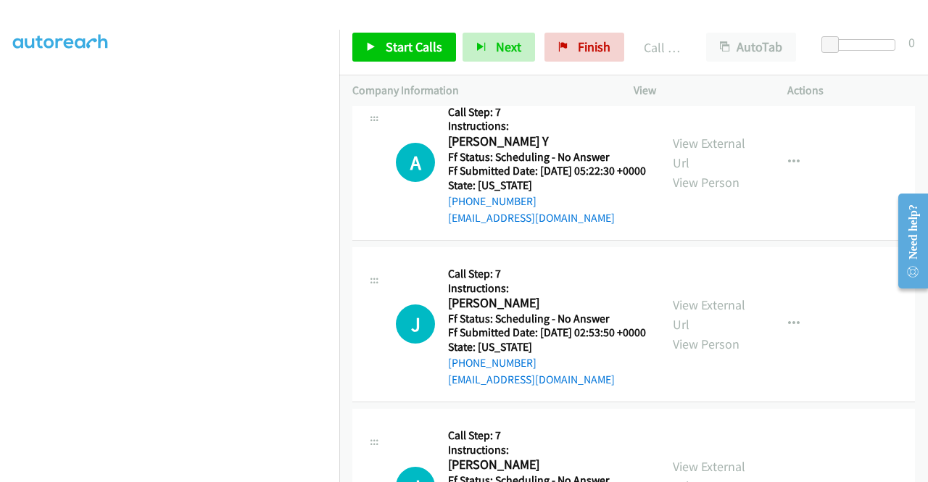
scroll to position [2299, 0]
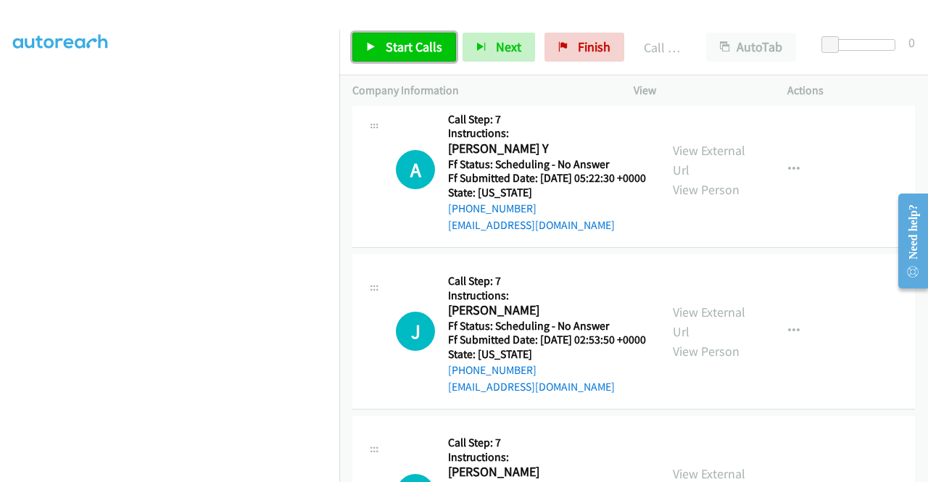
click at [406, 58] on link "Start Calls" at bounding box center [404, 47] width 104 height 29
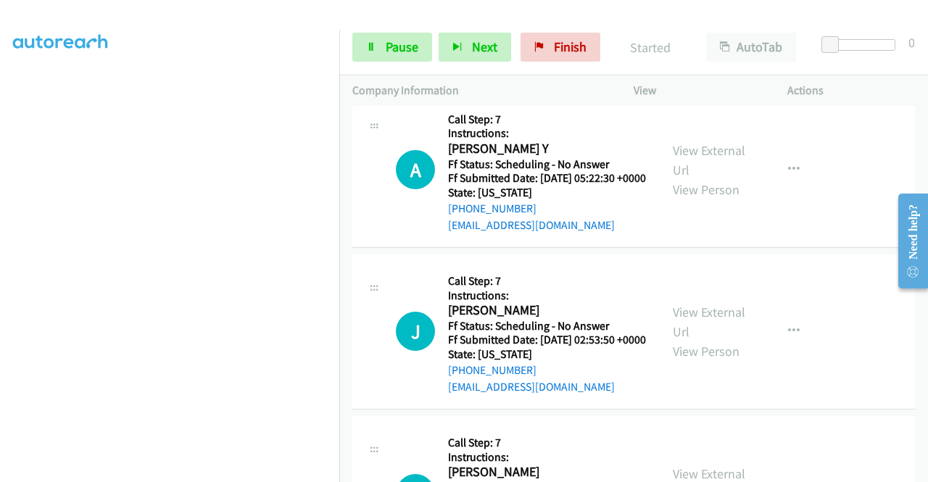
drag, startPoint x: 924, startPoint y: 295, endPoint x: 922, endPoint y: 287, distance: 8.5
click at [922, 298] on html "Need help? Resource Center AutoReach Help Help Get the help you need from our k…" at bounding box center [907, 240] width 41 height 115
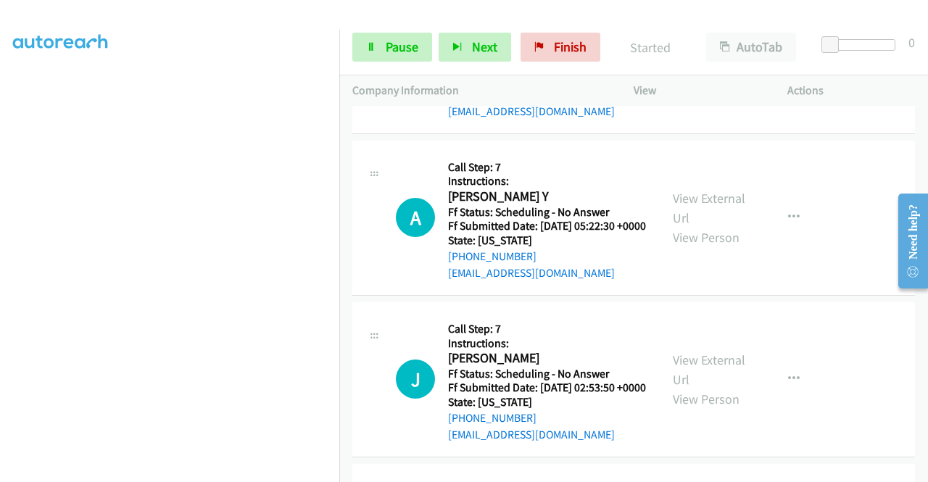
scroll to position [2270, 0]
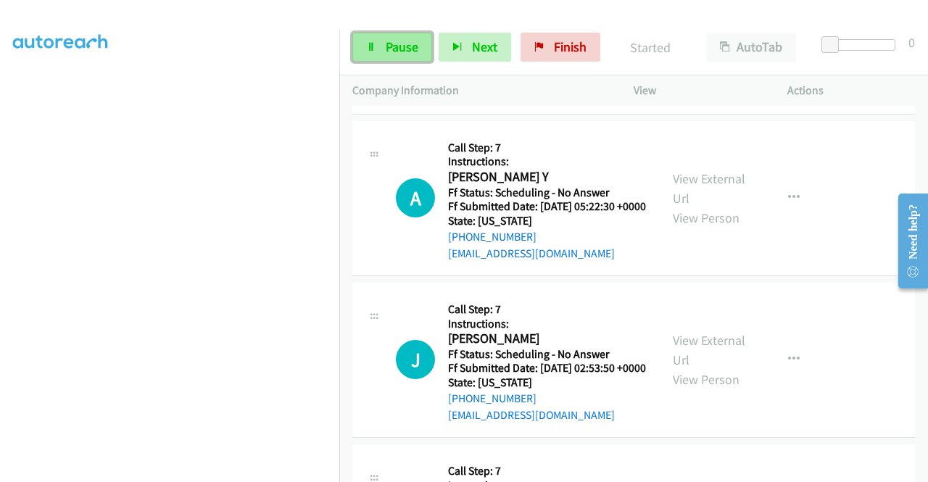
click at [389, 53] on span "Pause" at bounding box center [402, 46] width 33 height 17
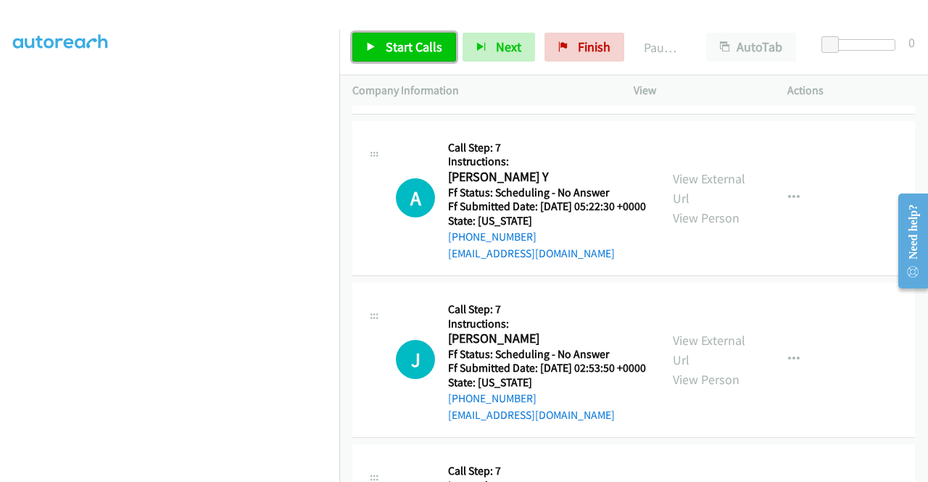
click at [389, 53] on span "Start Calls" at bounding box center [414, 46] width 57 height 17
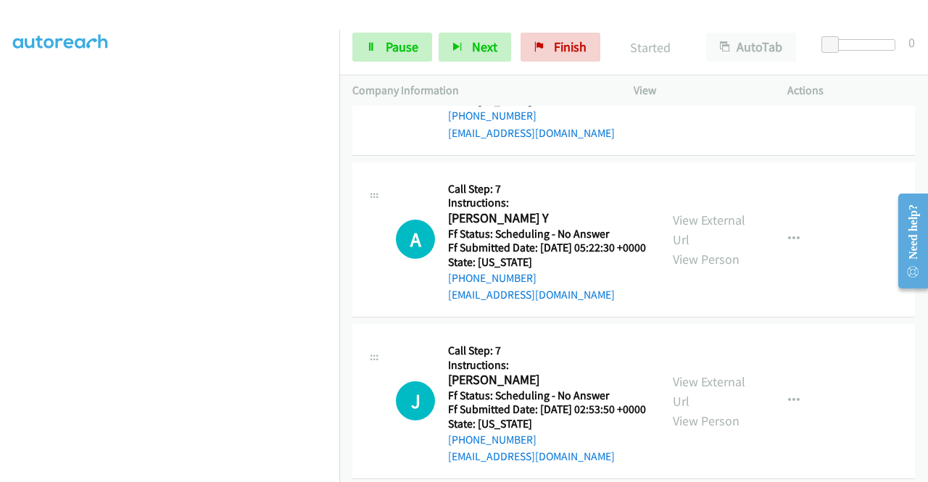
scroll to position [2292, 0]
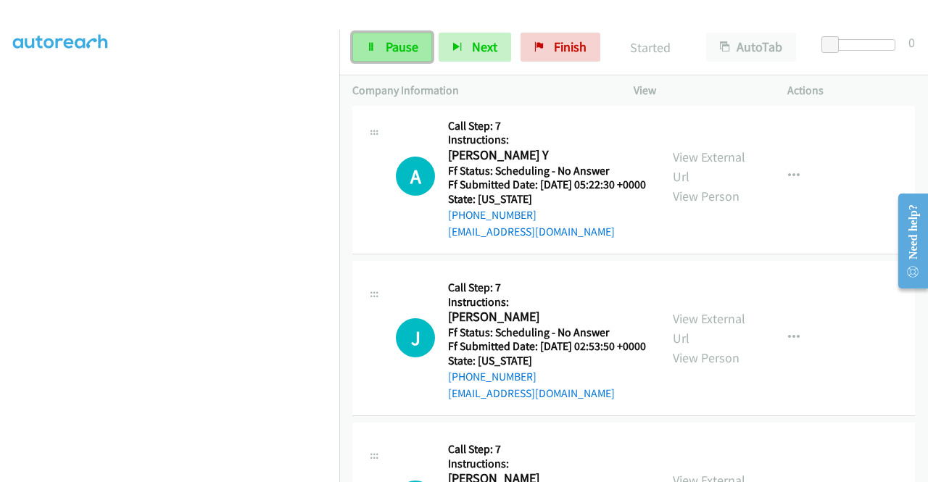
click at [392, 38] on span "Pause" at bounding box center [402, 46] width 33 height 17
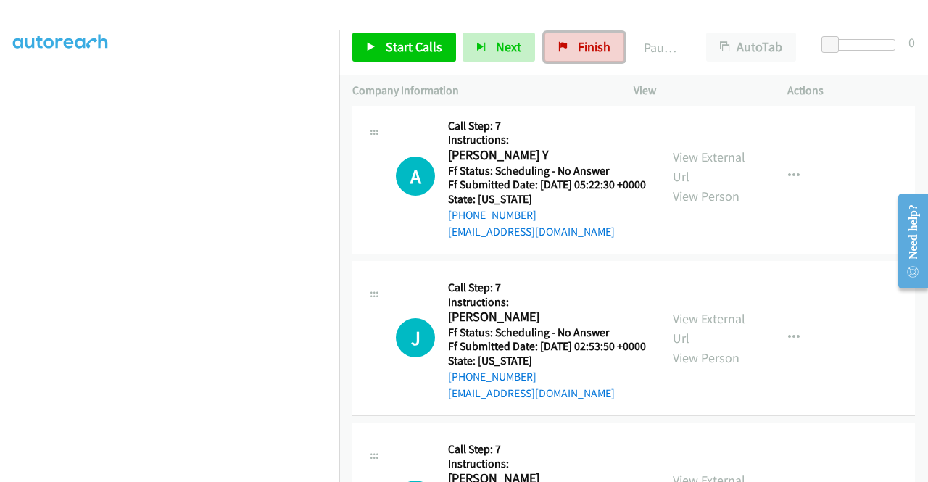
click at [580, 49] on span "Finish" at bounding box center [594, 46] width 33 height 17
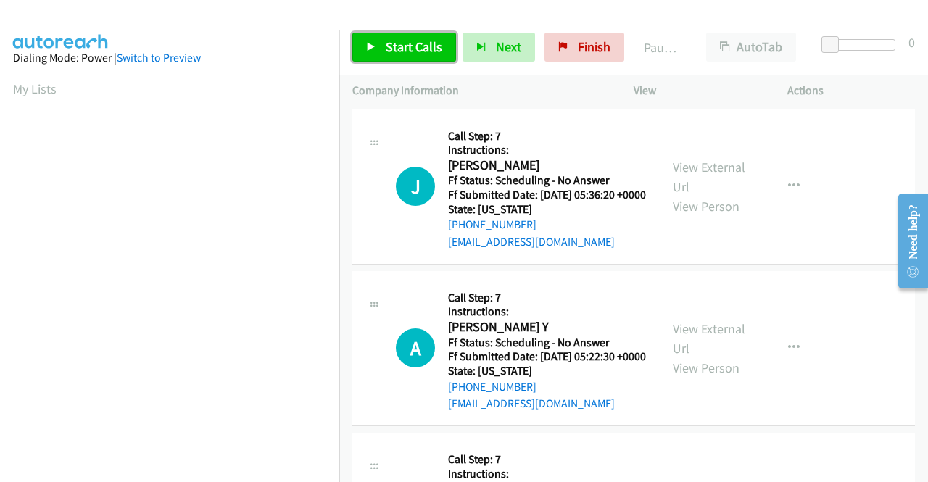
click at [427, 45] on span "Start Calls" at bounding box center [414, 46] width 57 height 17
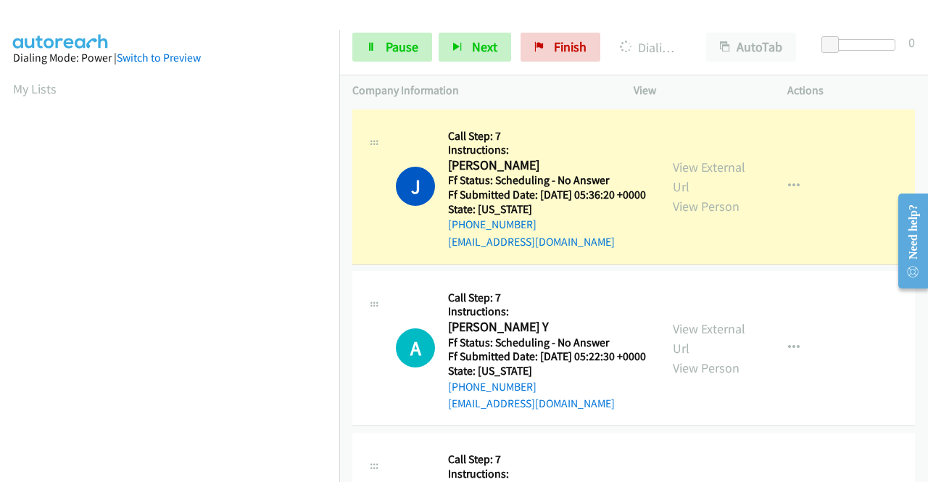
scroll to position [331, 0]
click at [673, 178] on link "View External Url" at bounding box center [709, 177] width 73 height 36
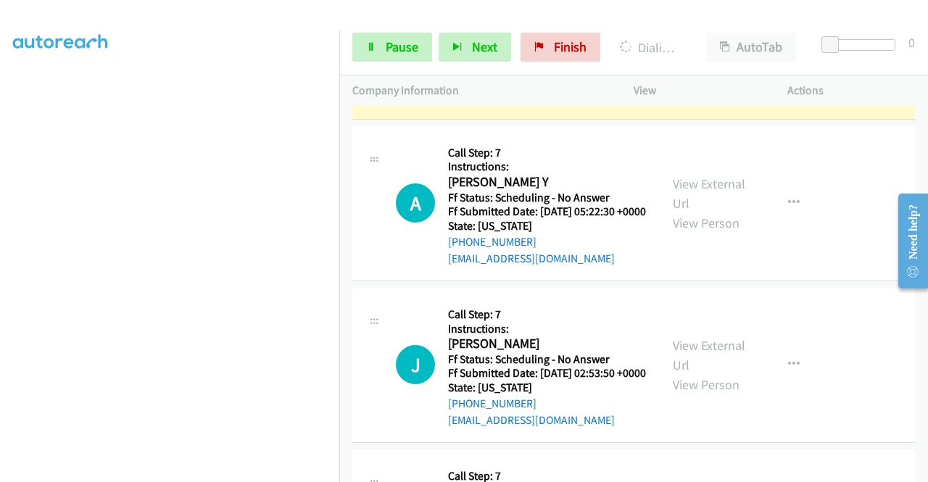
scroll to position [174, 0]
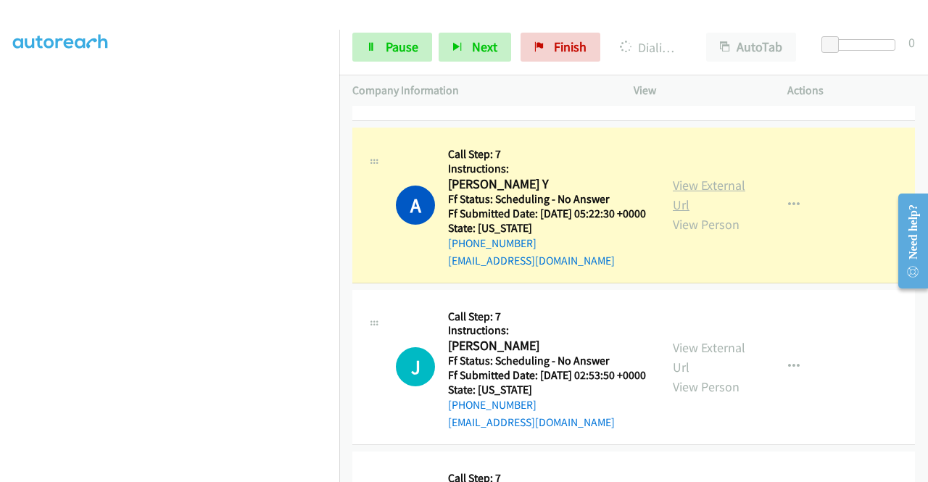
click at [674, 207] on link "View External Url" at bounding box center [709, 195] width 73 height 36
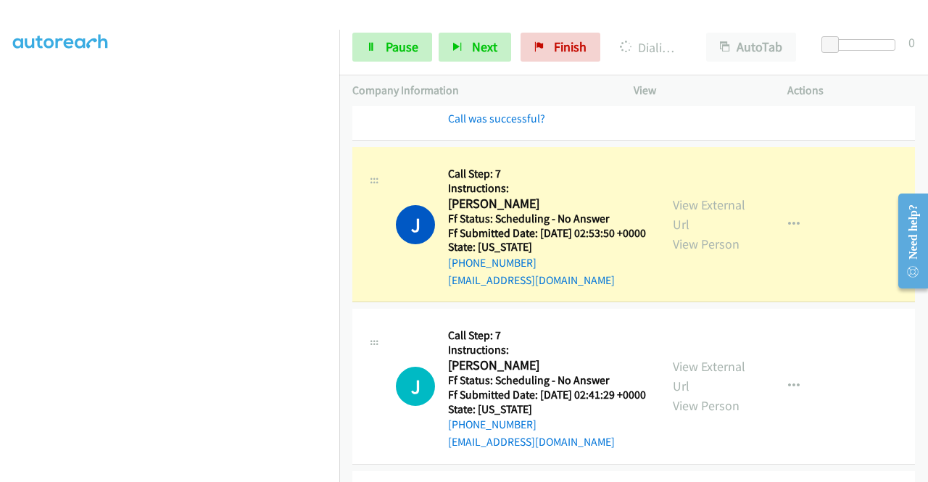
scroll to position [396, 0]
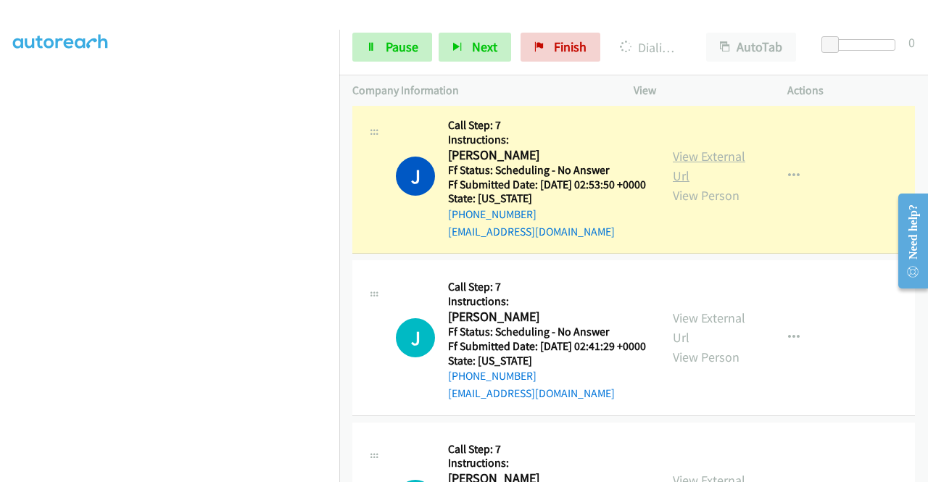
click at [677, 183] on link "View External Url" at bounding box center [709, 166] width 73 height 36
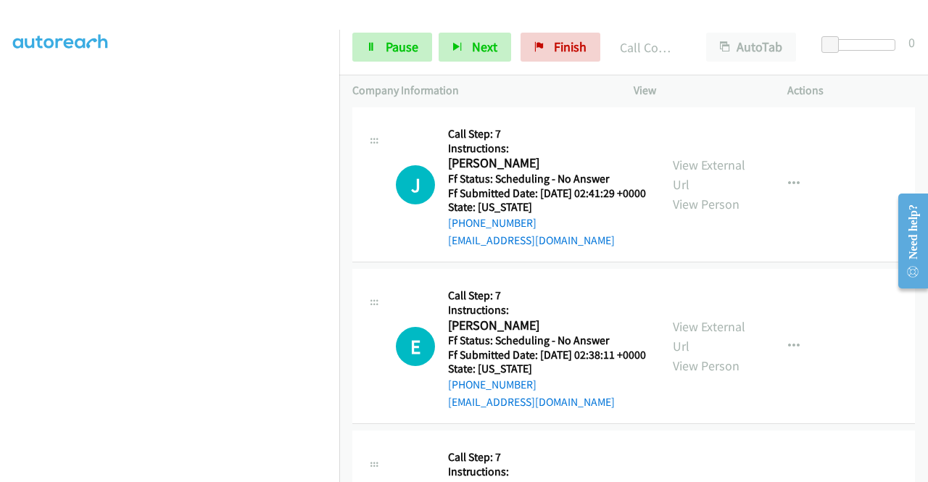
scroll to position [609, 0]
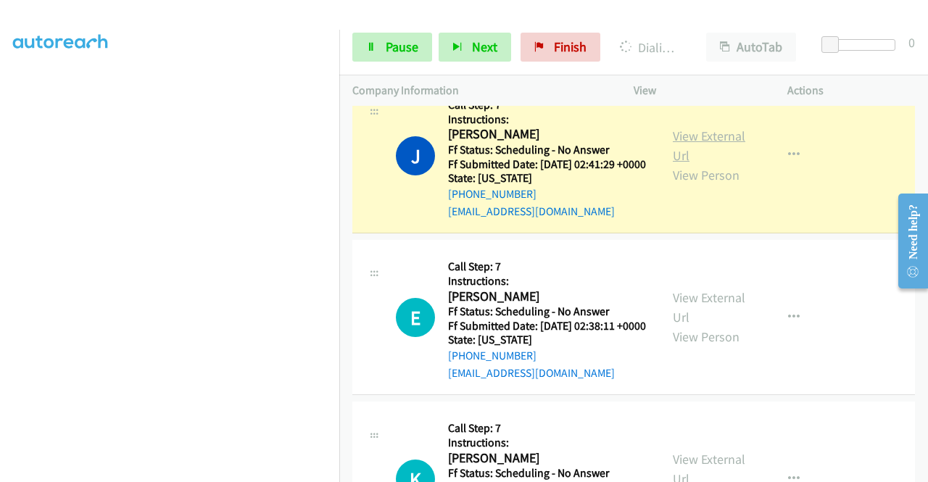
click at [704, 164] on link "View External Url" at bounding box center [709, 146] width 73 height 36
click at [387, 50] on span "Pause" at bounding box center [402, 46] width 33 height 17
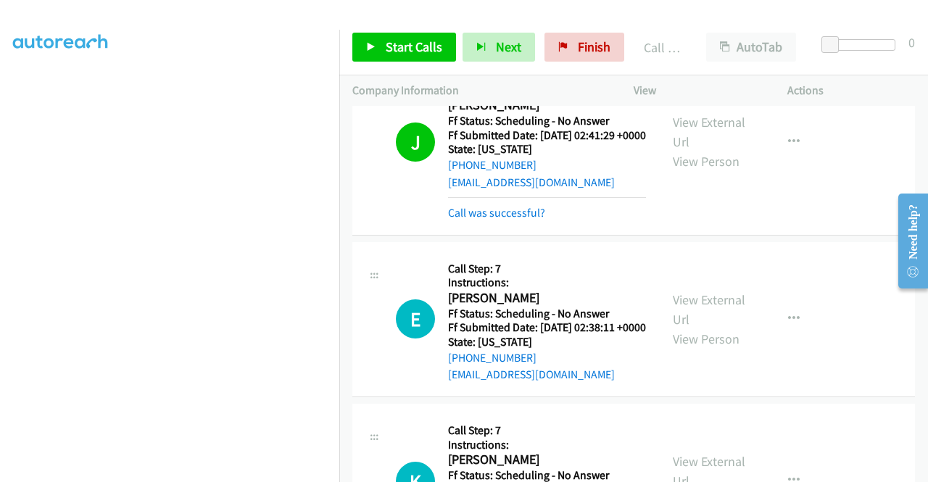
scroll to position [677, 0]
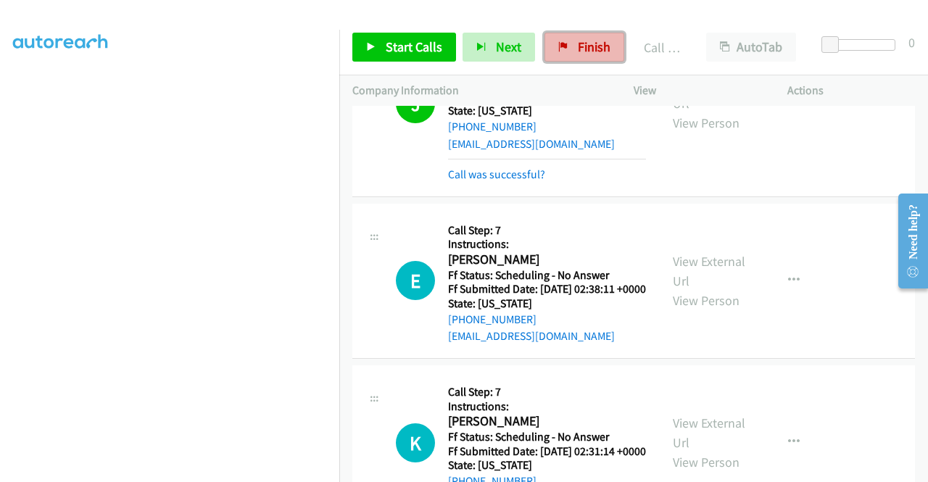
click at [572, 57] on link "Finish" at bounding box center [585, 47] width 80 height 29
